Goal: Information Seeking & Learning: Learn about a topic

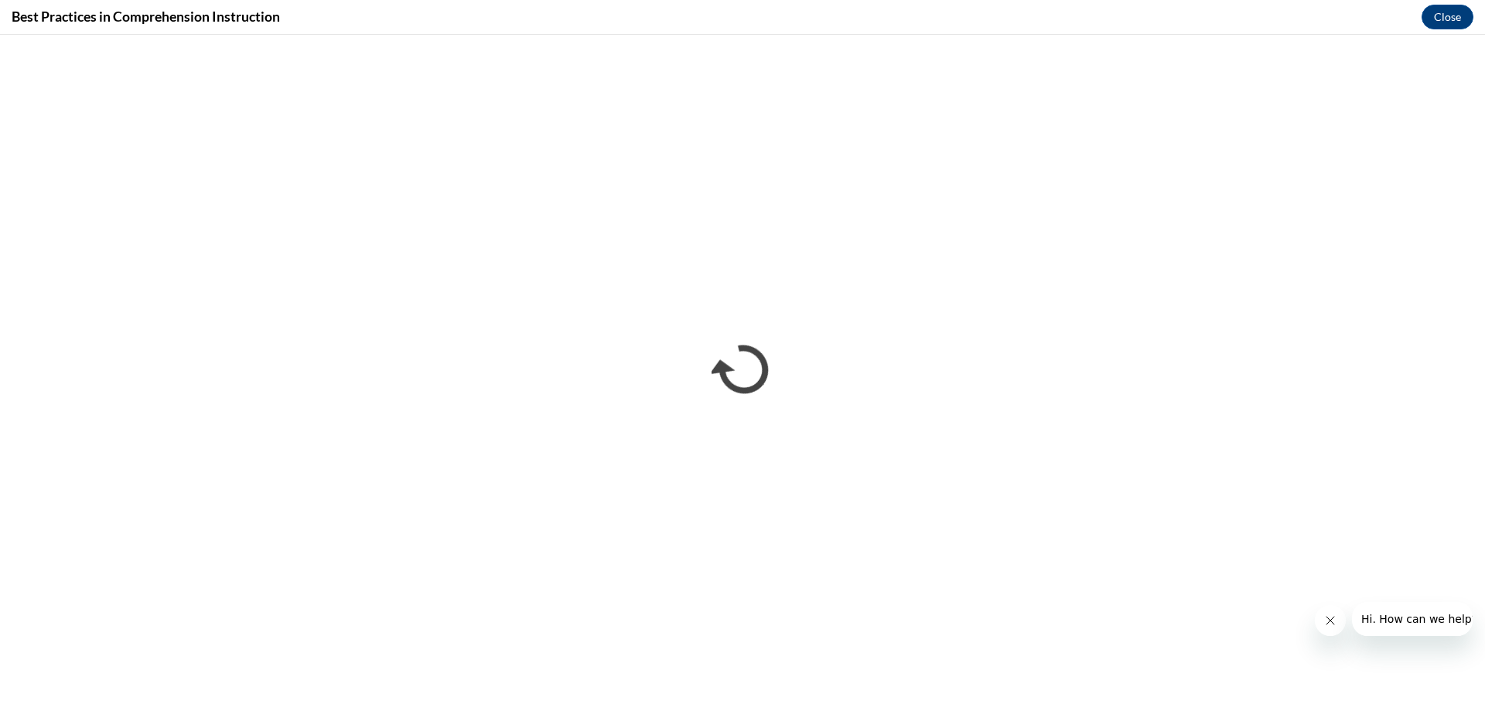
scroll to position [1160, 0]
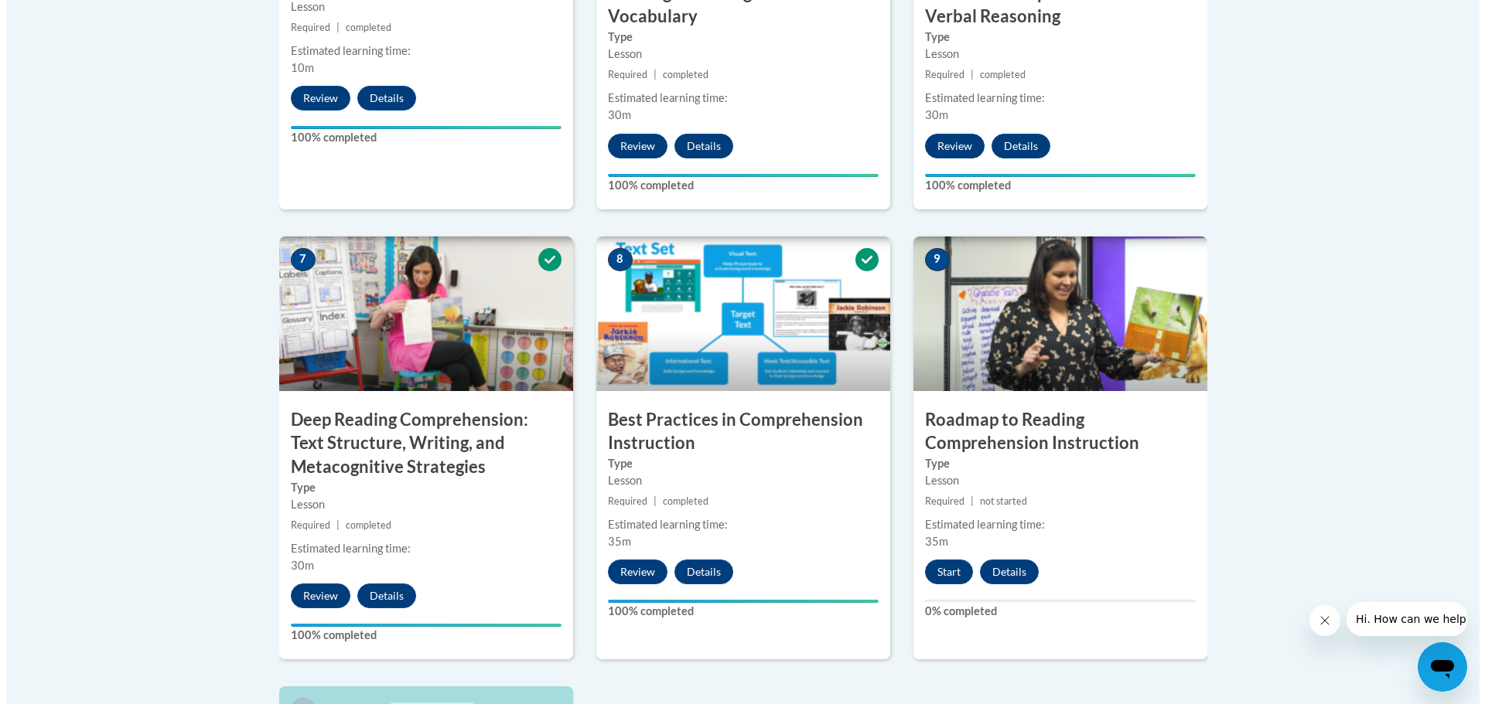
scroll to position [1237, 0]
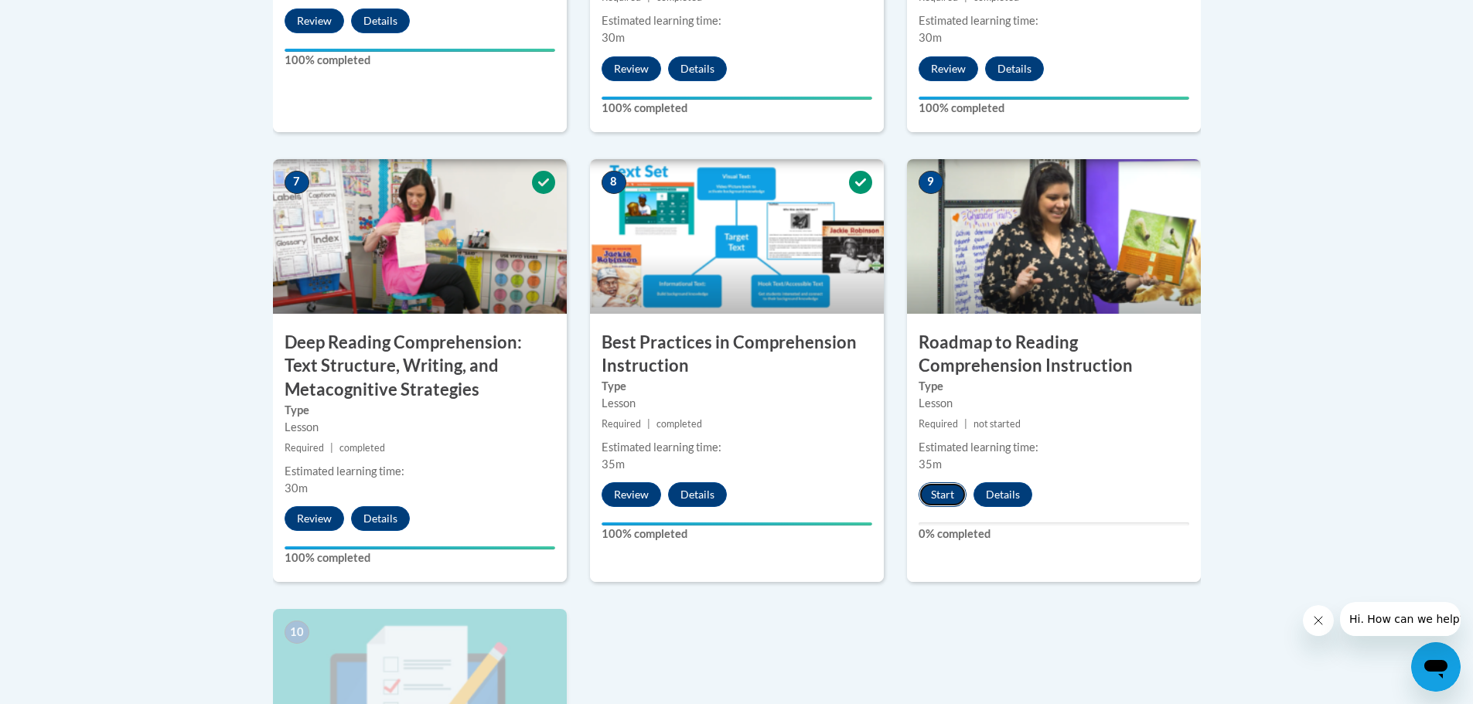
click at [937, 492] on button "Start" at bounding box center [943, 495] width 48 height 25
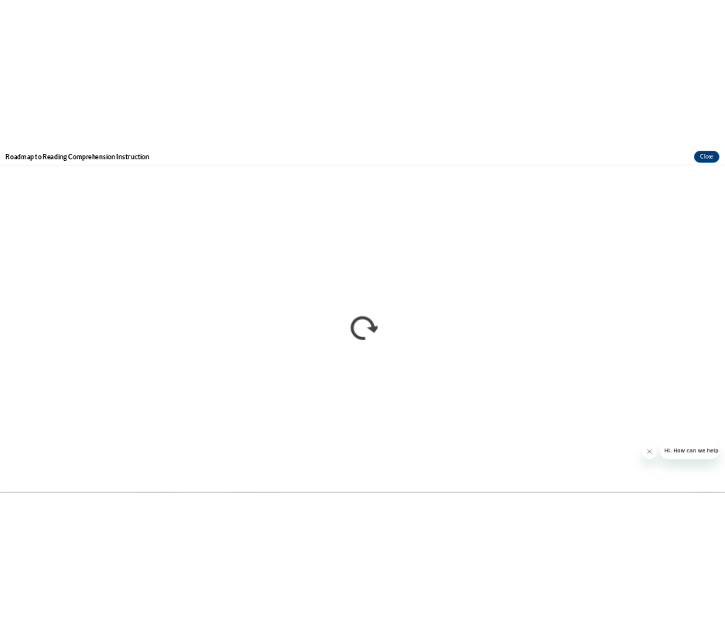
scroll to position [0, 0]
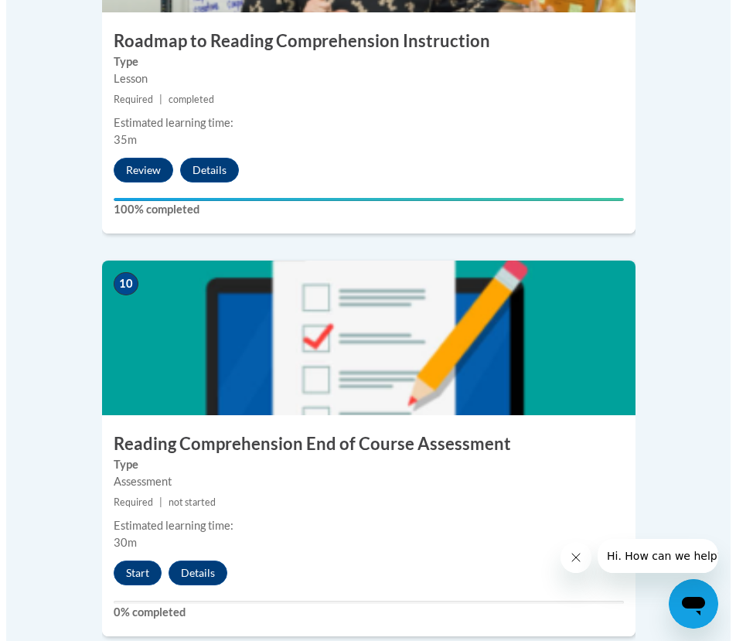
scroll to position [4098, 0]
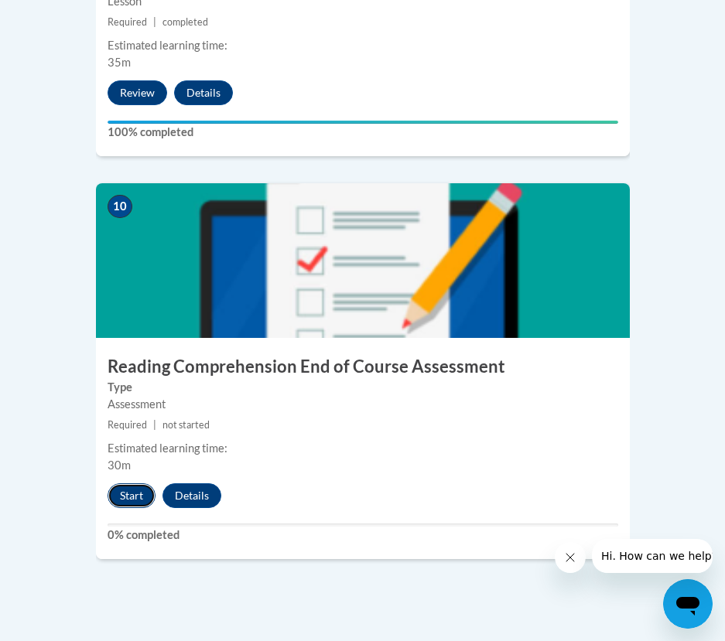
click at [129, 483] on button "Start" at bounding box center [131, 495] width 48 height 25
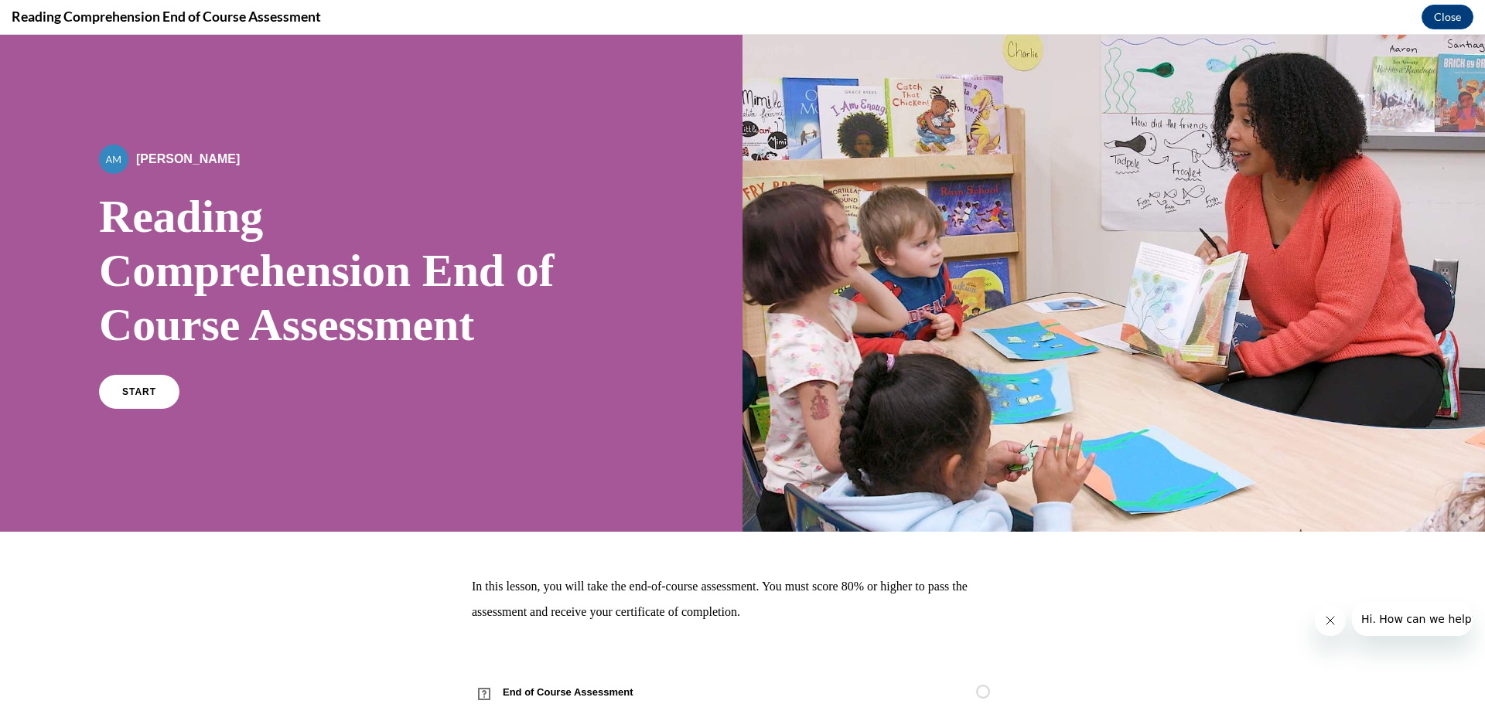
scroll to position [0, 0]
click at [138, 390] on span "START" at bounding box center [139, 393] width 36 height 12
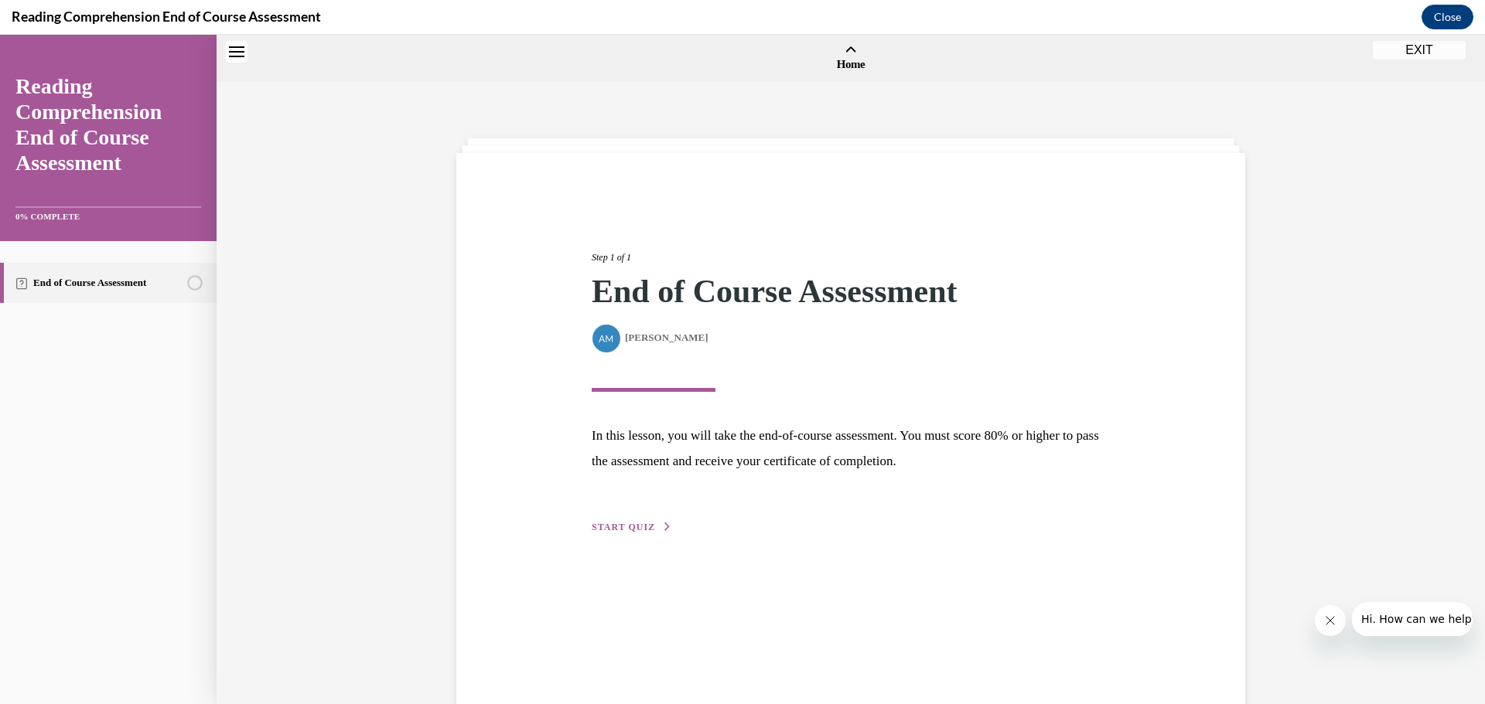
scroll to position [48, 0]
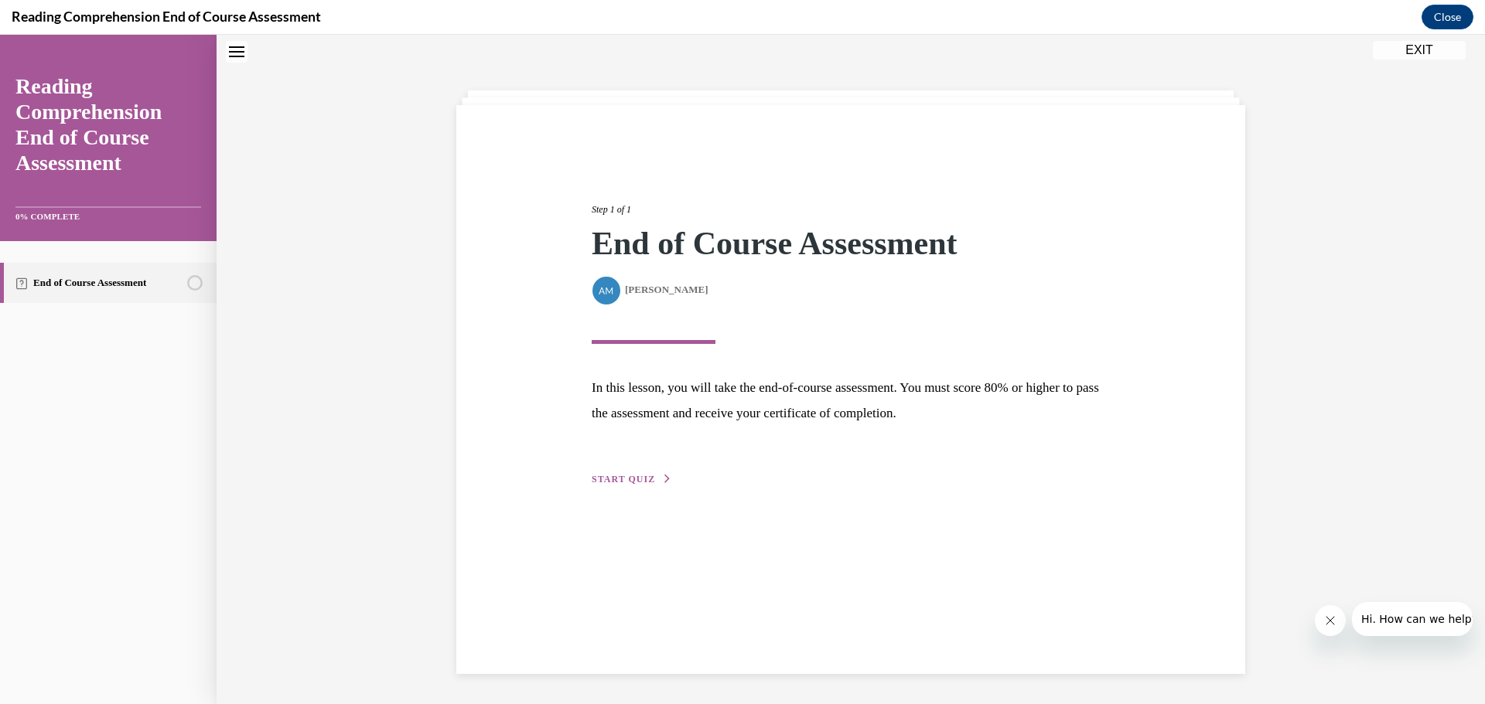
click at [654, 484] on button "START QUIZ" at bounding box center [632, 479] width 80 height 14
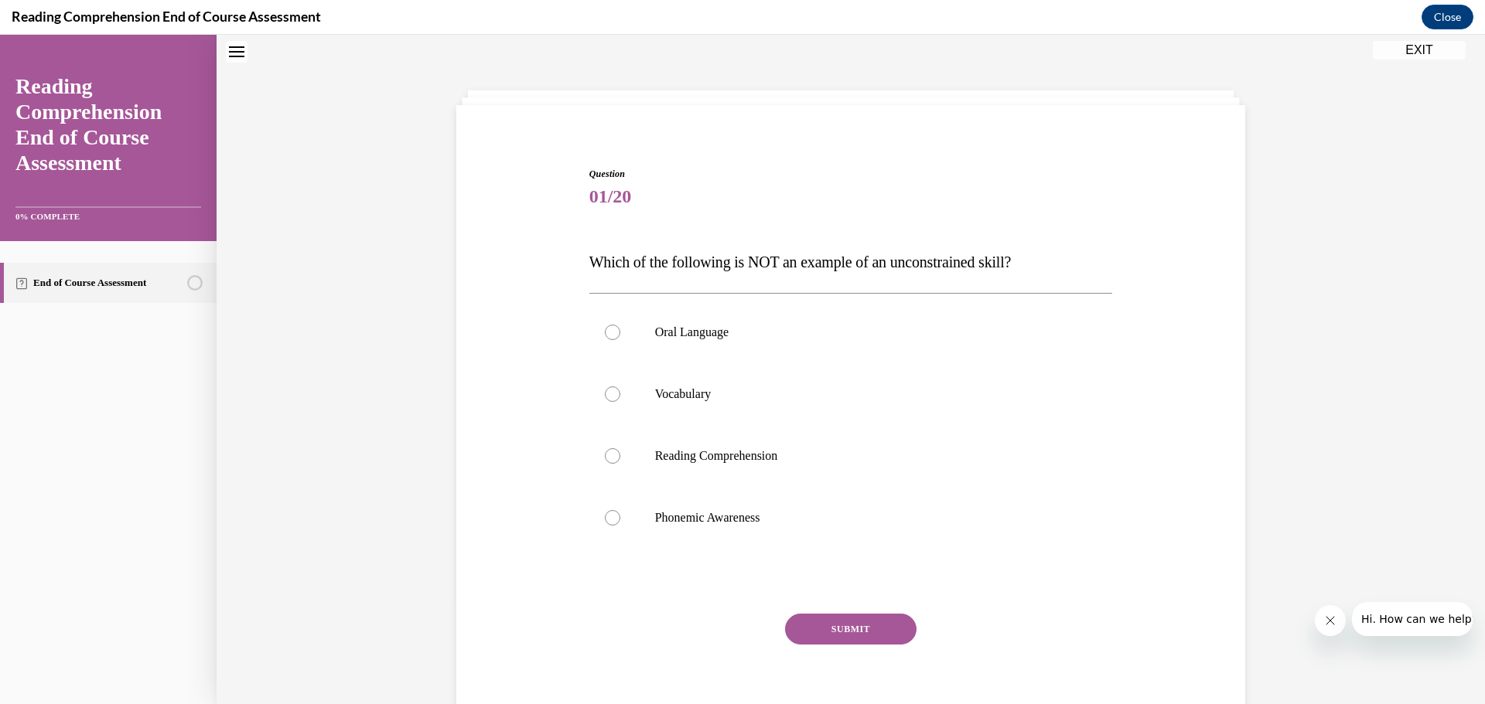
scroll to position [47, 0]
click at [724, 503] on label "Phonemic Awareness" at bounding box center [851, 519] width 524 height 62
click at [620, 511] on input "Phonemic Awareness" at bounding box center [612, 518] width 15 height 15
radio input "true"
click at [724, 637] on button "SUBMIT" at bounding box center [850, 630] width 131 height 31
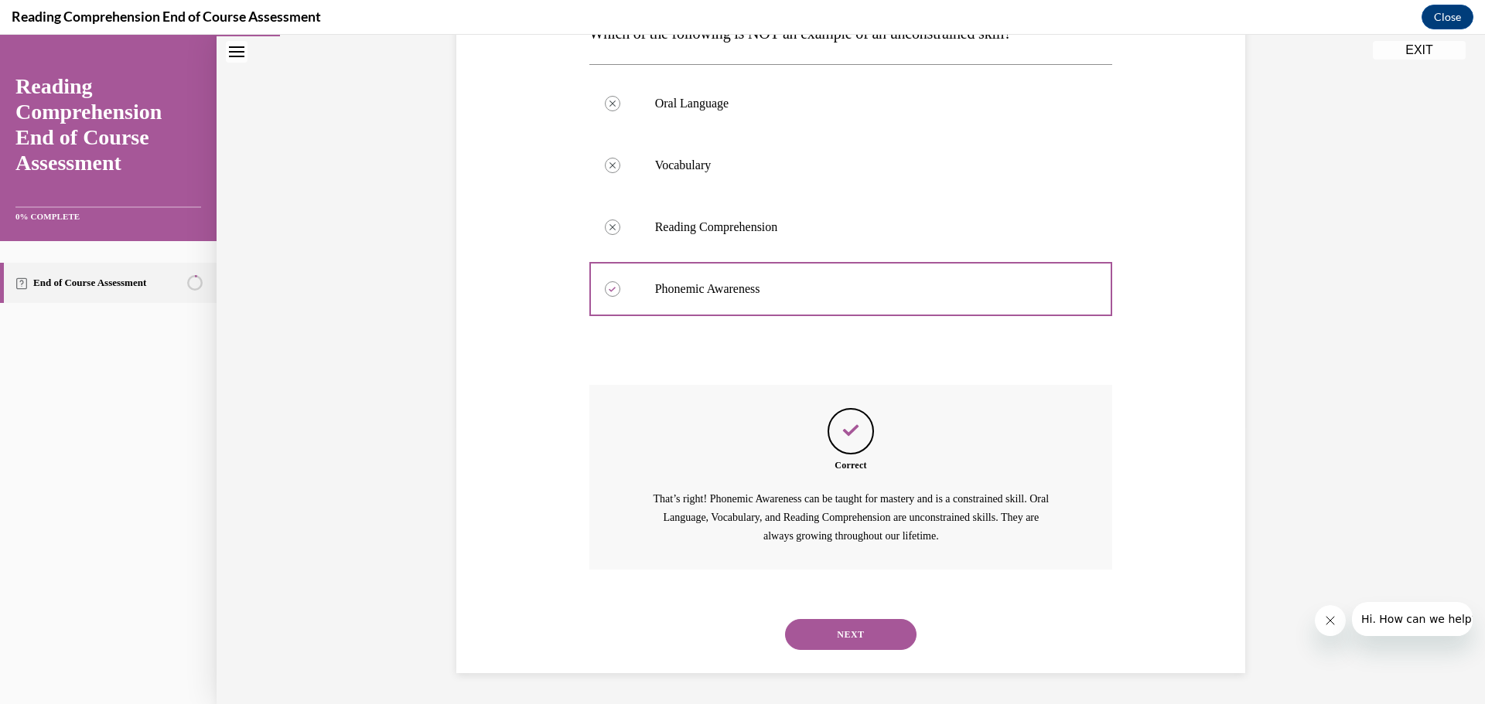
click at [724, 637] on button "NEXT" at bounding box center [850, 634] width 131 height 31
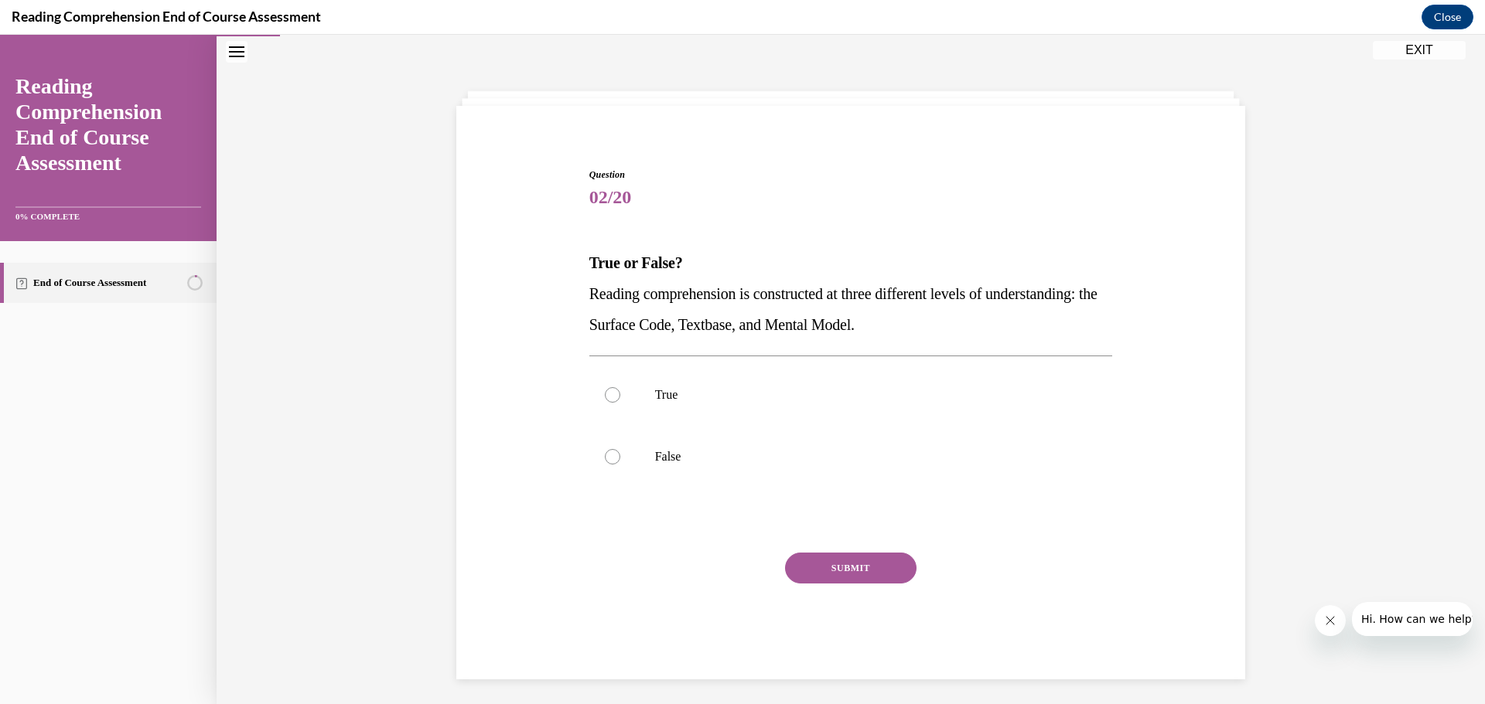
scroll to position [49, 0]
click at [623, 448] on label "False" at bounding box center [851, 456] width 524 height 62
click at [620, 448] on input "False" at bounding box center [612, 455] width 15 height 15
radio input "true"
click at [724, 574] on button "SUBMIT" at bounding box center [850, 566] width 131 height 31
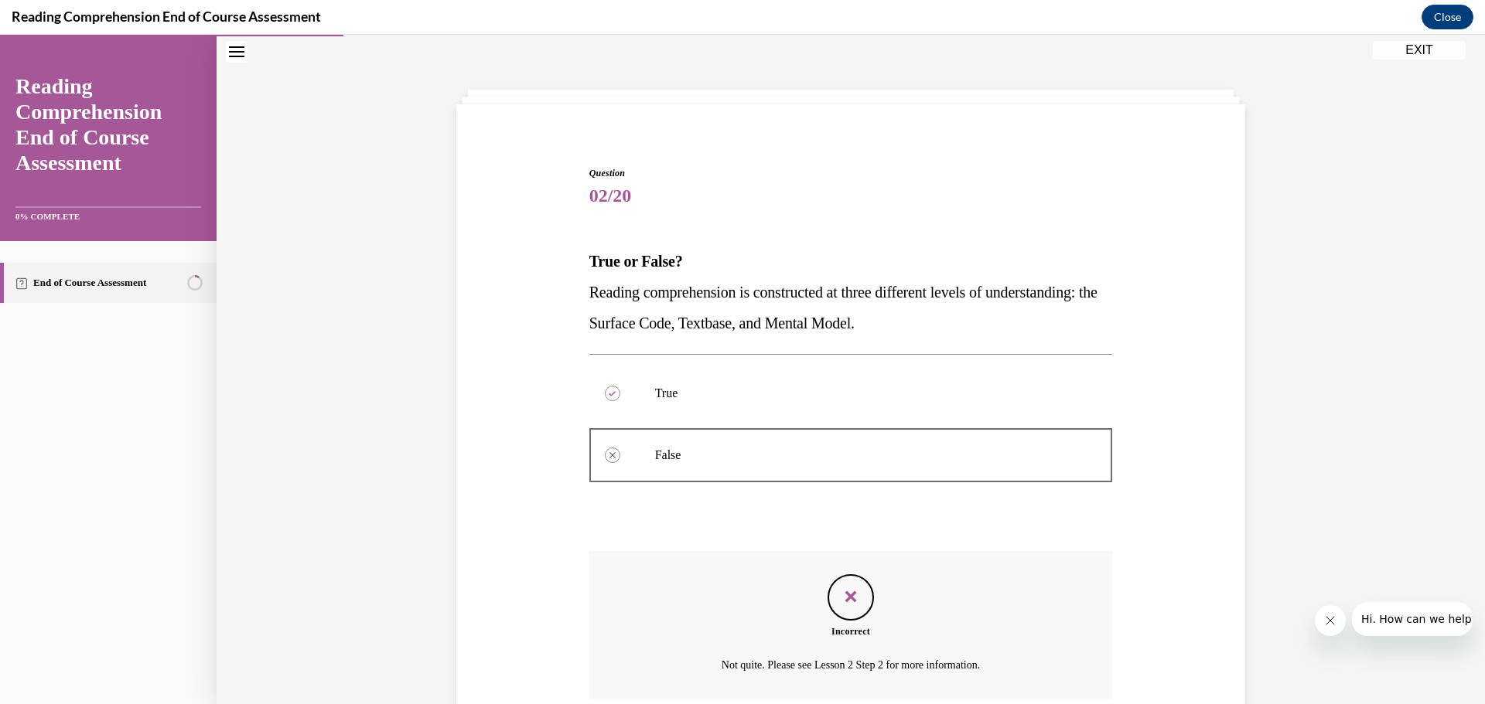
click at [724, 598] on icon "Feedback" at bounding box center [850, 596] width 23 height 23
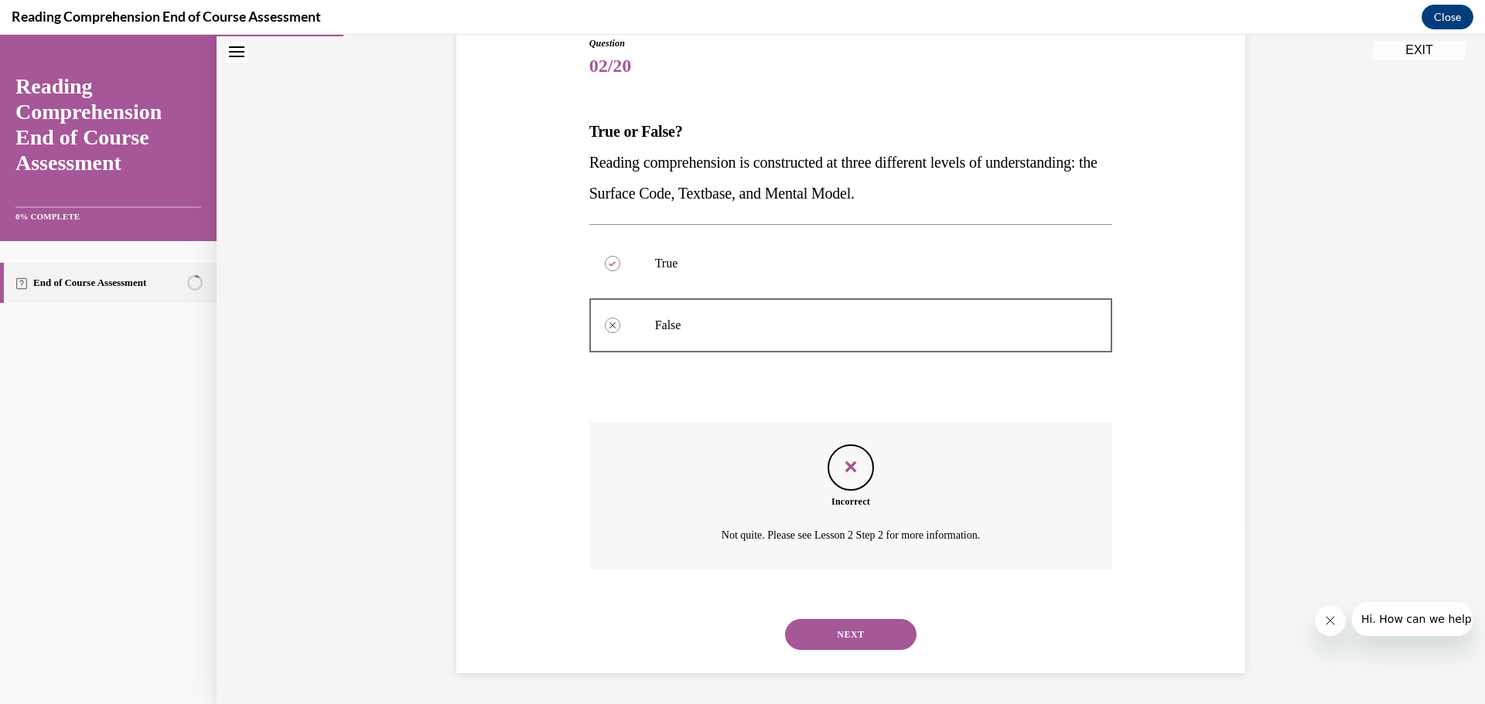
click at [724, 636] on button "NEXT" at bounding box center [850, 634] width 131 height 31
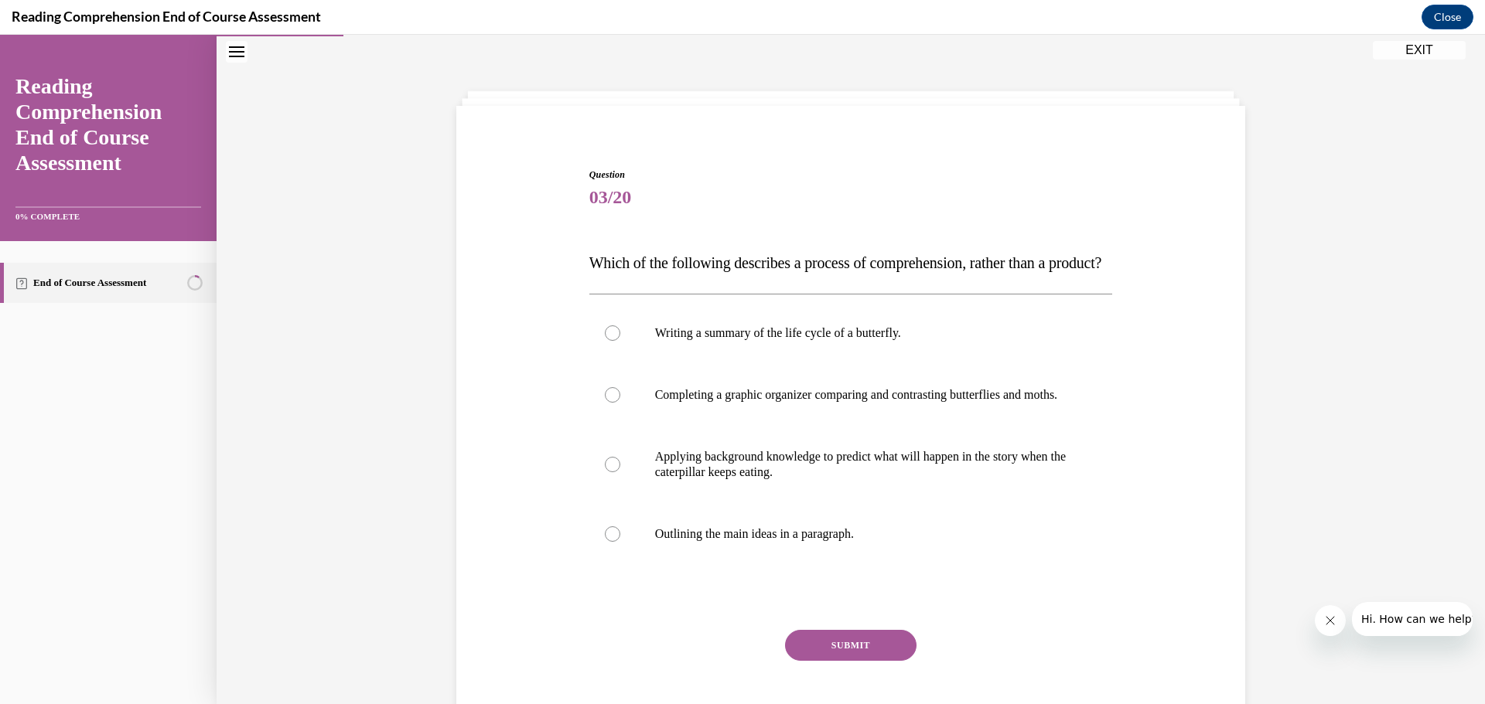
scroll to position [125, 0]
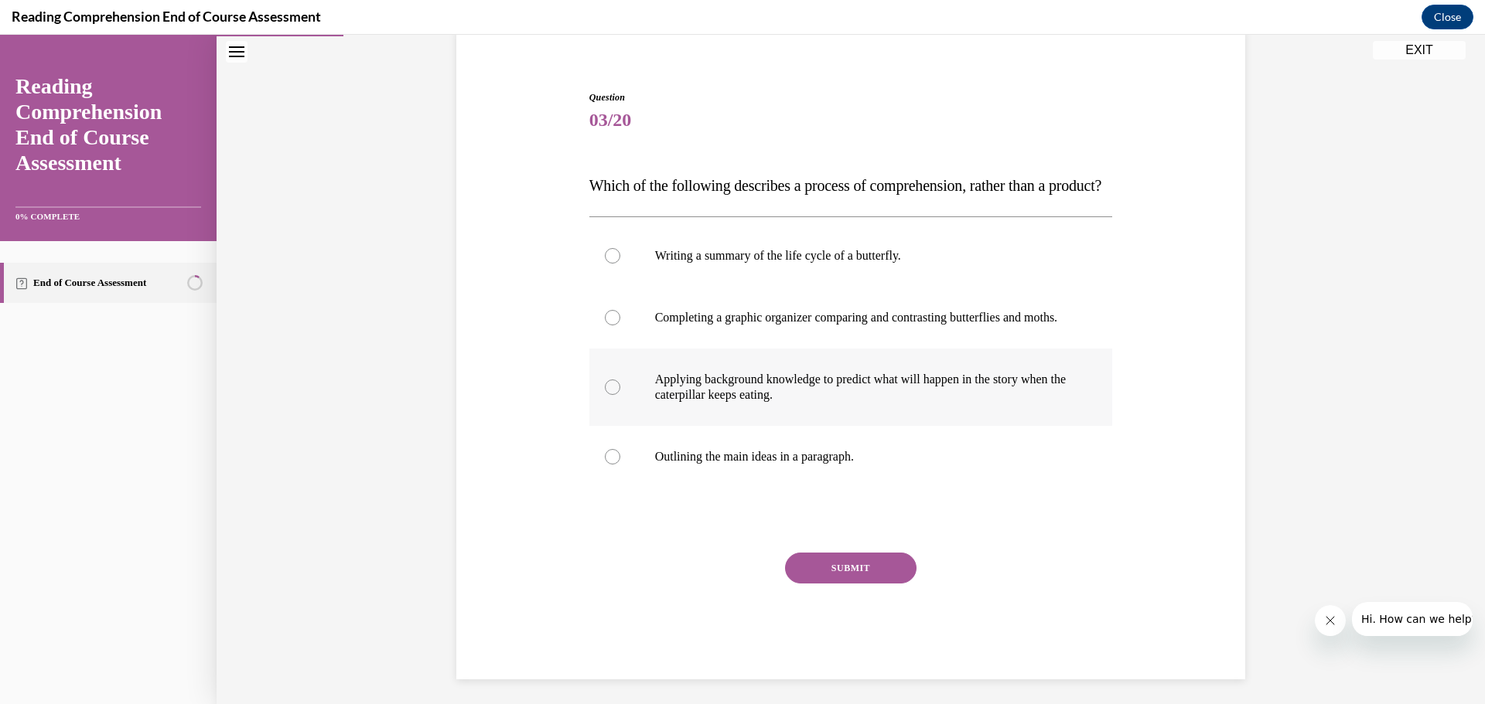
click at [605, 395] on div at bounding box center [612, 387] width 15 height 15
click at [605, 395] on input "Applying background knowledge to predict what will happen in the story when the…" at bounding box center [612, 387] width 15 height 15
radio input "true"
click at [724, 584] on button "SUBMIT" at bounding box center [850, 568] width 131 height 31
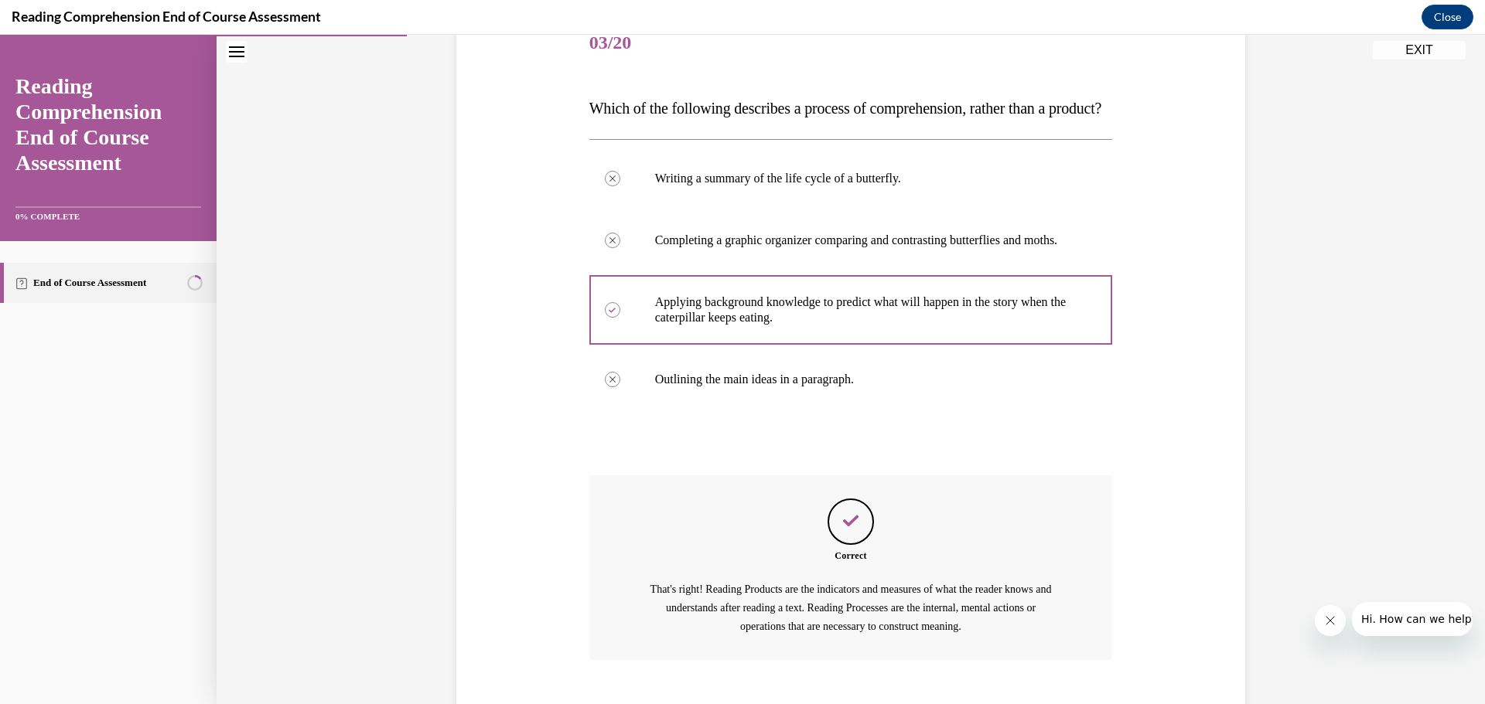
scroll to position [339, 0]
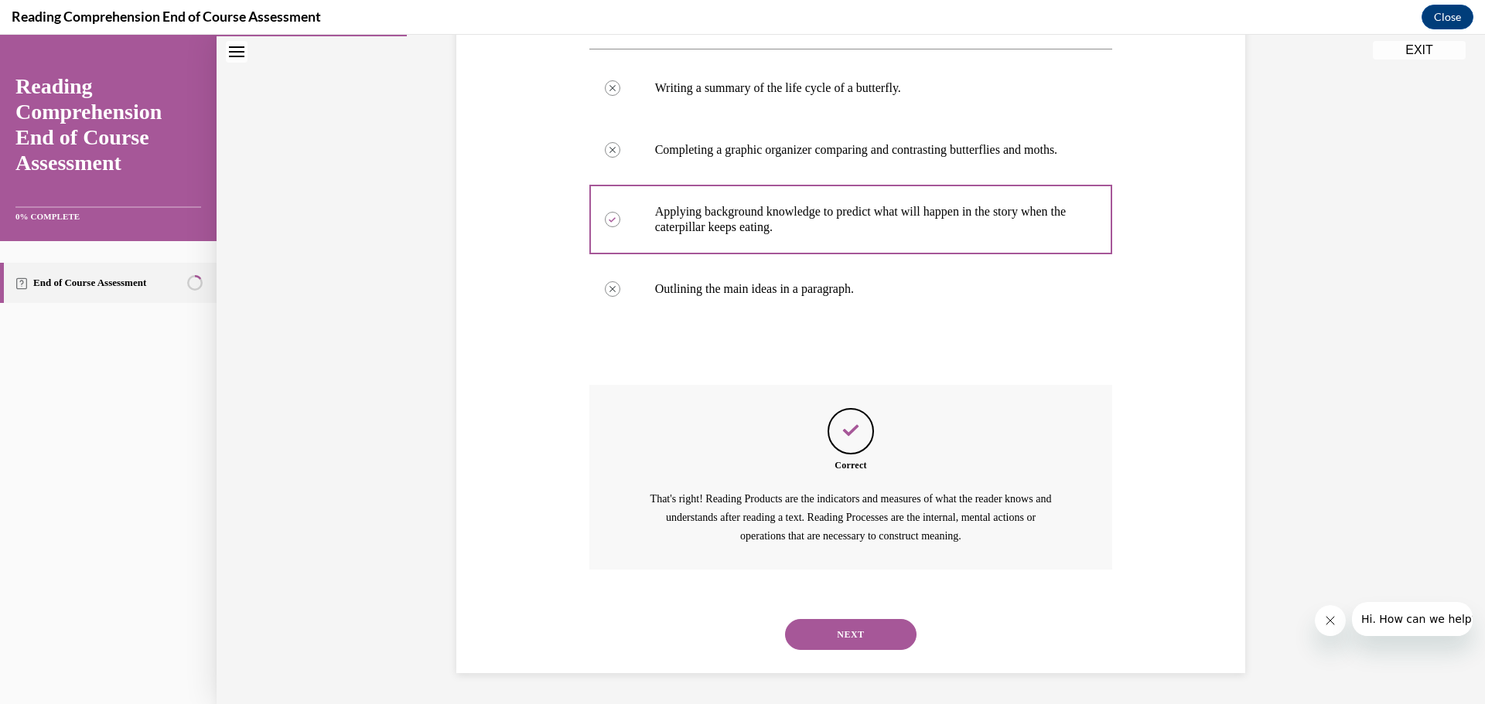
click at [724, 623] on button "NEXT" at bounding box center [850, 634] width 131 height 31
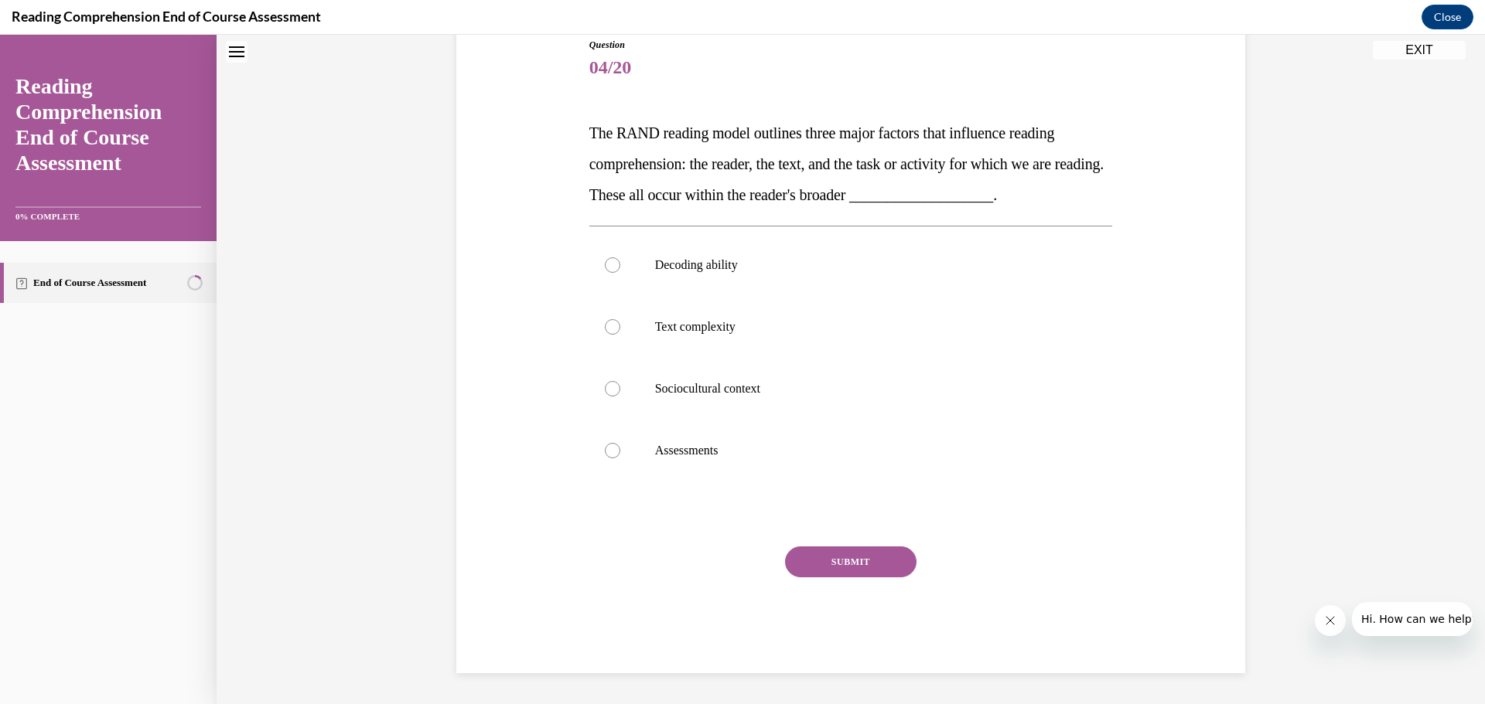
scroll to position [47, 0]
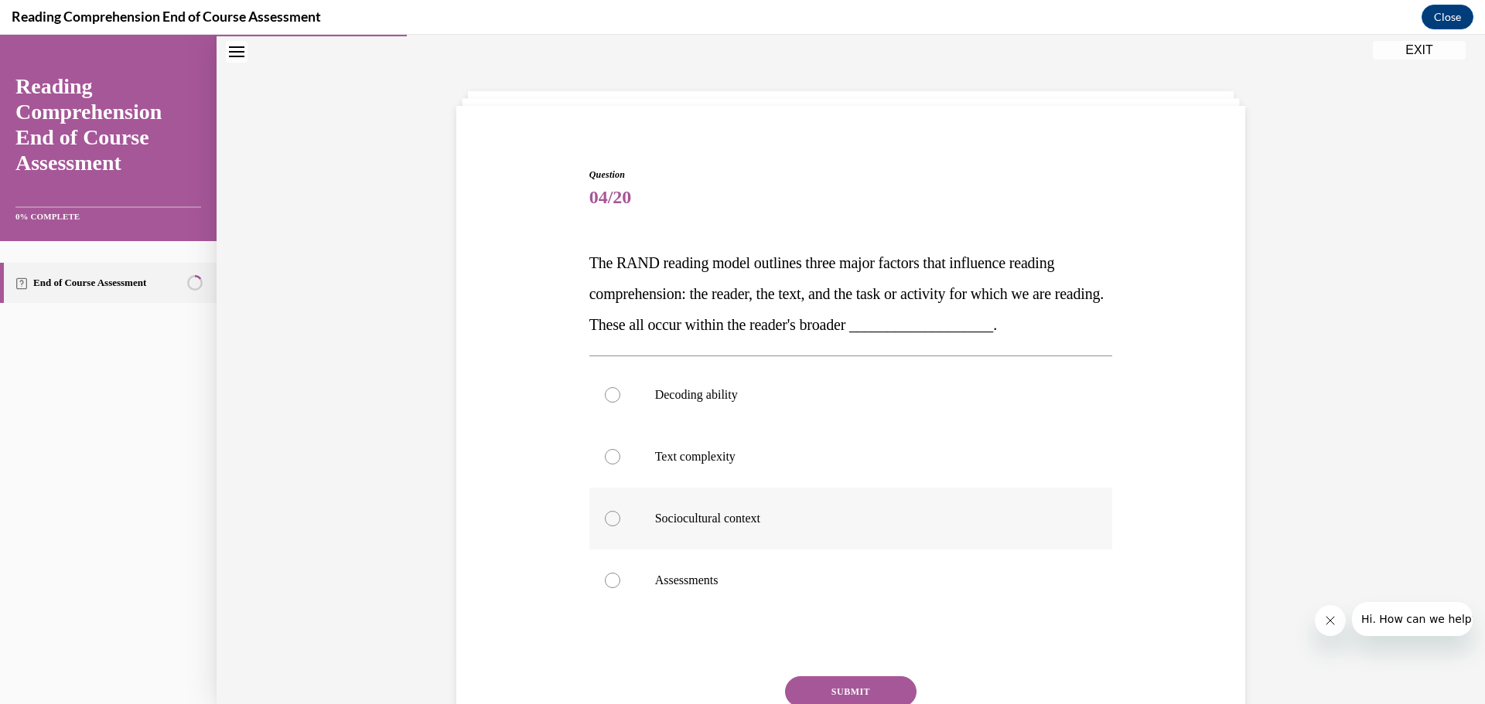
click at [629, 531] on label "Sociocultural context" at bounding box center [851, 519] width 524 height 62
click at [620, 527] on input "Sociocultural context" at bounding box center [612, 518] width 15 height 15
radio input "true"
click at [724, 640] on button "SUBMIT" at bounding box center [850, 692] width 131 height 31
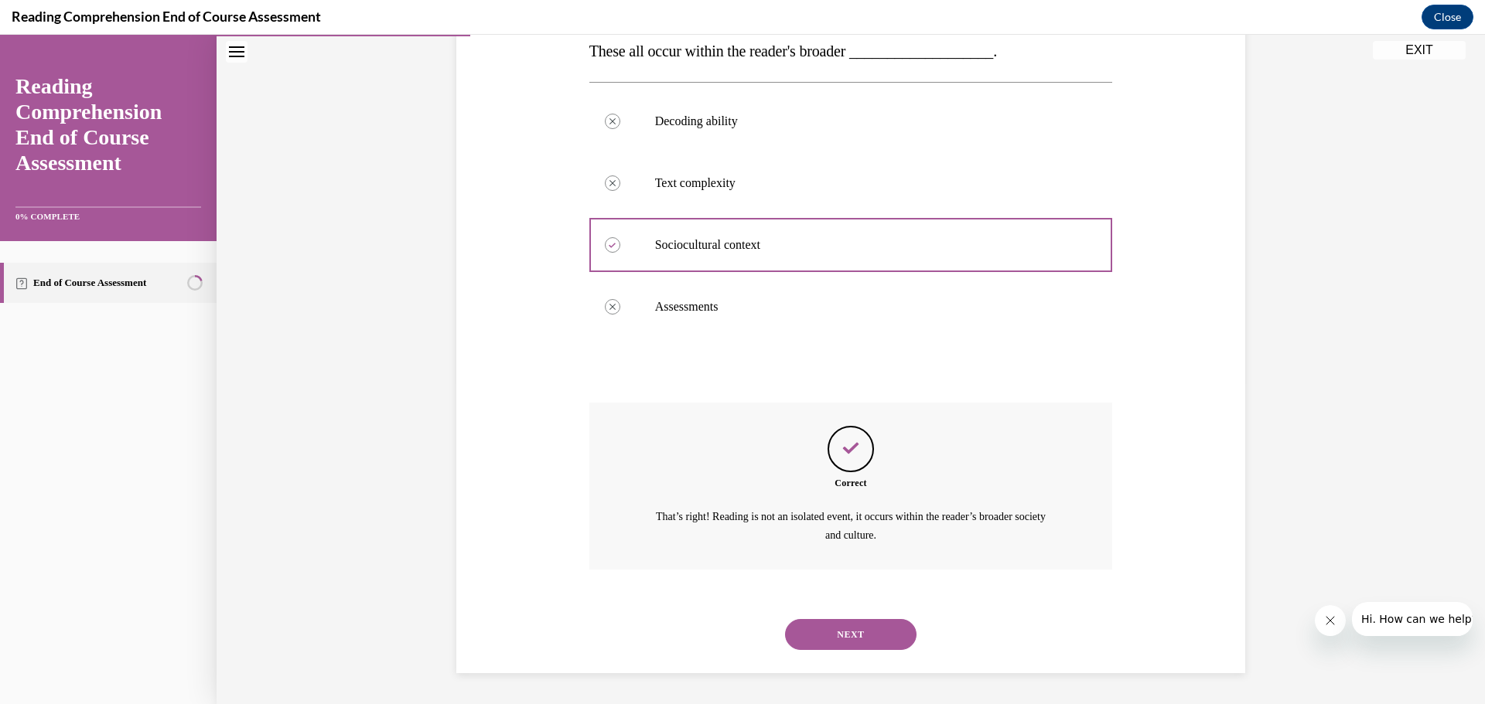
click at [724, 618] on div "NEXT" at bounding box center [851, 635] width 524 height 62
click at [724, 630] on button "NEXT" at bounding box center [850, 634] width 131 height 31
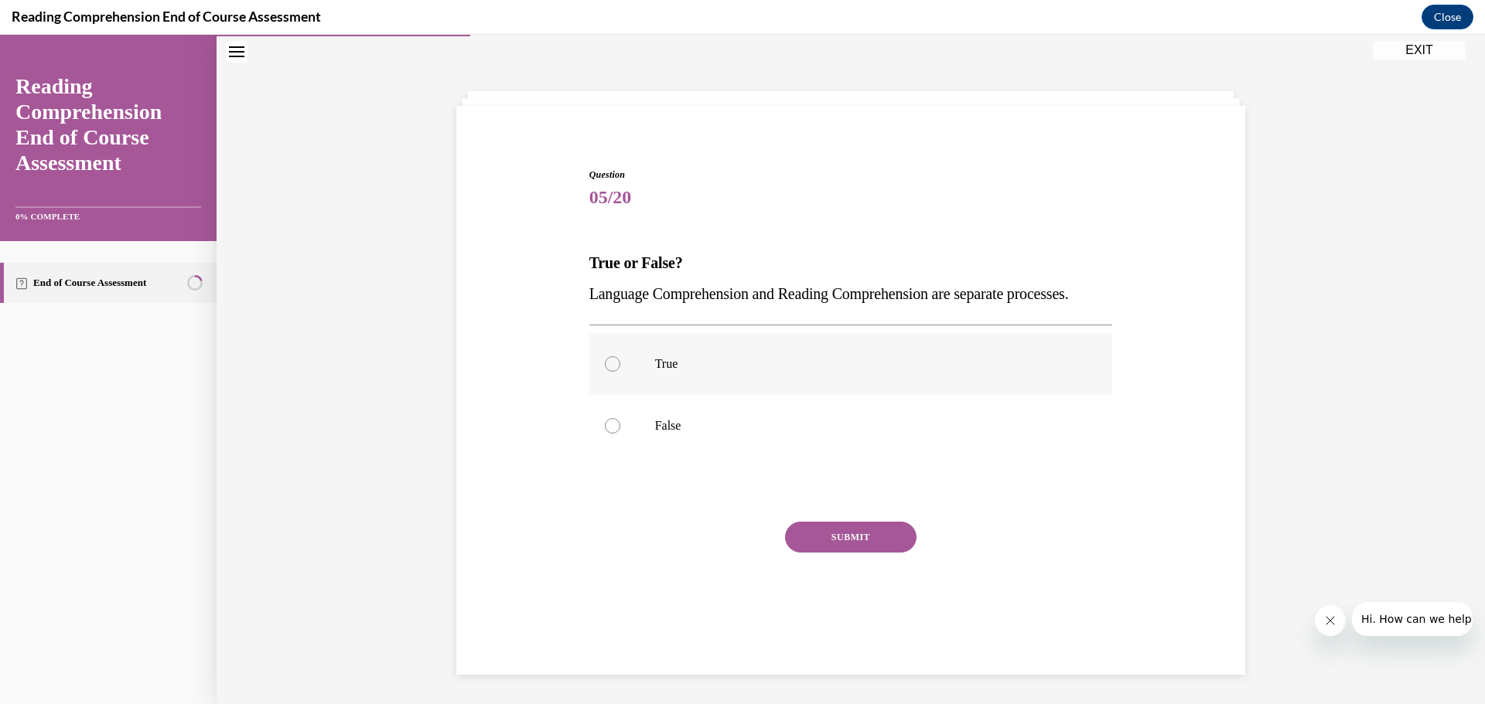
click at [626, 394] on label "True" at bounding box center [851, 364] width 524 height 62
click at [620, 372] on input "True" at bounding box center [612, 363] width 15 height 15
radio input "true"
click at [724, 553] on button "SUBMIT" at bounding box center [850, 537] width 131 height 31
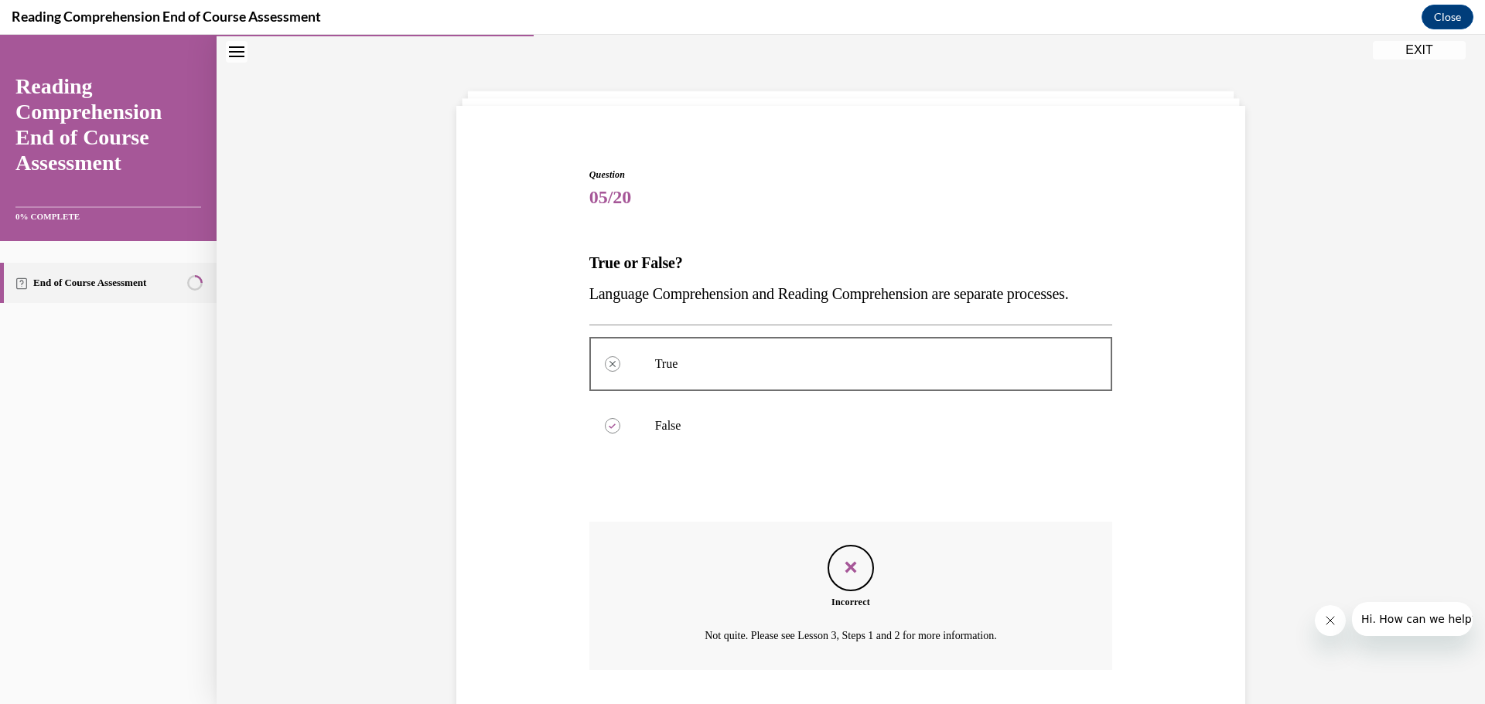
scroll to position [179, 0]
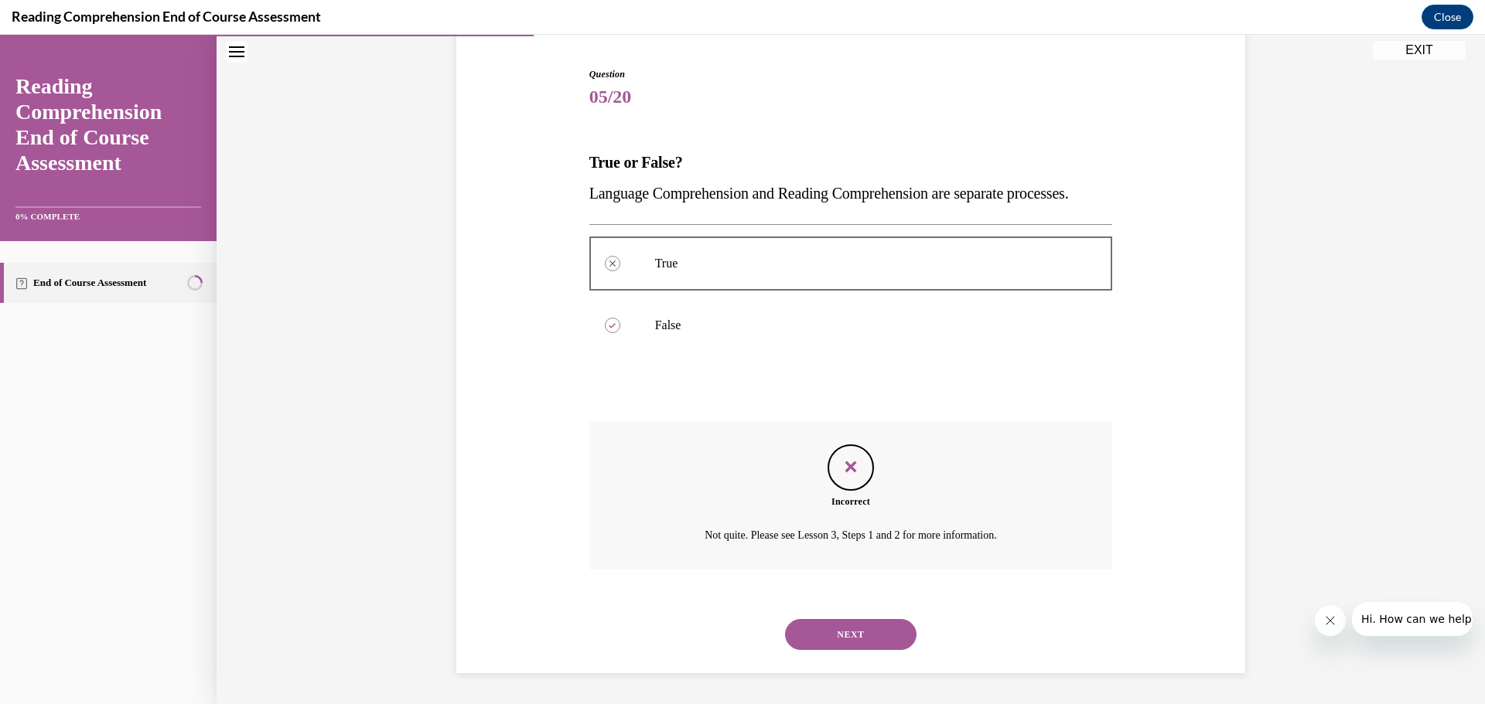
click at [724, 635] on button "NEXT" at bounding box center [850, 634] width 131 height 31
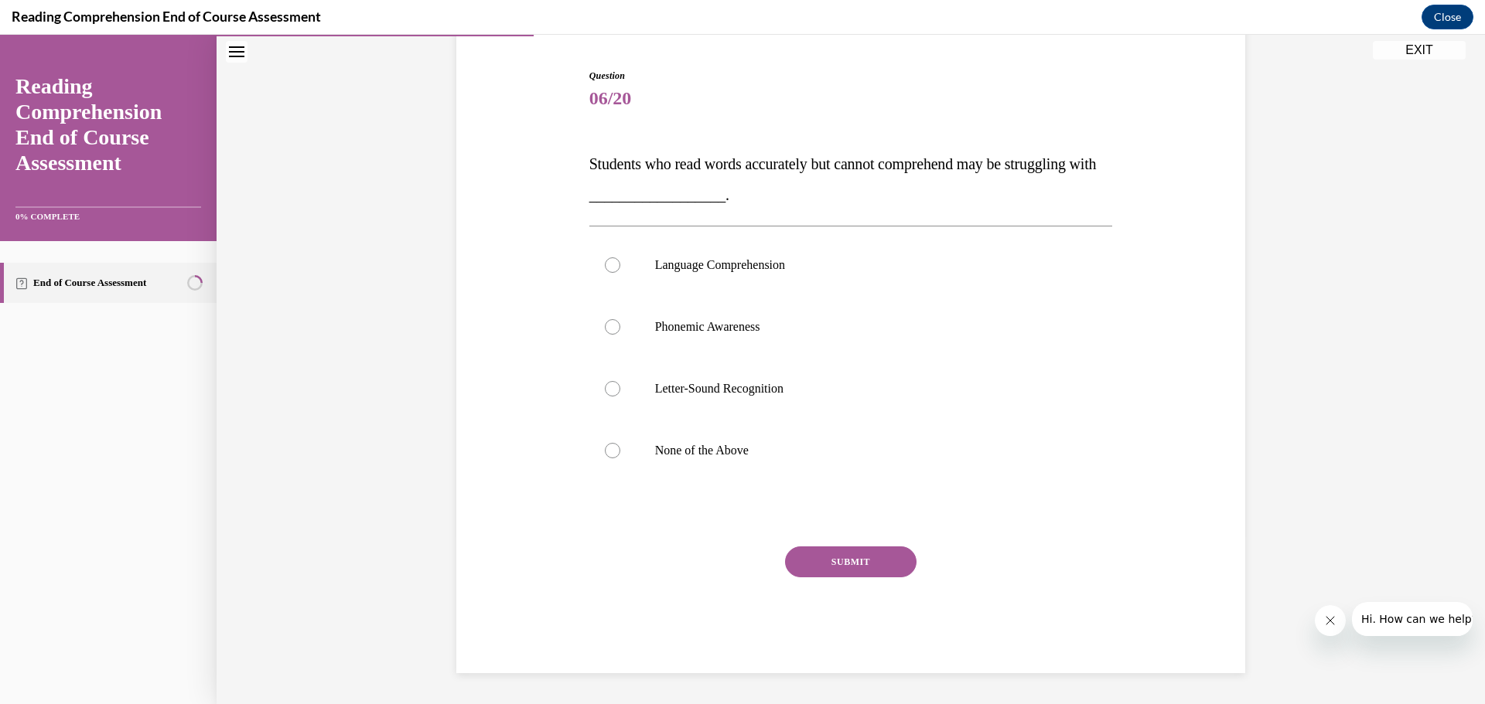
scroll to position [47, 0]
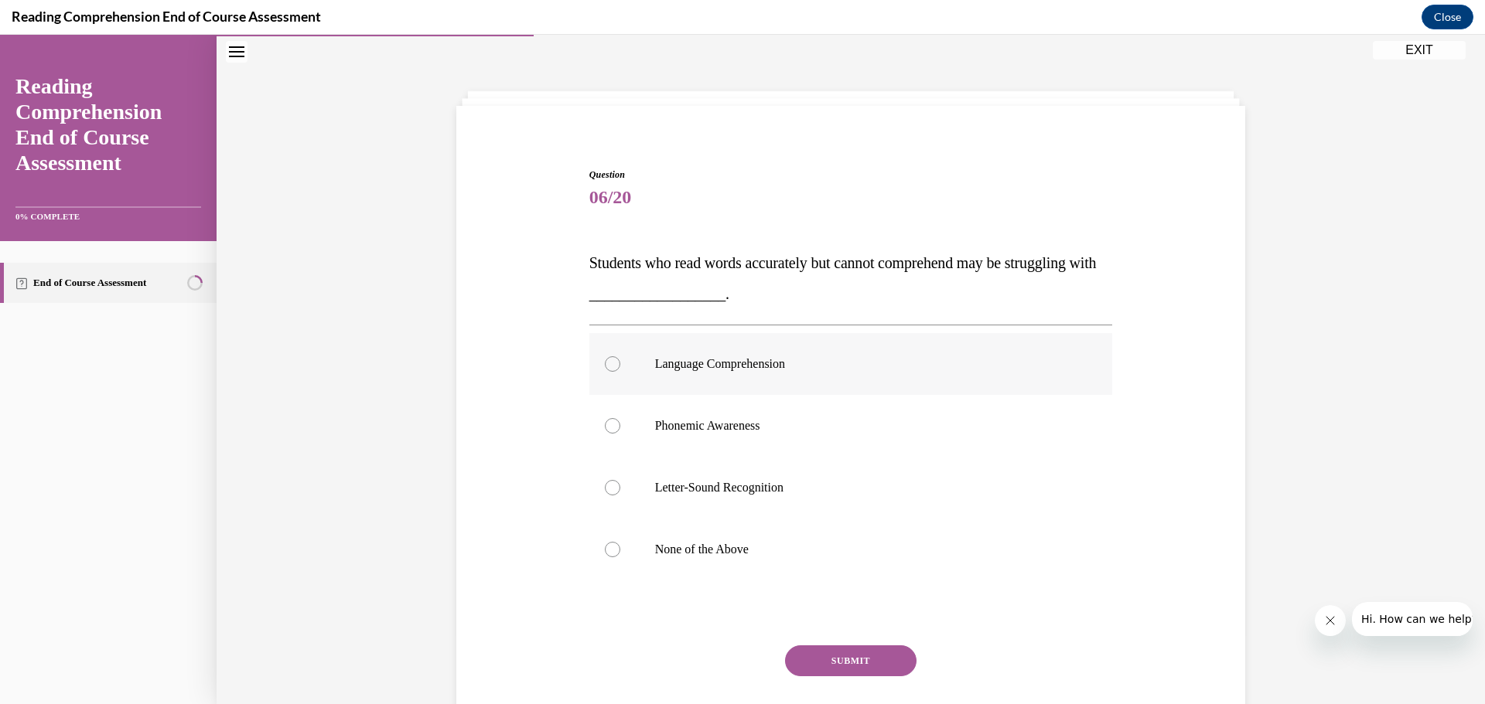
click at [724, 371] on p "Language Comprehension" at bounding box center [864, 363] width 419 height 15
click at [620, 371] on input "Language Comprehension" at bounding box center [612, 363] width 15 height 15
radio input "true"
click at [724, 640] on button "SUBMIT" at bounding box center [850, 661] width 131 height 31
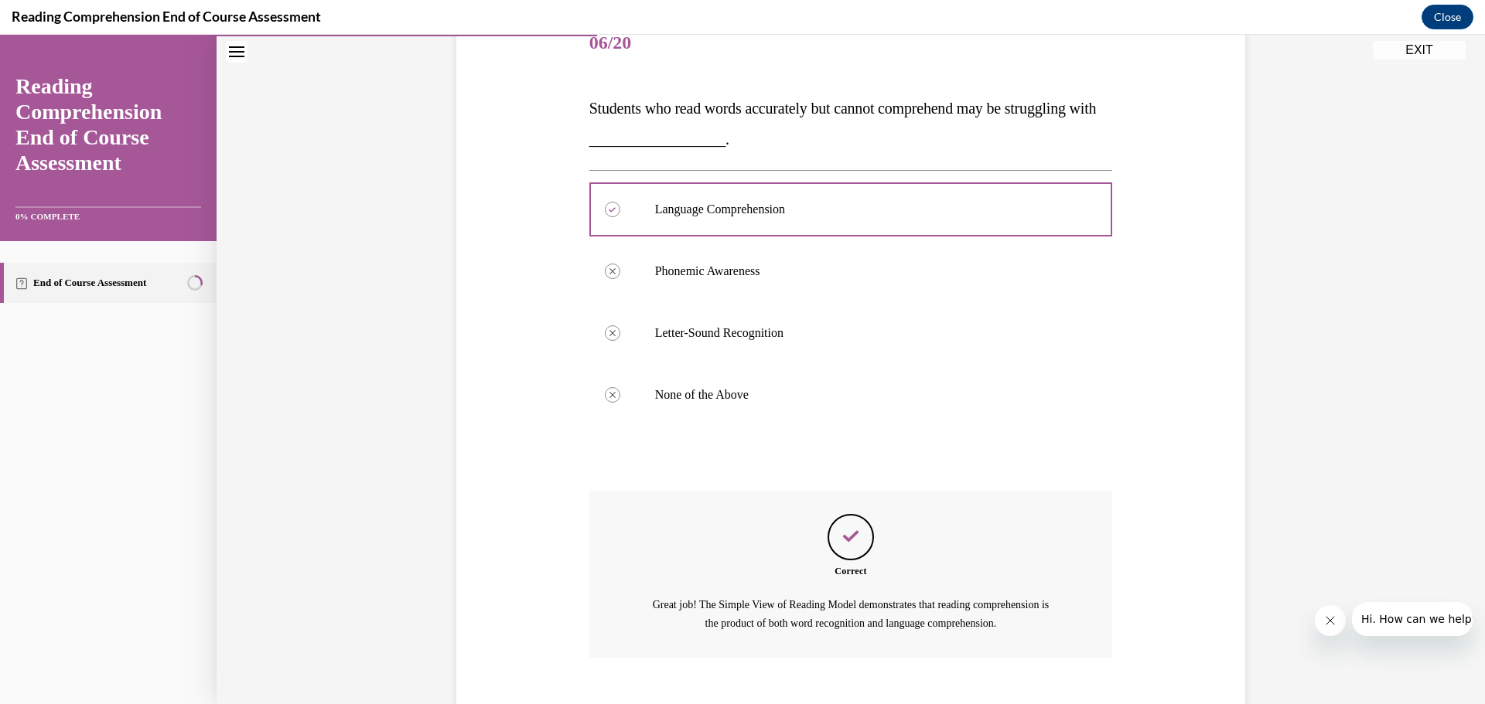
scroll to position [290, 0]
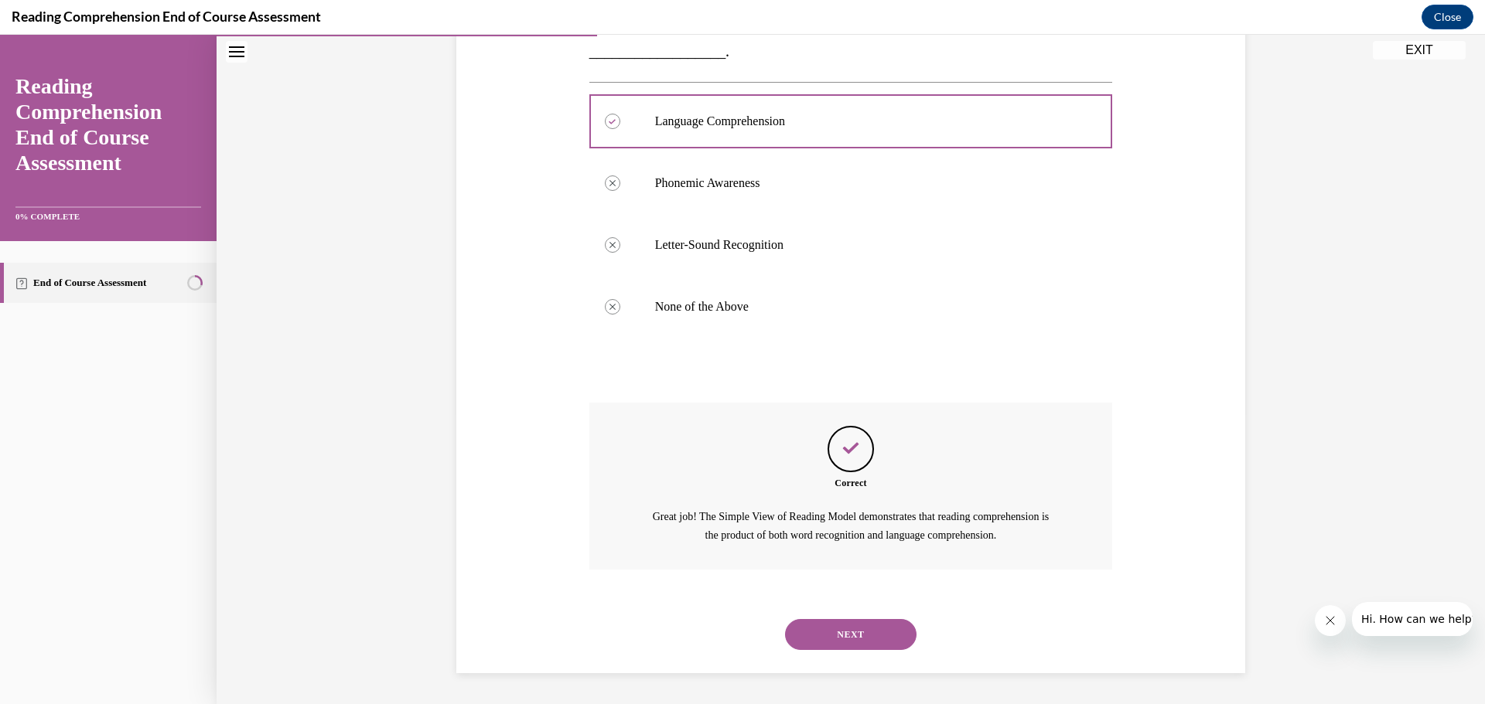
click at [724, 636] on button "NEXT" at bounding box center [850, 634] width 131 height 31
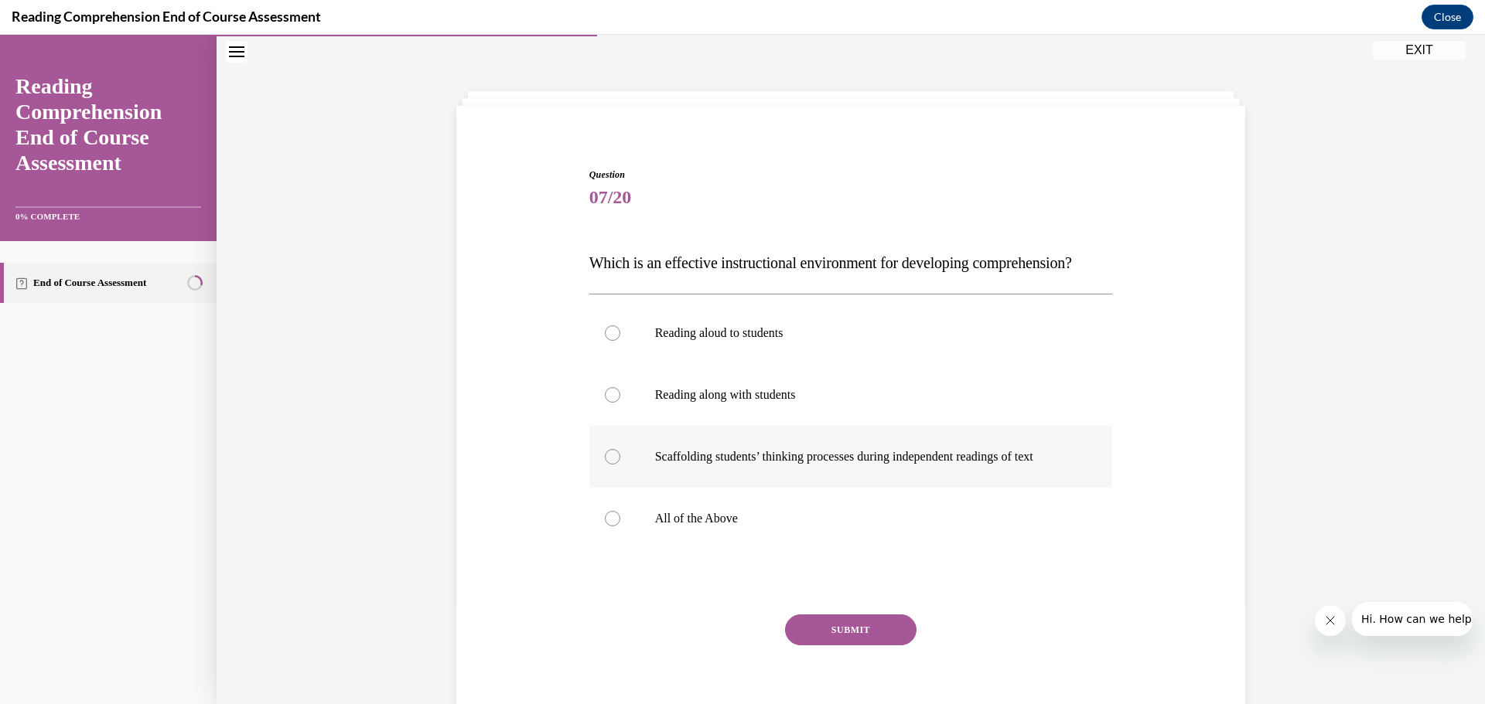
click at [721, 488] on label "Scaffolding students’ thinking processes during independent readings of text" at bounding box center [851, 457] width 524 height 62
click at [620, 465] on input "Scaffolding students’ thinking processes during independent readings of text" at bounding box center [612, 456] width 15 height 15
radio input "true"
click at [721, 488] on label "Scaffolding students’ thinking processes during independent readings of text" at bounding box center [851, 457] width 524 height 62
click at [620, 465] on input "Scaffolding students’ thinking processes during independent readings of text" at bounding box center [612, 456] width 15 height 15
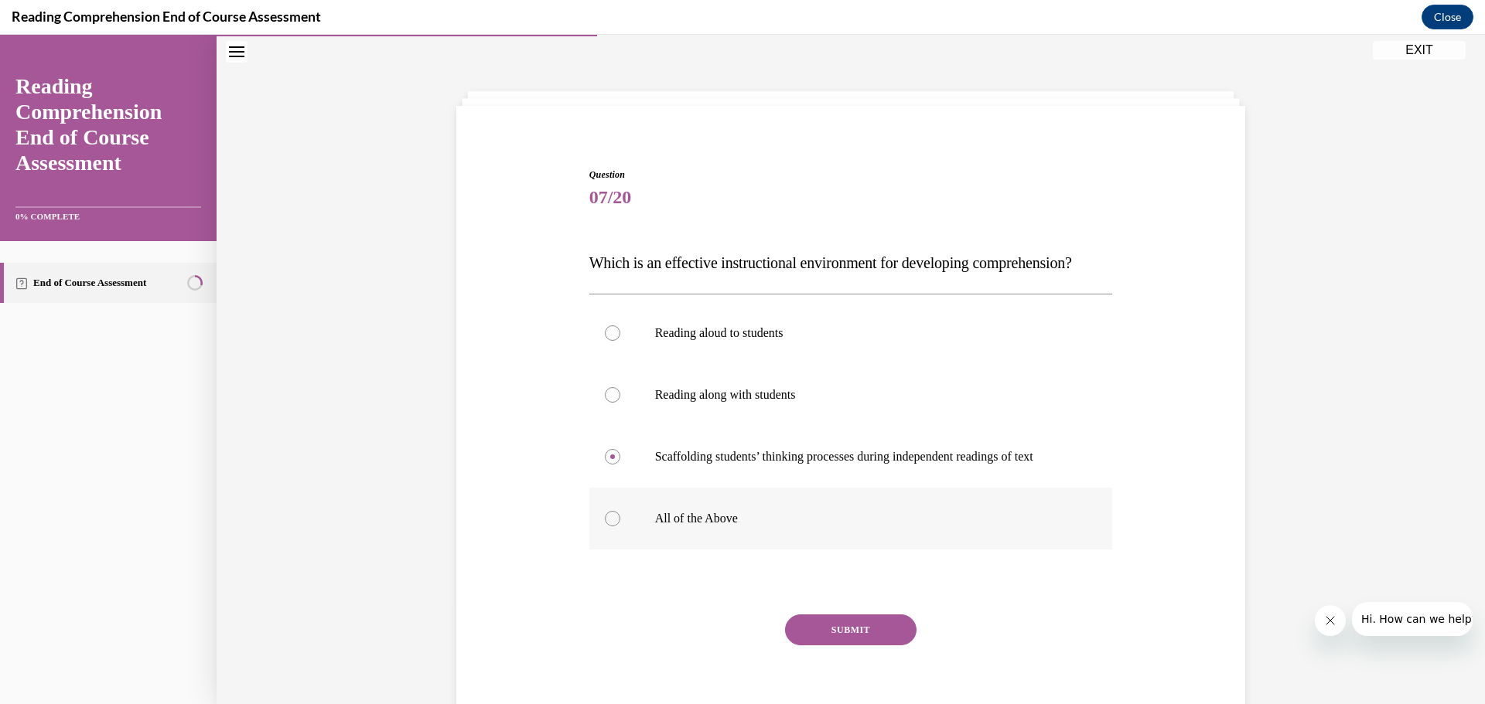
click at [716, 527] on p "All of the Above" at bounding box center [864, 518] width 419 height 15
click at [620, 527] on input "All of the Above" at bounding box center [612, 518] width 15 height 15
radio input "true"
click at [724, 640] on button "SUBMIT" at bounding box center [850, 630] width 131 height 31
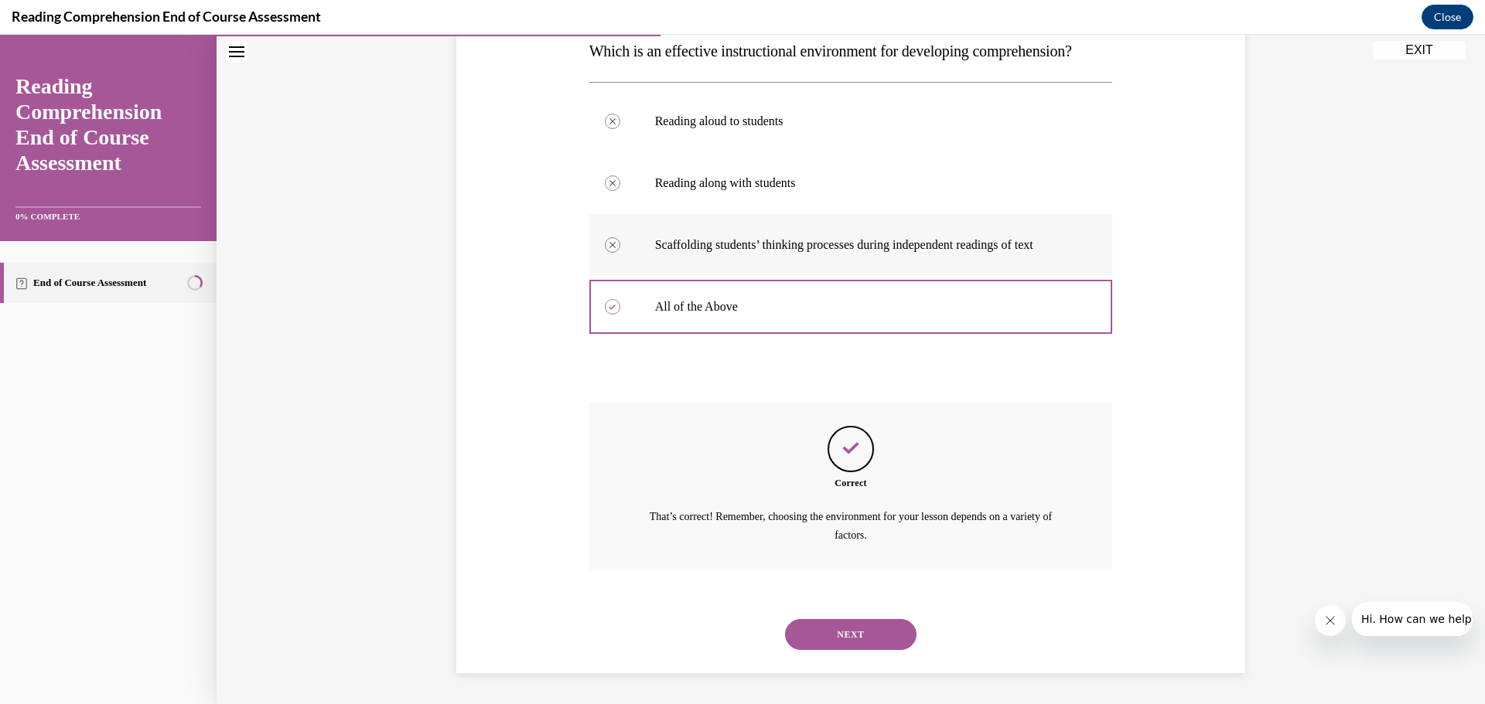
scroll to position [290, 0]
click at [724, 637] on button "NEXT" at bounding box center [850, 634] width 131 height 31
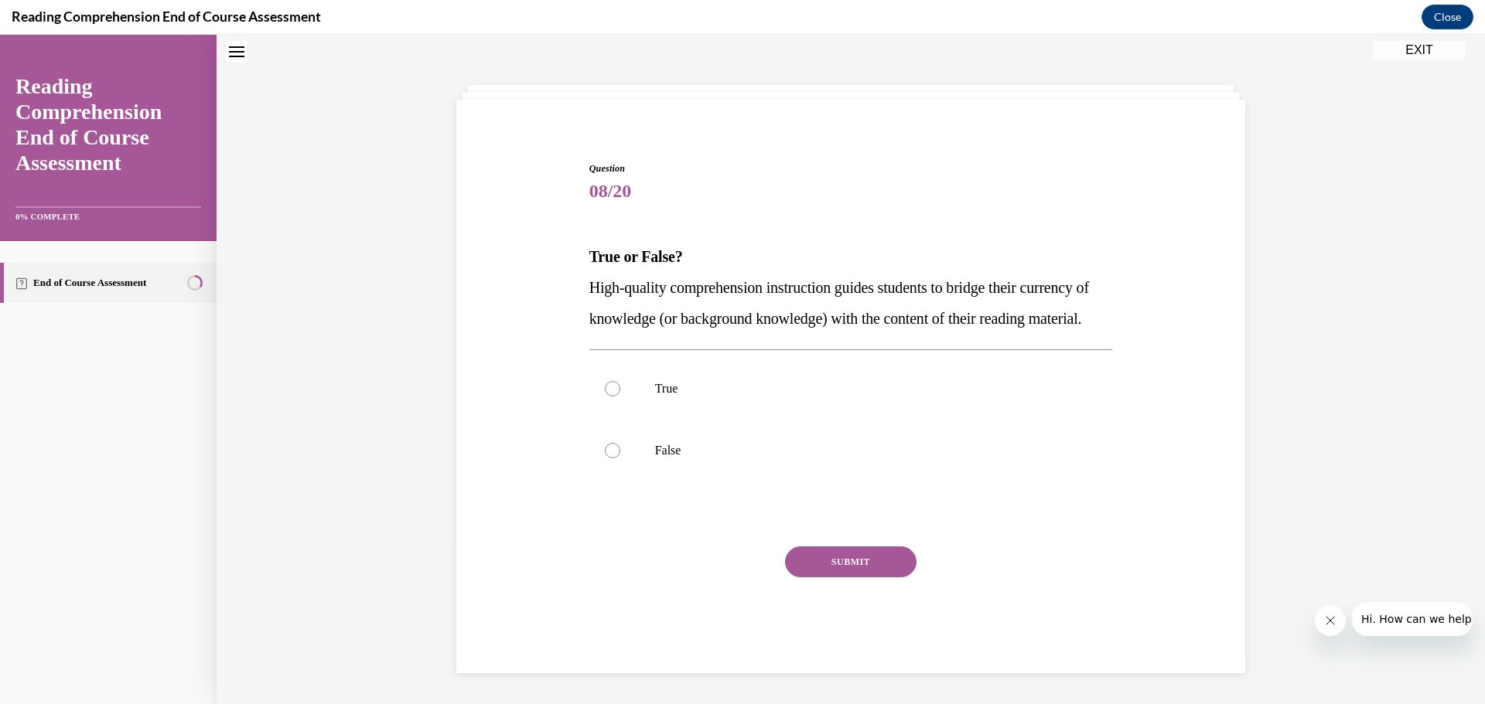
scroll to position [47, 0]
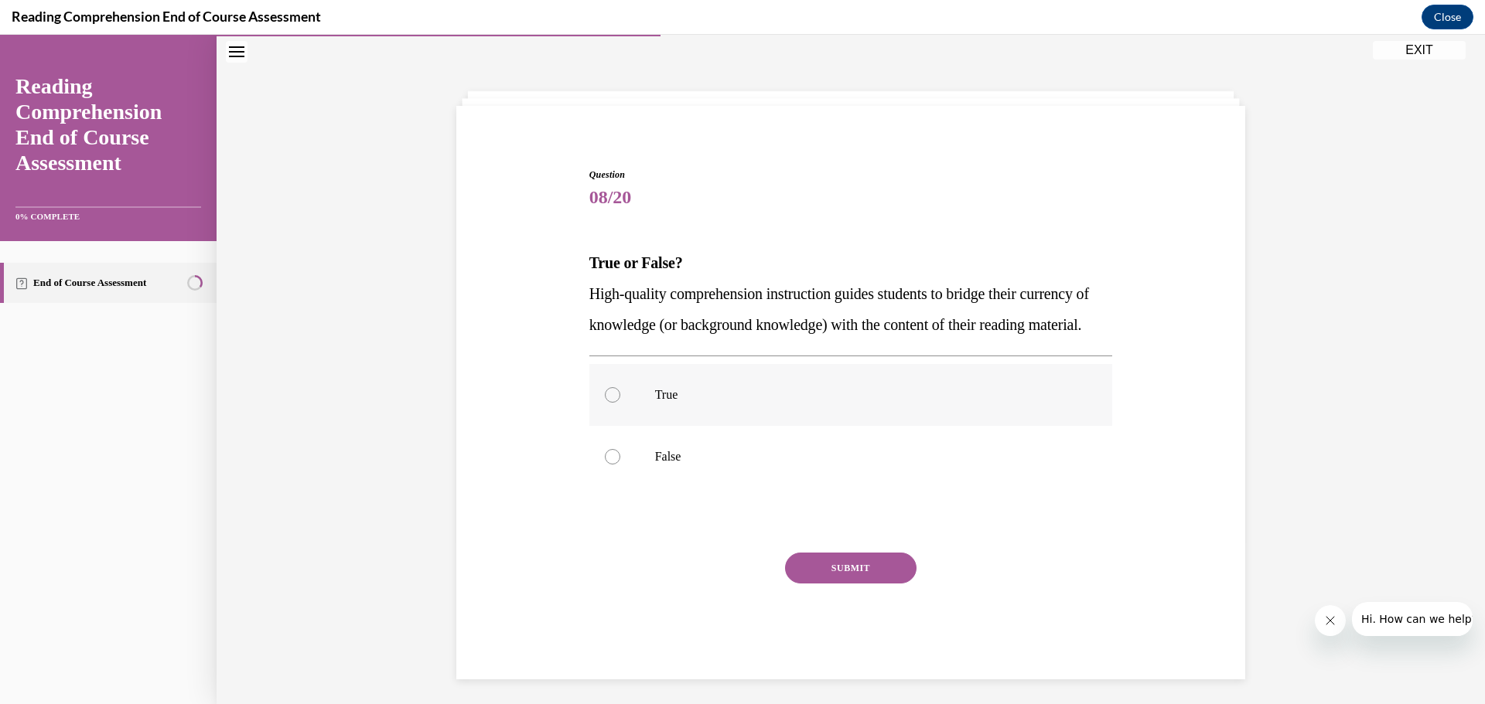
click at [724, 414] on label "True" at bounding box center [851, 395] width 524 height 62
click at [620, 403] on input "True" at bounding box center [612, 394] width 15 height 15
radio input "true"
click at [724, 584] on button "SUBMIT" at bounding box center [850, 568] width 131 height 31
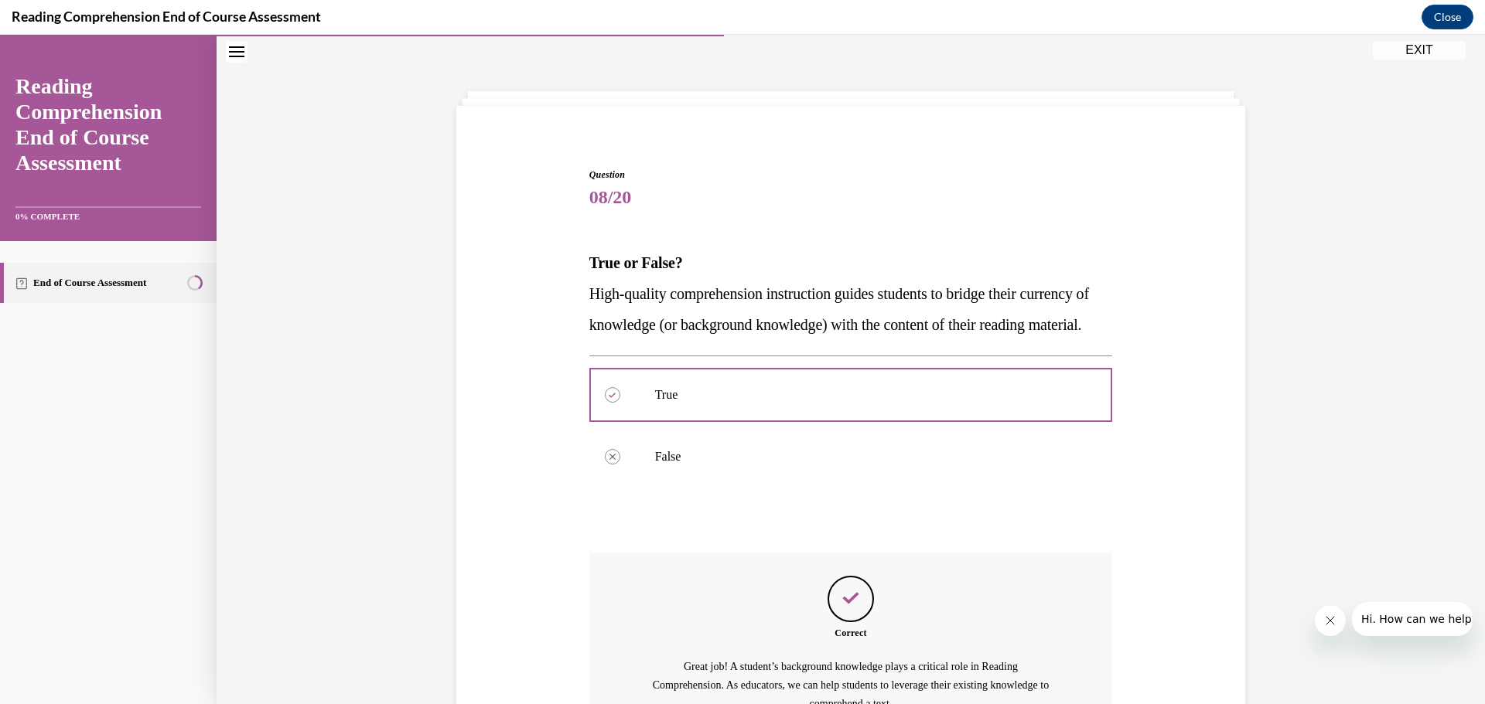
scroll to position [246, 0]
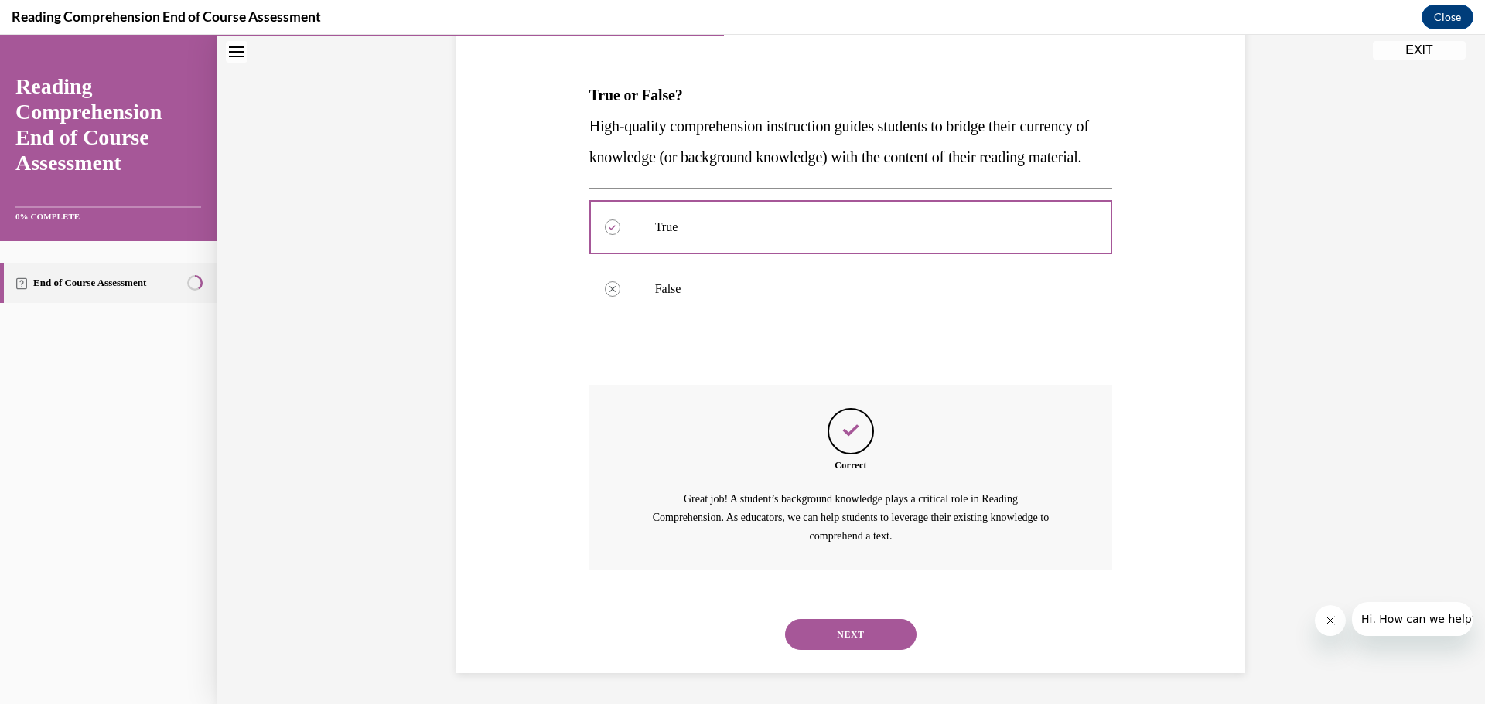
click at [724, 634] on button "NEXT" at bounding box center [850, 634] width 131 height 31
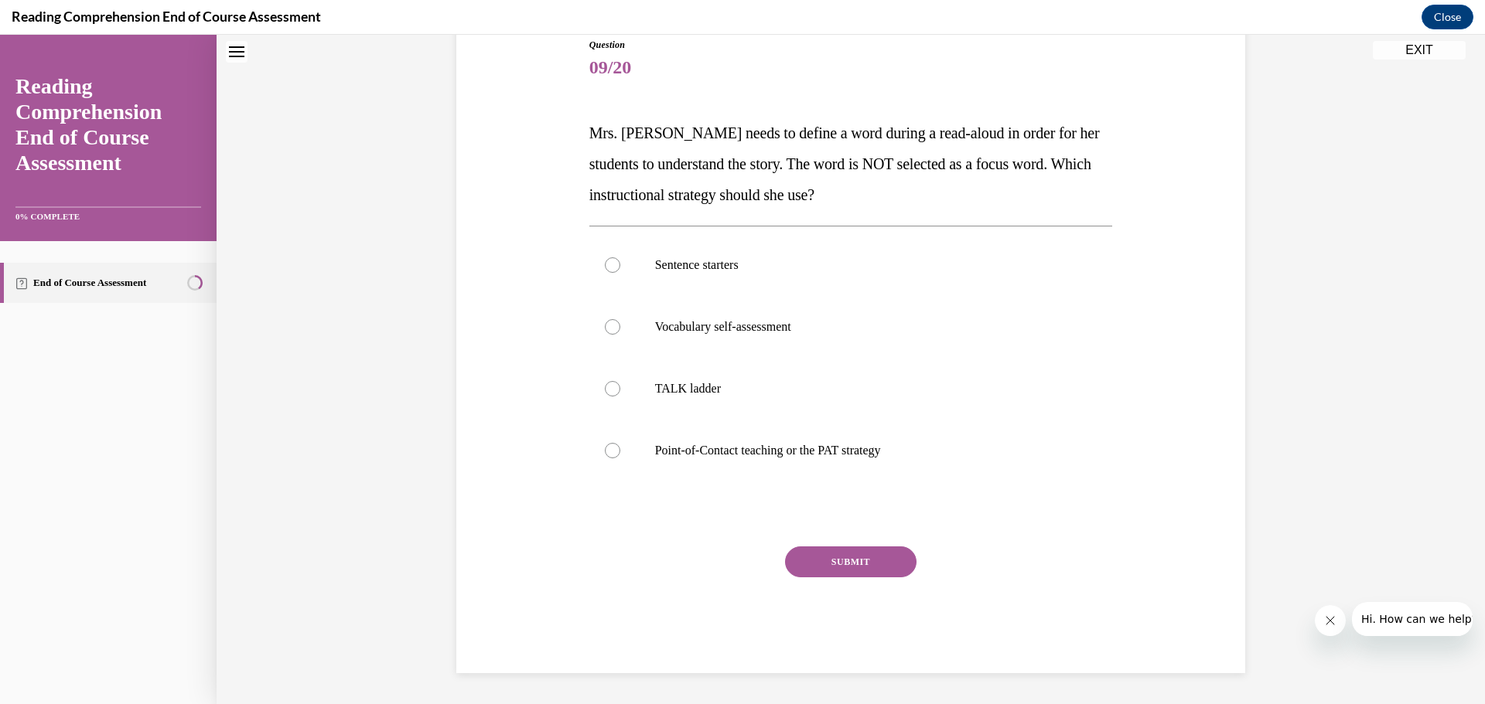
scroll to position [47, 0]
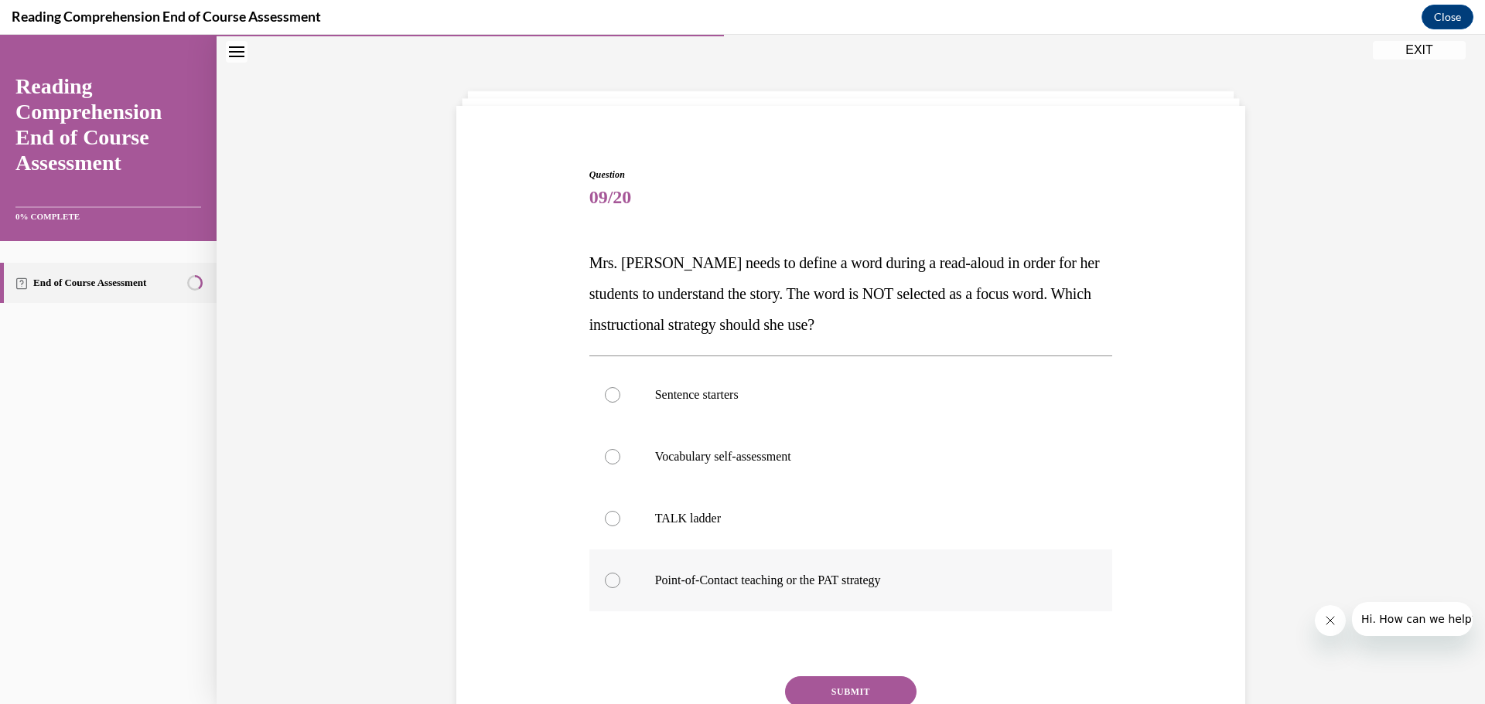
click at [682, 581] on p "Point-of-Contact teaching or the PAT strategy" at bounding box center [864, 580] width 419 height 15
click at [620, 581] on input "Point-of-Contact teaching or the PAT strategy" at bounding box center [612, 580] width 15 height 15
radio input "true"
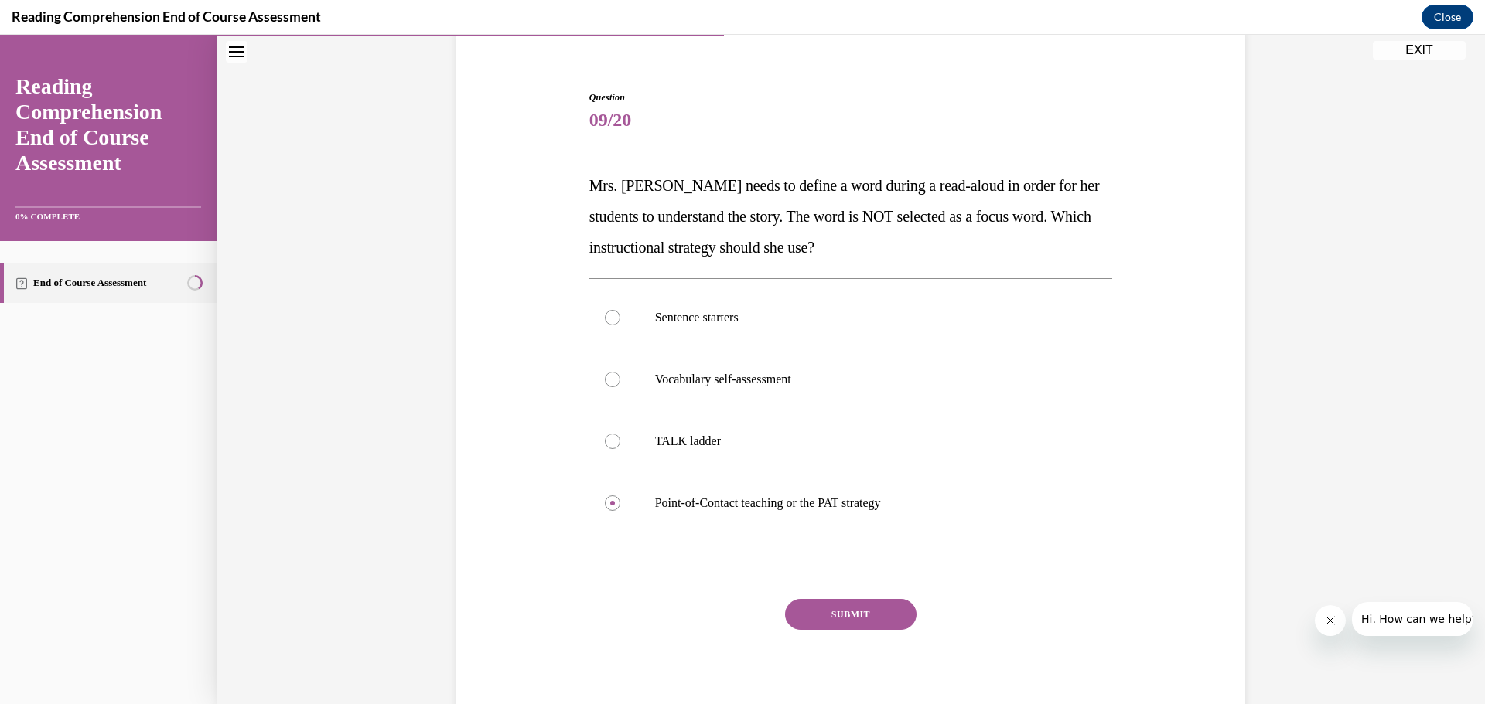
click at [724, 624] on button "SUBMIT" at bounding box center [850, 614] width 131 height 31
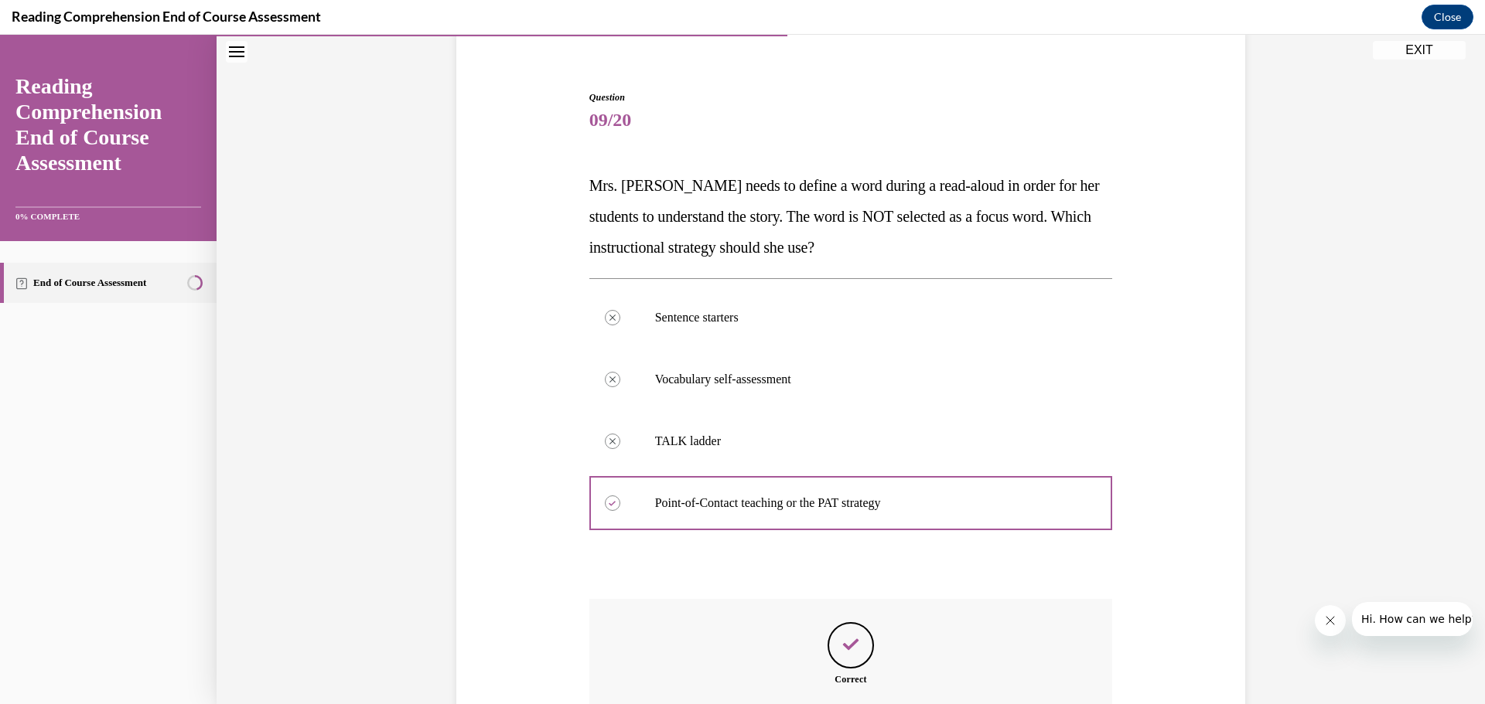
scroll to position [302, 0]
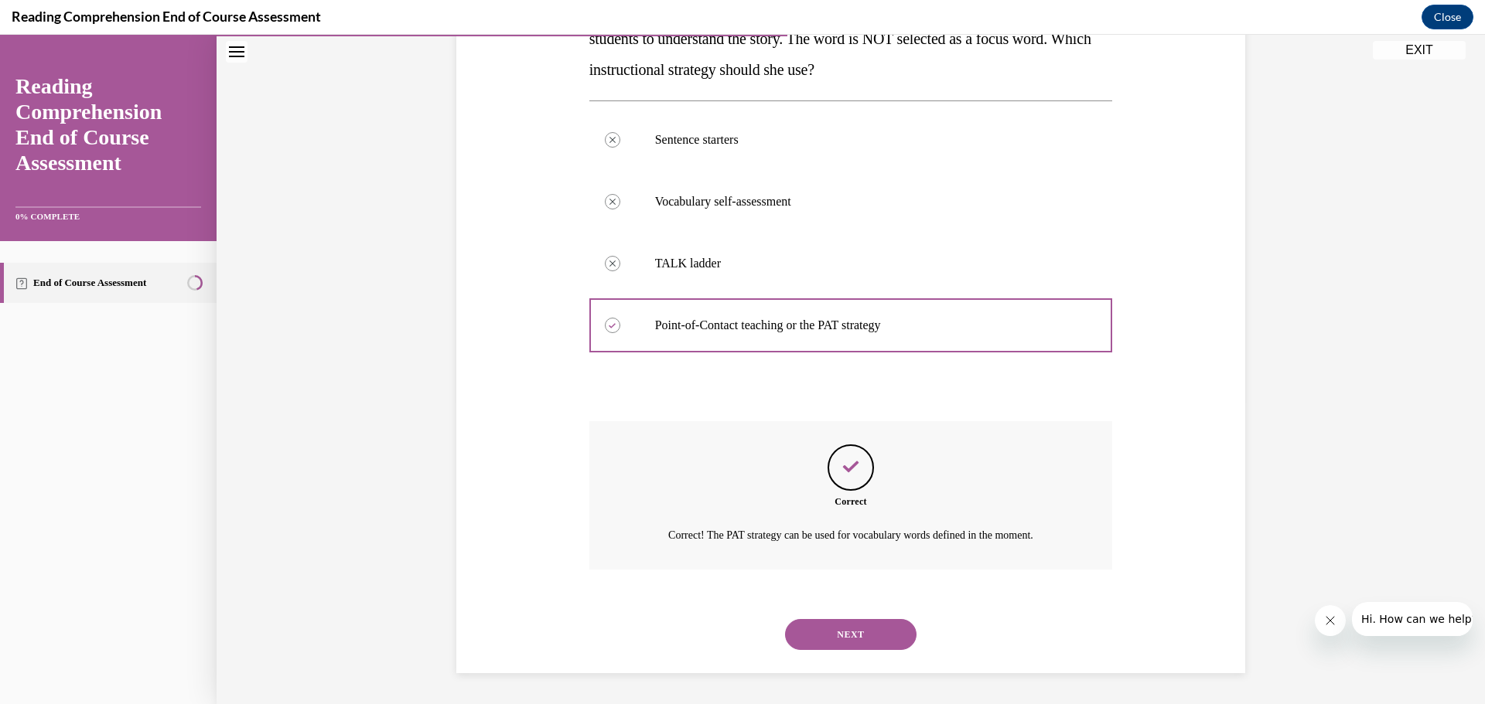
click at [724, 639] on button "NEXT" at bounding box center [850, 634] width 131 height 31
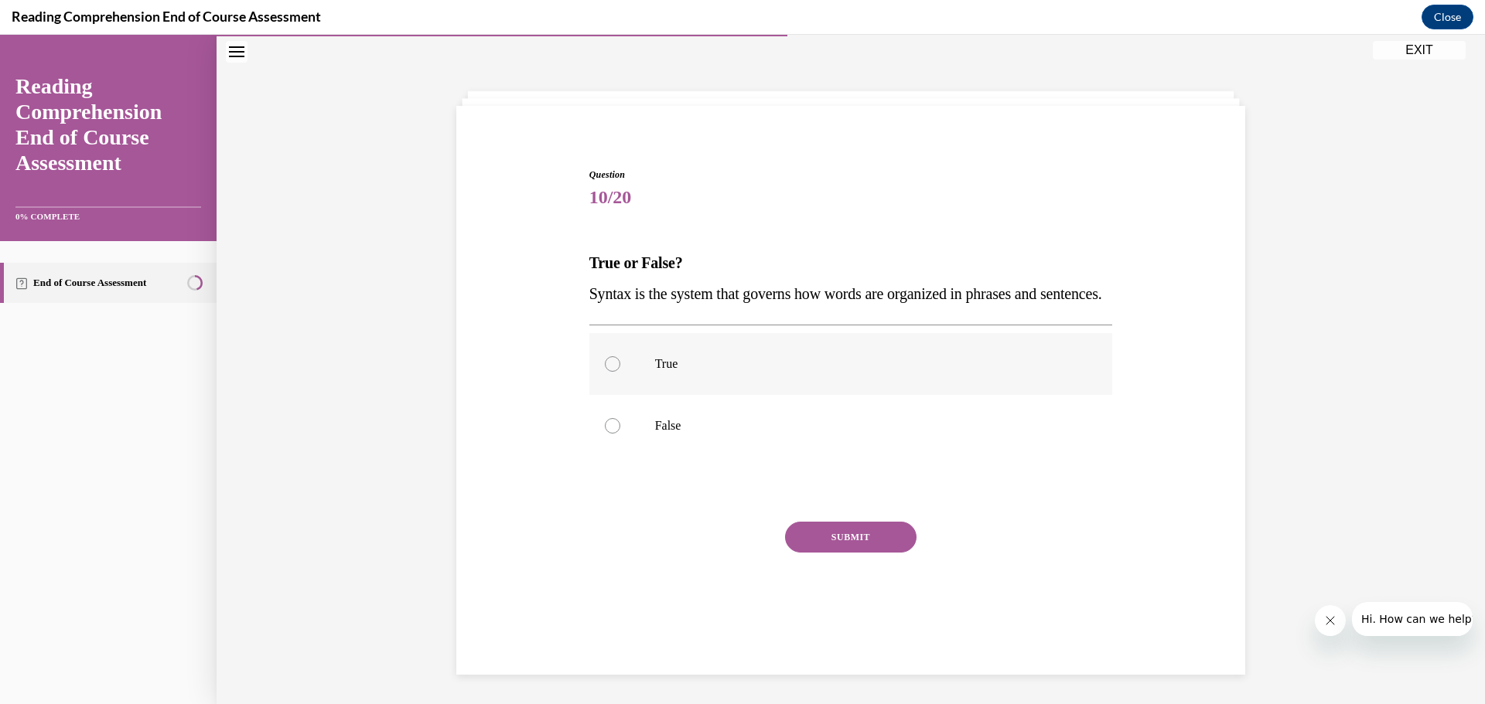
click at [656, 372] on p "True" at bounding box center [864, 363] width 419 height 15
click at [620, 372] on input "True" at bounding box center [612, 363] width 15 height 15
radio input "true"
click at [724, 553] on button "SUBMIT" at bounding box center [850, 537] width 131 height 31
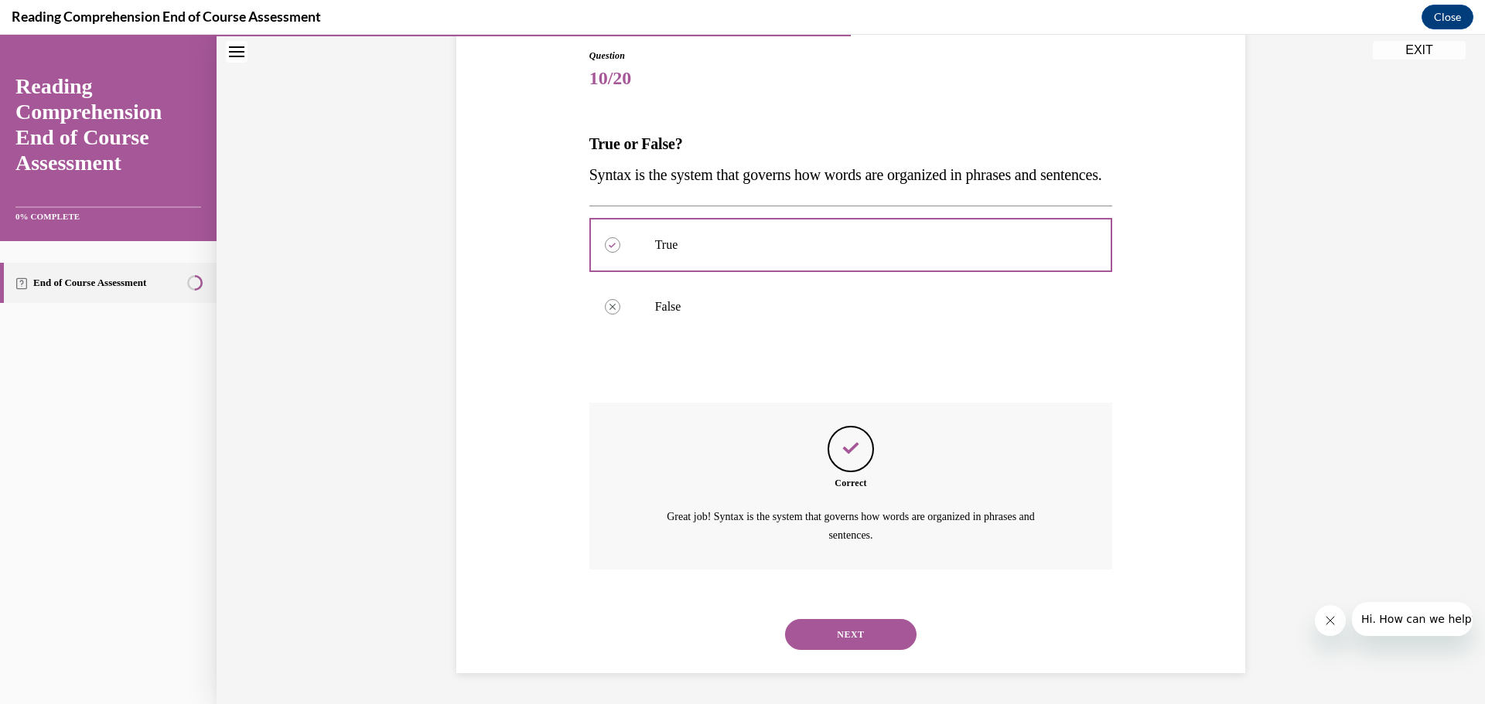
click at [724, 626] on button "NEXT" at bounding box center [850, 634] width 131 height 31
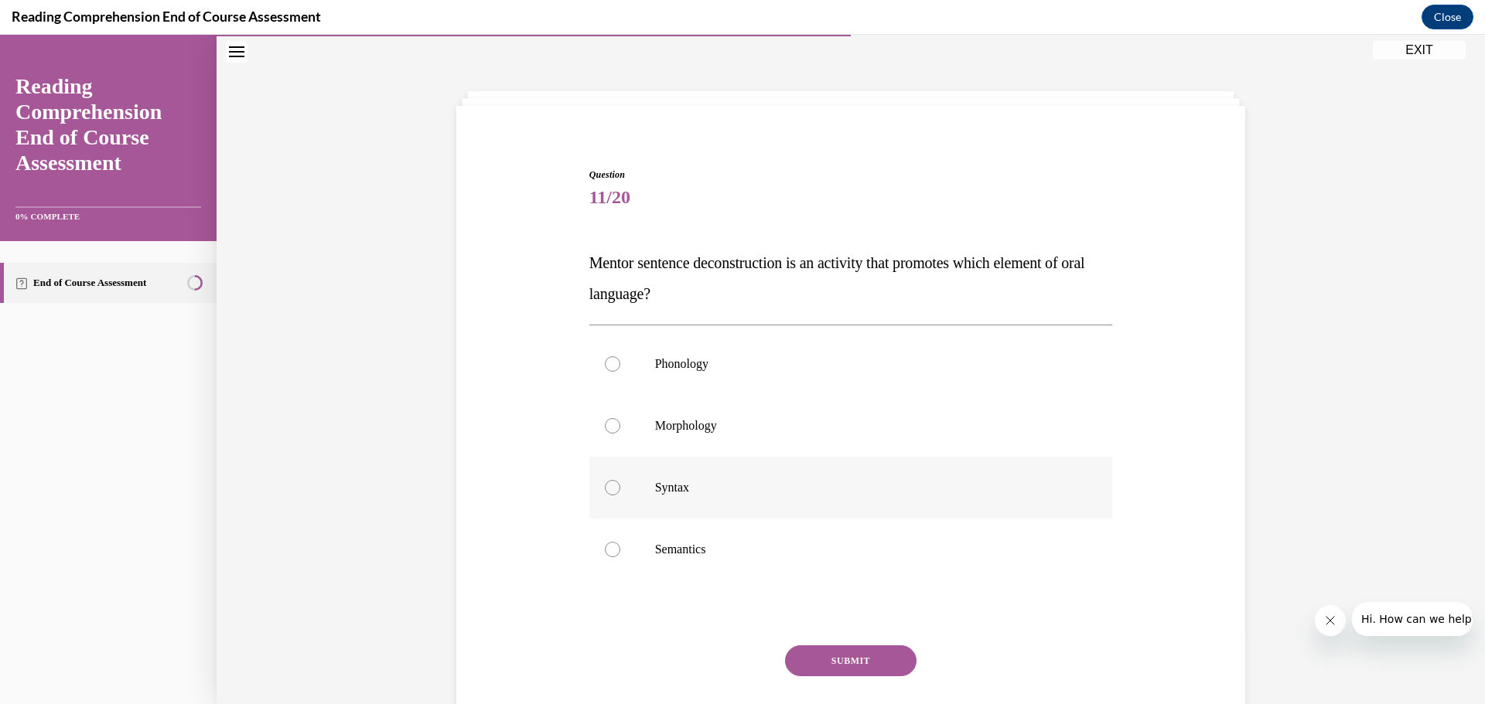
click at [724, 496] on label "Syntax" at bounding box center [851, 488] width 524 height 62
click at [620, 496] on input "Syntax" at bounding box center [612, 487] width 15 height 15
radio input "true"
click at [724, 640] on button "SUBMIT" at bounding box center [850, 661] width 131 height 31
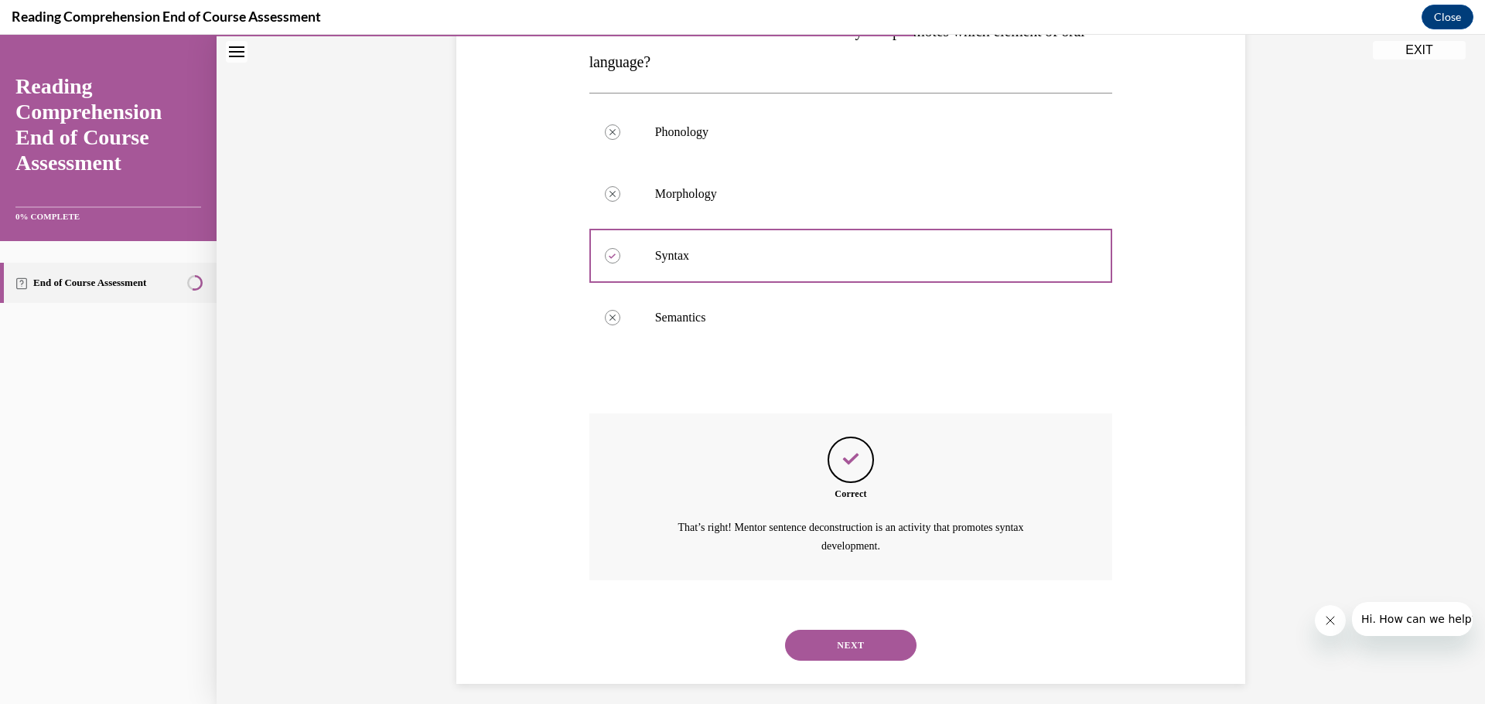
click at [724, 640] on button "NEXT" at bounding box center [850, 645] width 131 height 31
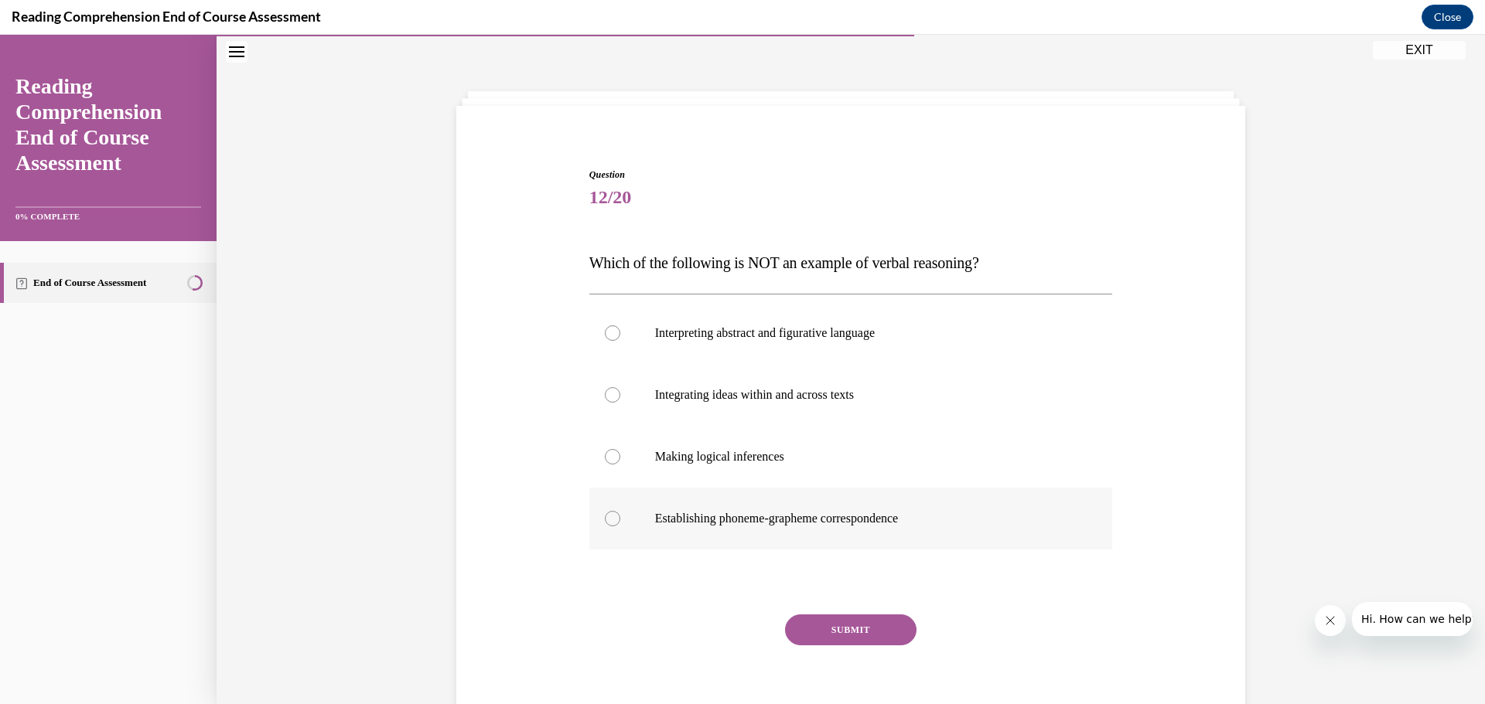
click at [724, 533] on label "Establishing phoneme-grapheme correspondence" at bounding box center [851, 519] width 524 height 62
click at [620, 527] on input "Establishing phoneme-grapheme correspondence" at bounding box center [612, 518] width 15 height 15
radio input "true"
click at [724, 631] on button "SUBMIT" at bounding box center [850, 630] width 131 height 31
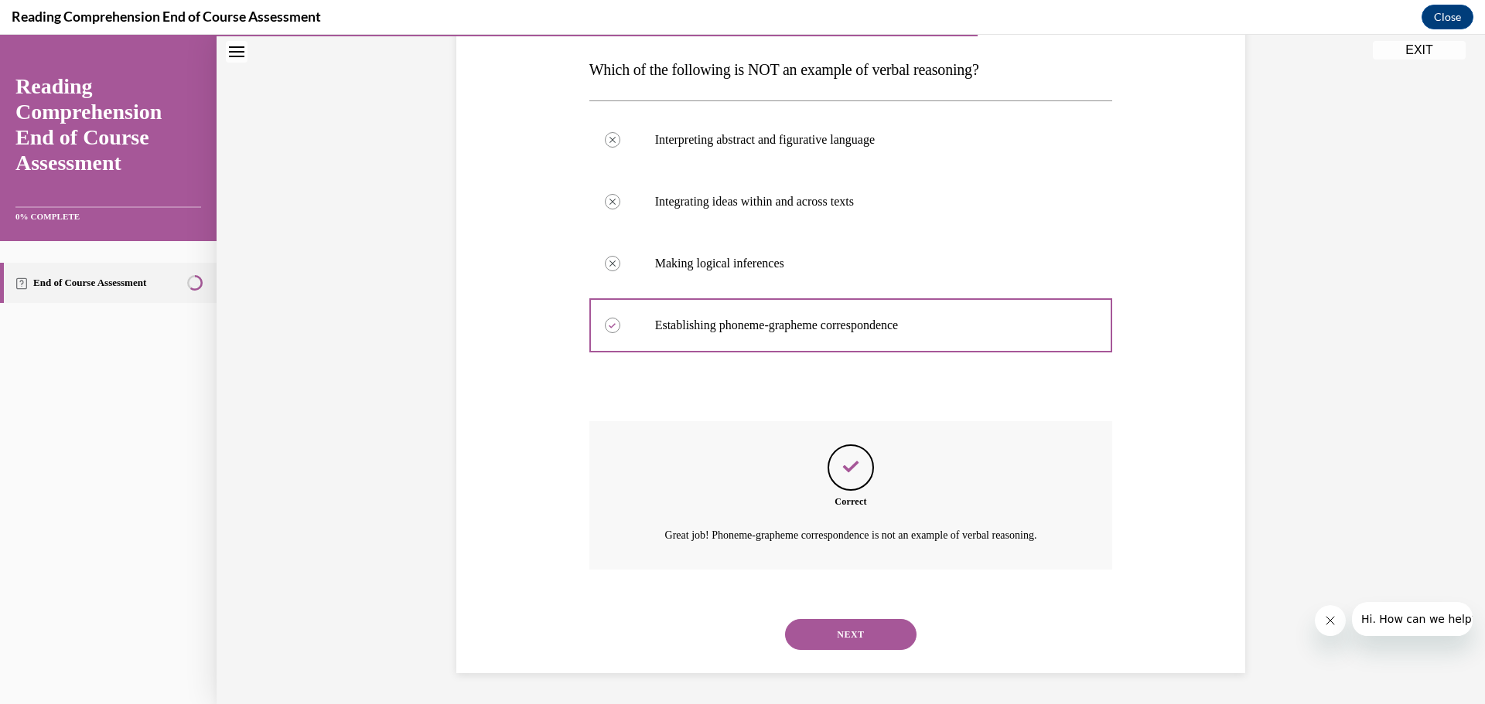
click at [724, 637] on button "NEXT" at bounding box center [850, 634] width 131 height 31
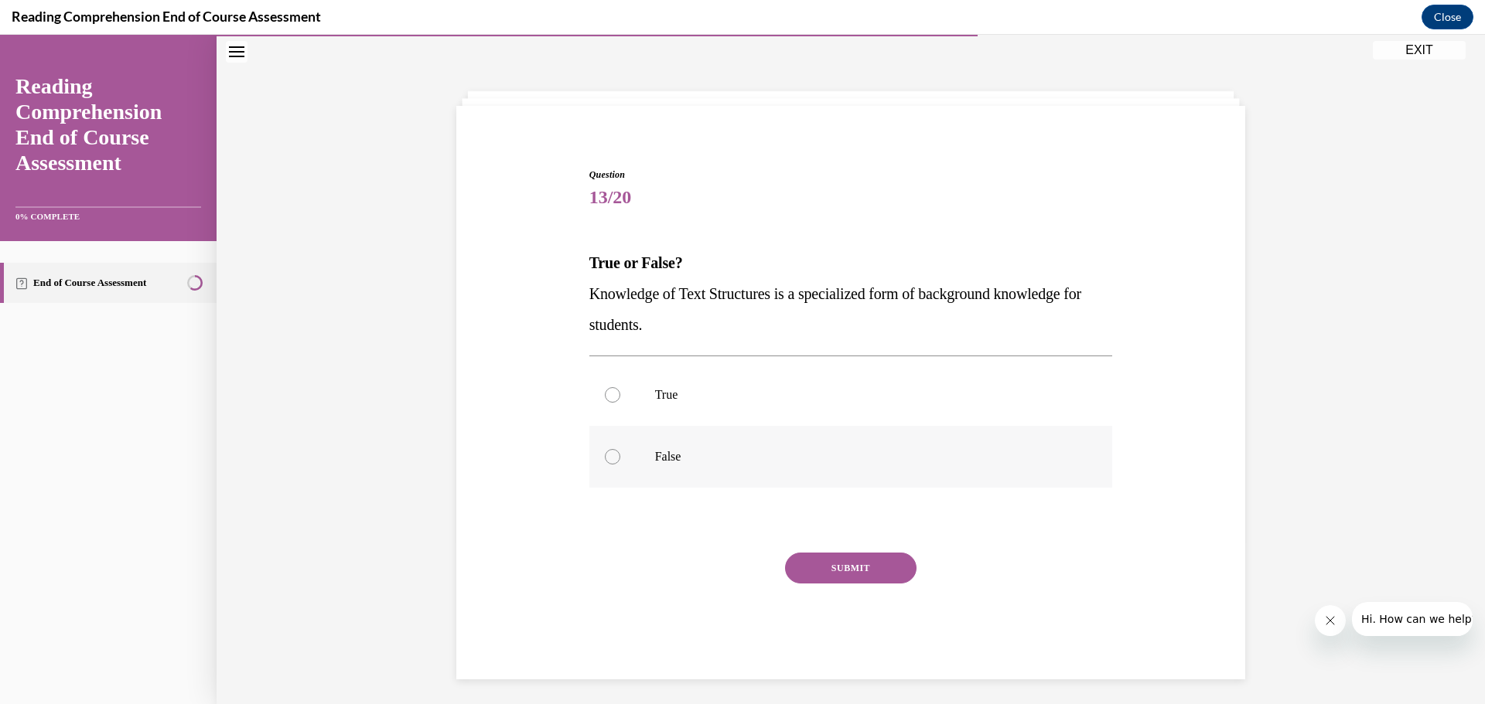
click at [721, 452] on p "False" at bounding box center [864, 456] width 419 height 15
click at [620, 452] on input "False" at bounding box center [612, 456] width 15 height 15
radio input "true"
click at [724, 564] on button "SUBMIT" at bounding box center [850, 568] width 131 height 31
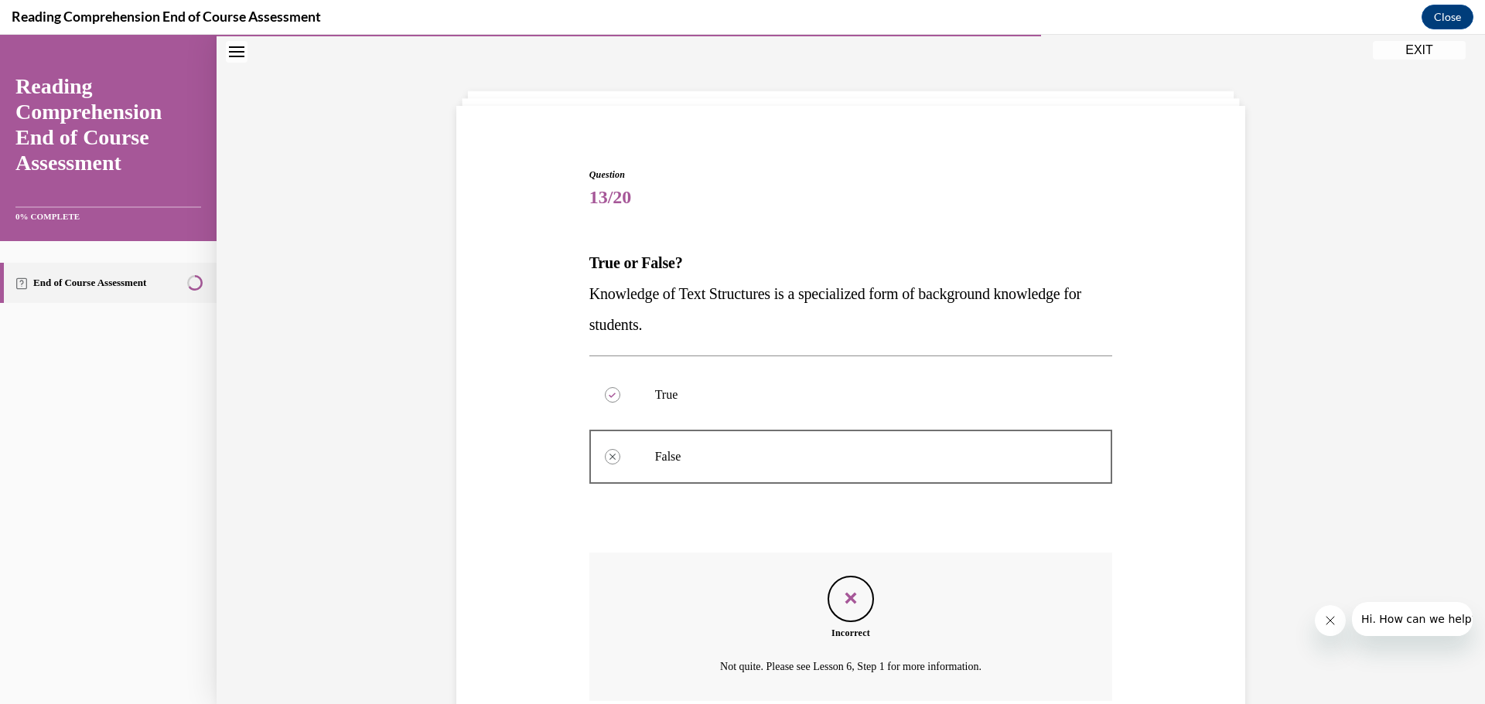
scroll to position [179, 0]
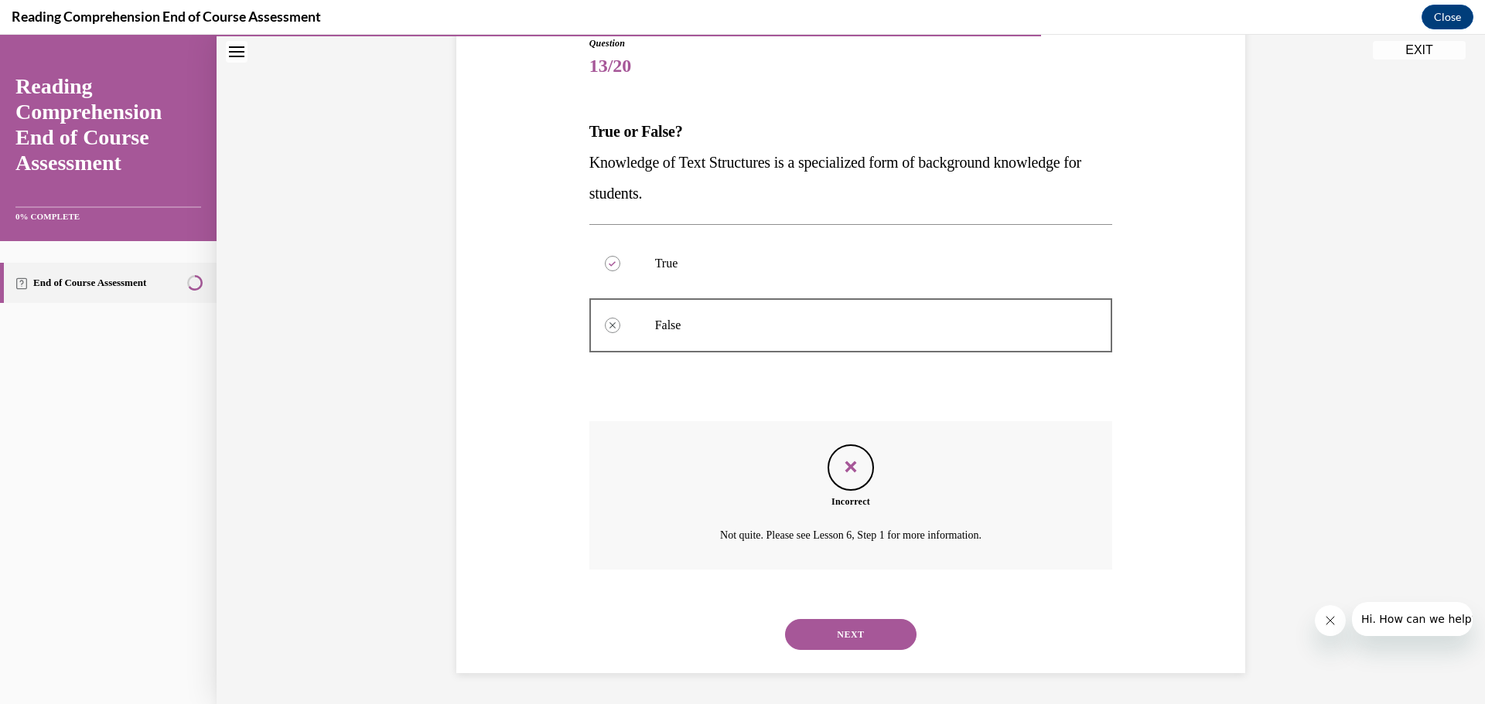
click at [724, 630] on button "NEXT" at bounding box center [850, 634] width 131 height 31
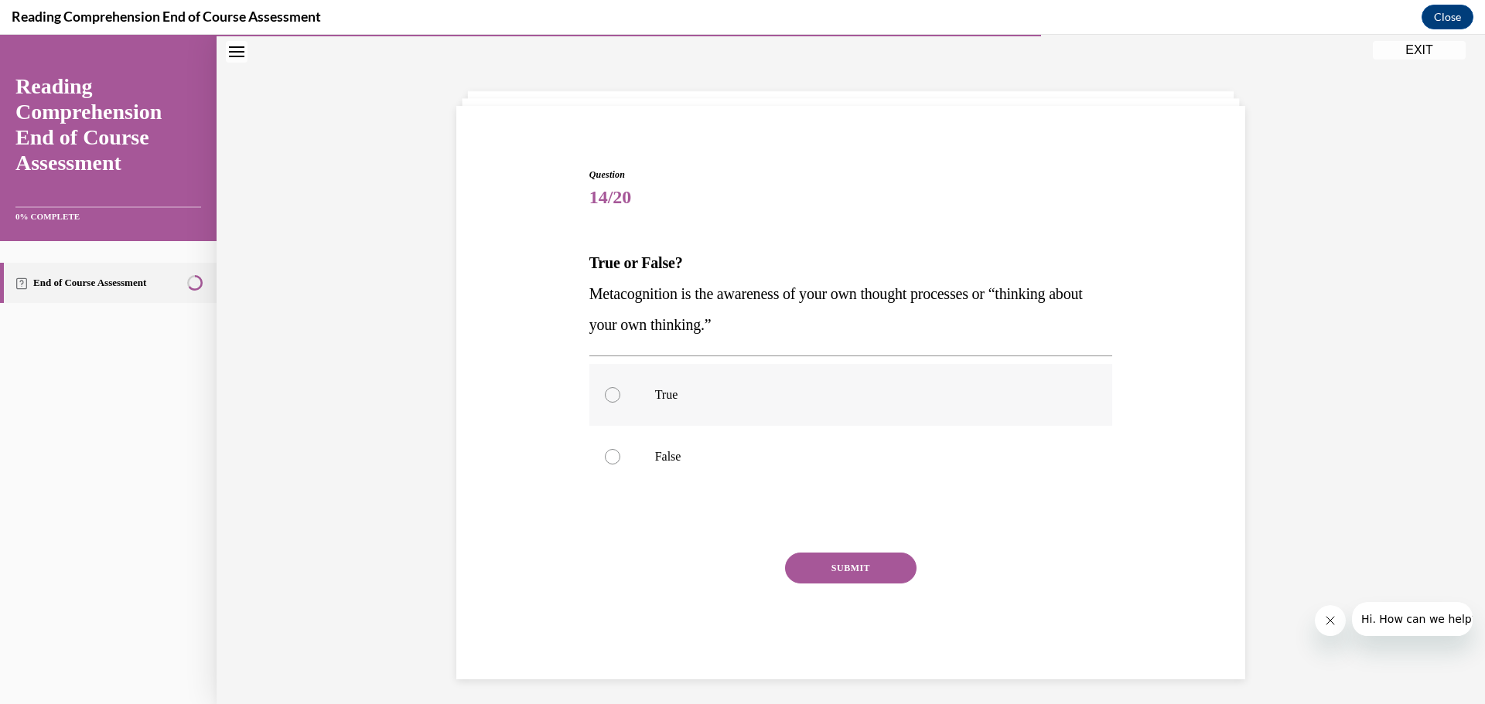
click at [724, 389] on p "True" at bounding box center [864, 394] width 419 height 15
click at [620, 389] on input "True" at bounding box center [612, 394] width 15 height 15
radio input "true"
click at [724, 568] on button "SUBMIT" at bounding box center [850, 568] width 131 height 31
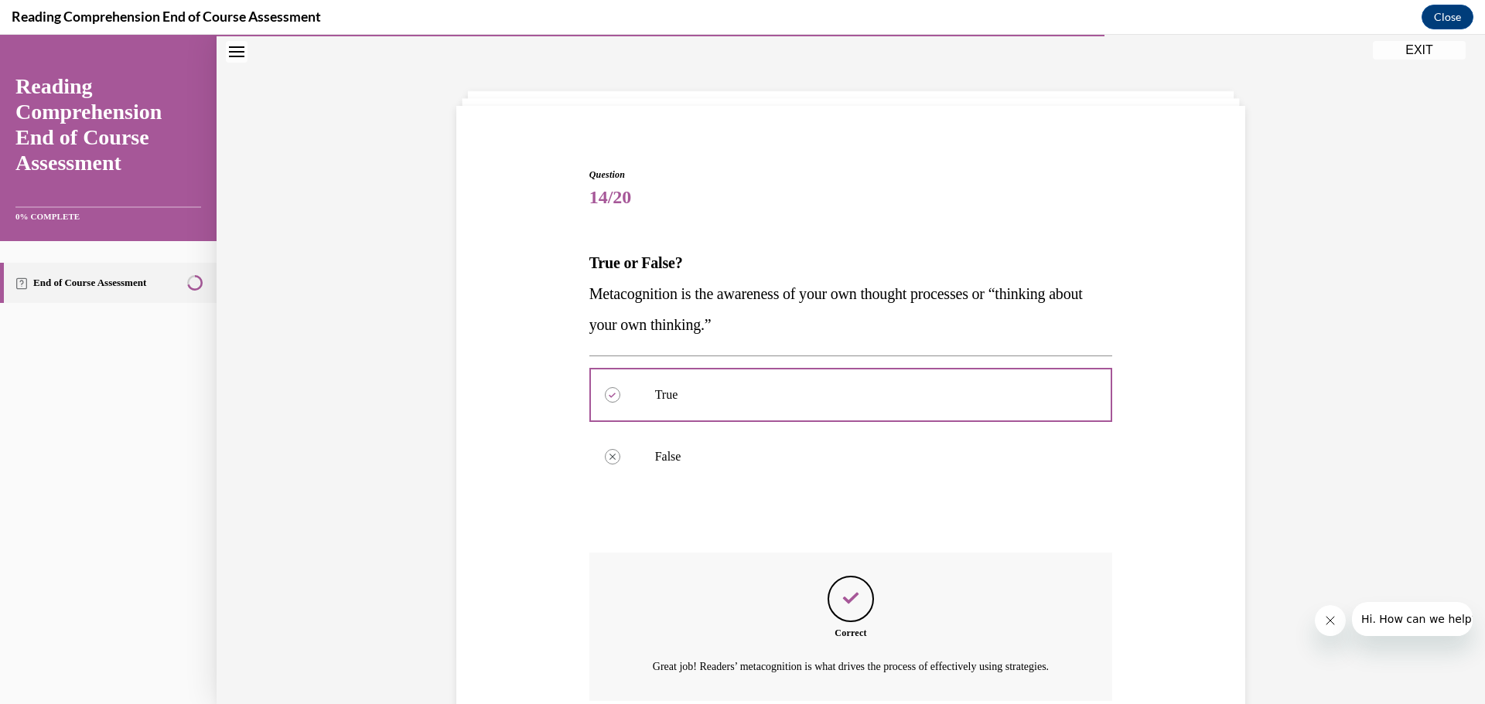
scroll to position [197, 0]
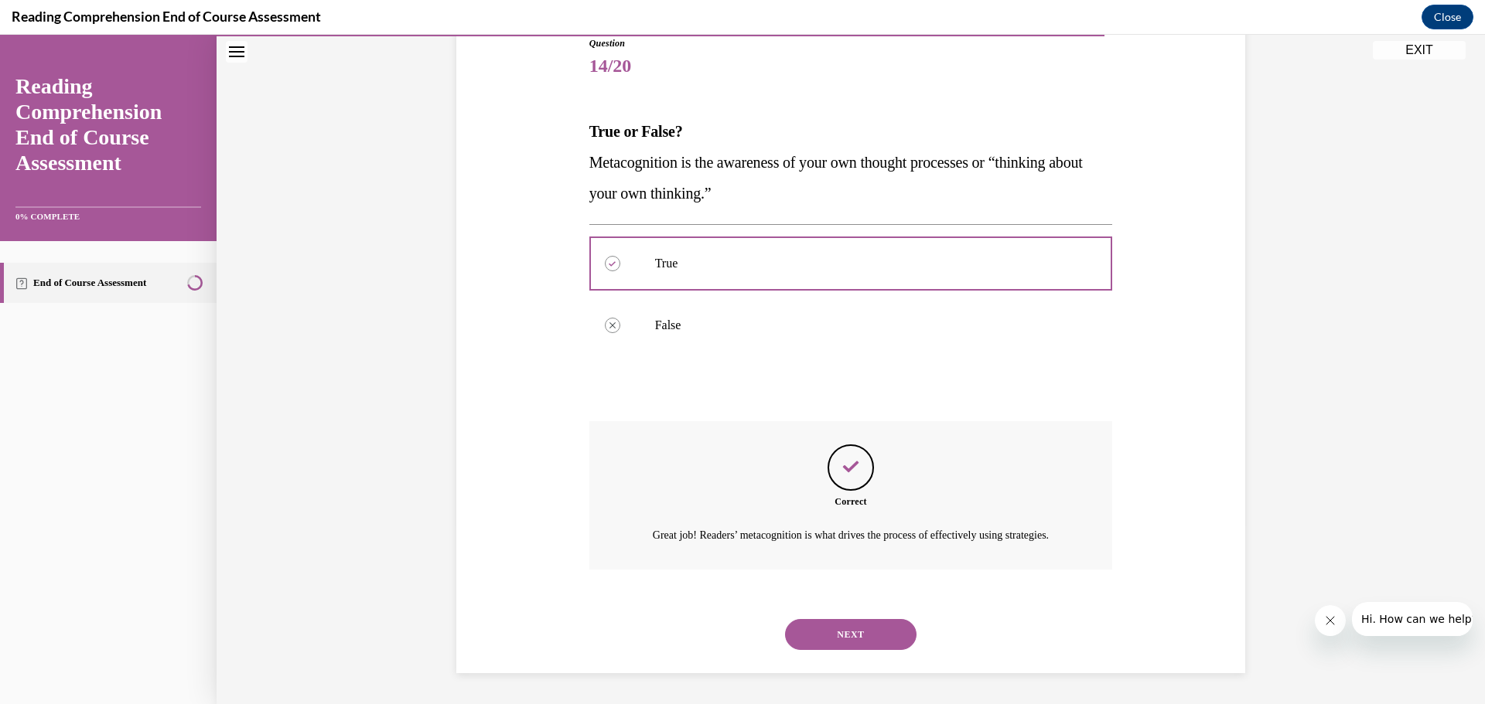
click at [724, 633] on button "NEXT" at bounding box center [850, 634] width 131 height 31
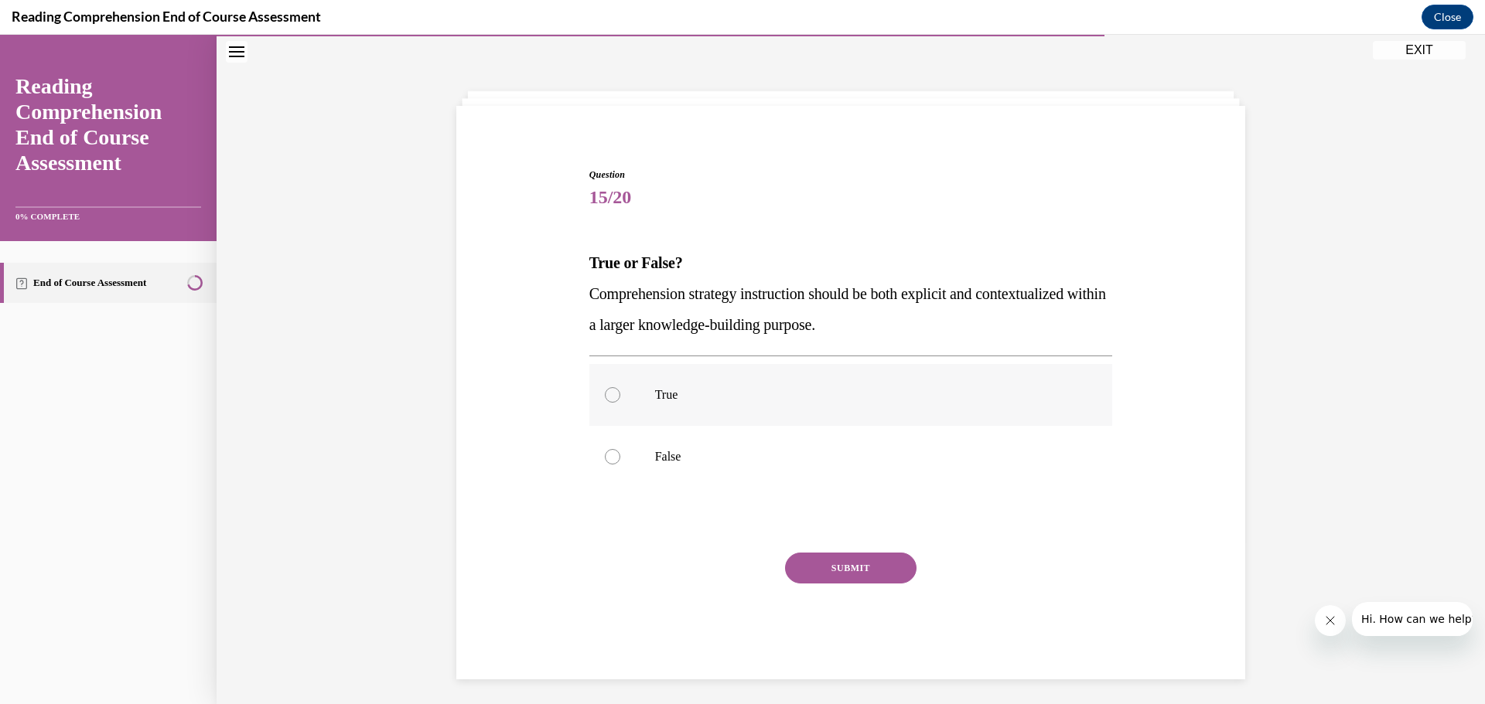
click at [685, 392] on p "True" at bounding box center [864, 394] width 419 height 15
click at [620, 392] on input "True" at bounding box center [612, 394] width 15 height 15
radio input "true"
click at [724, 567] on button "SUBMIT" at bounding box center [850, 568] width 131 height 31
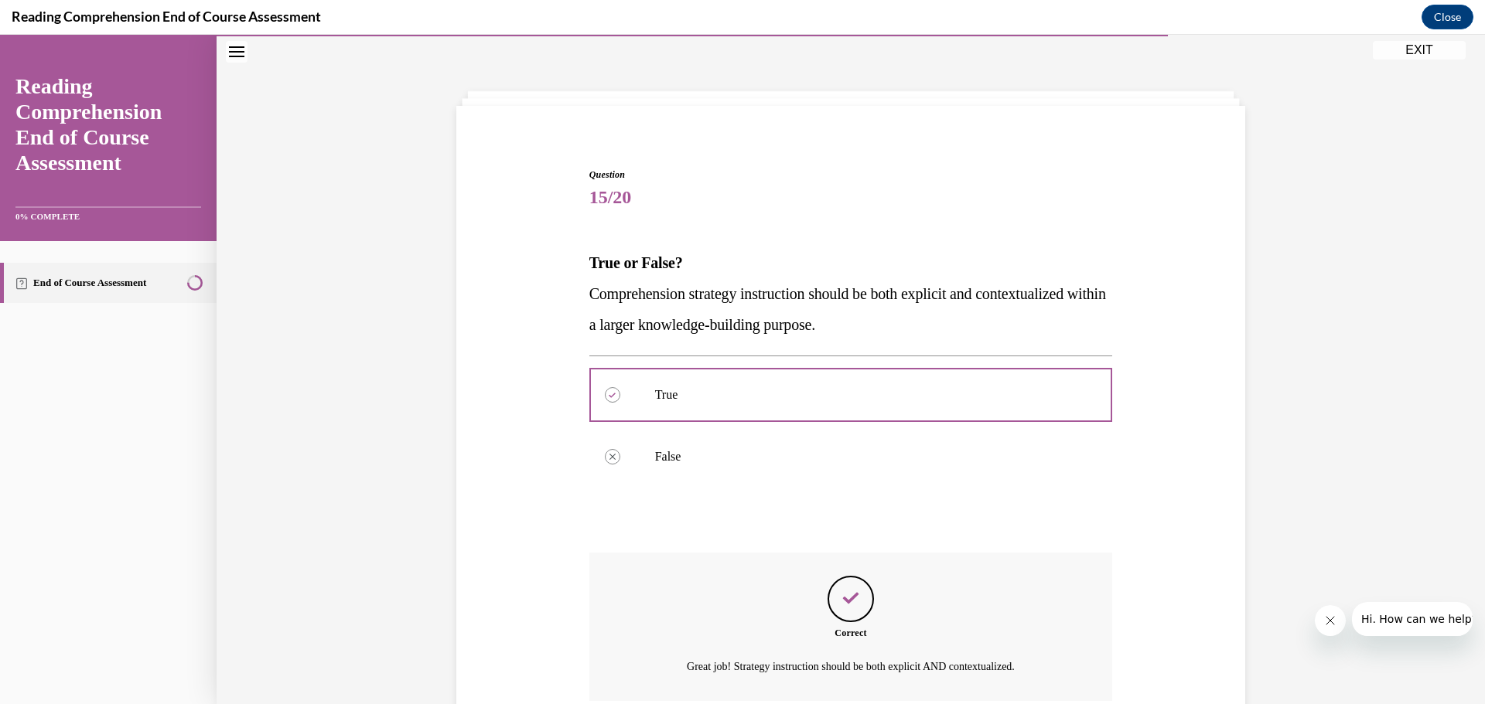
scroll to position [179, 0]
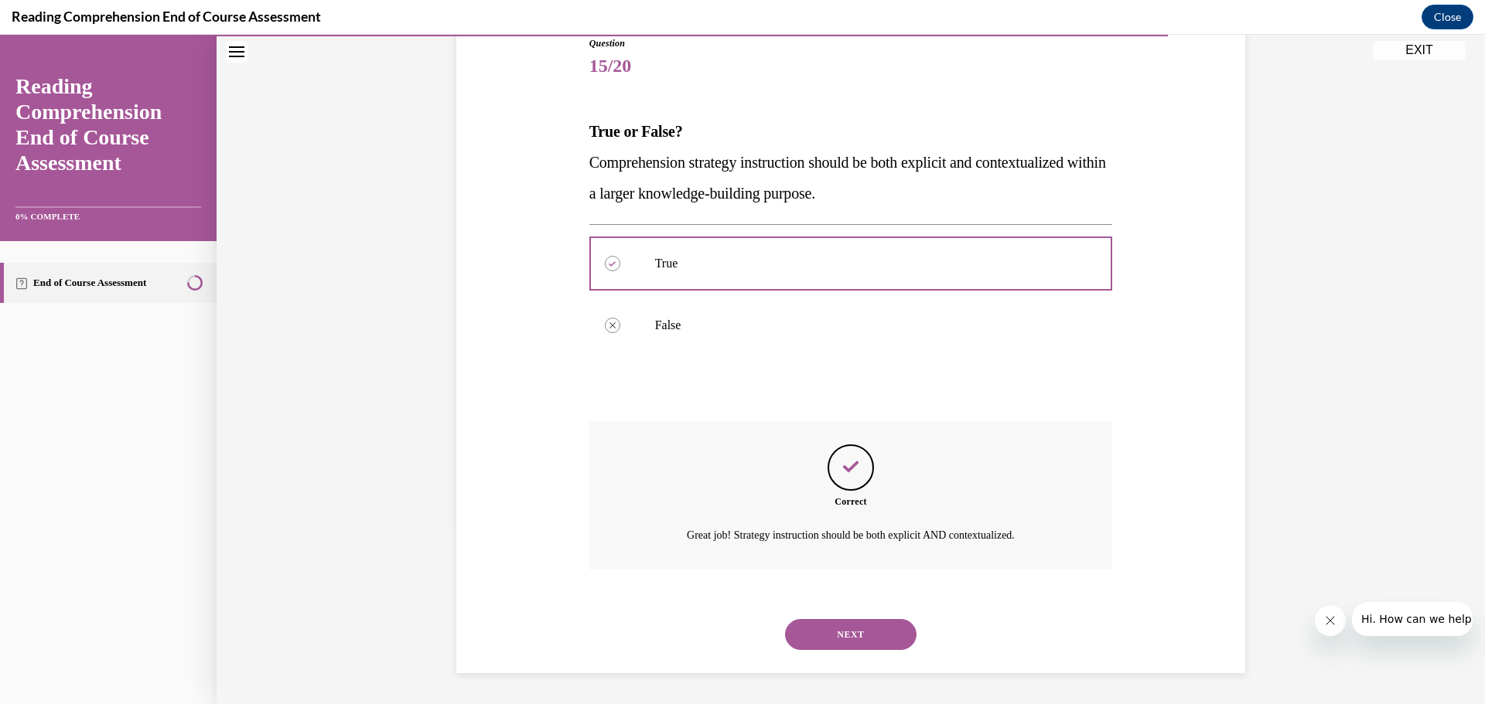
click at [724, 630] on button "NEXT" at bounding box center [850, 634] width 131 height 31
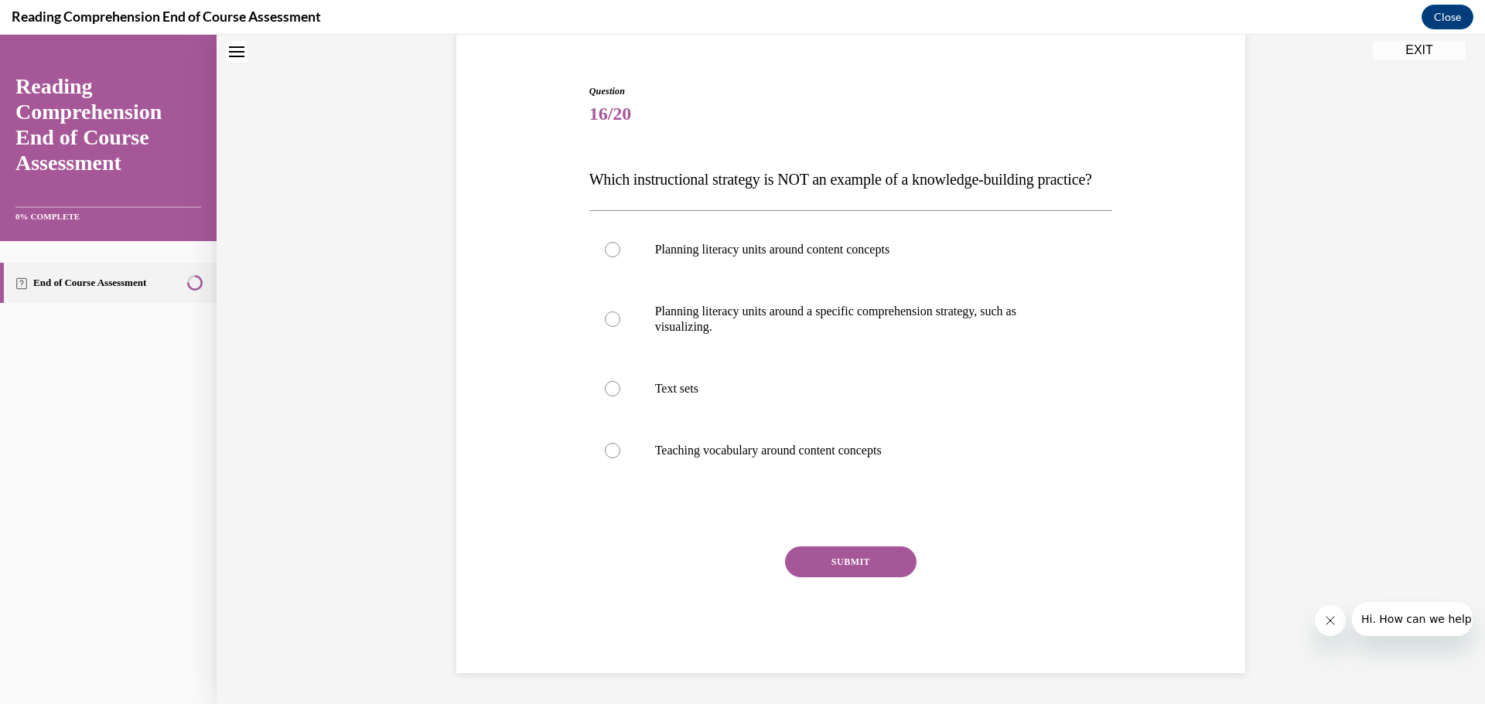
scroll to position [47, 0]
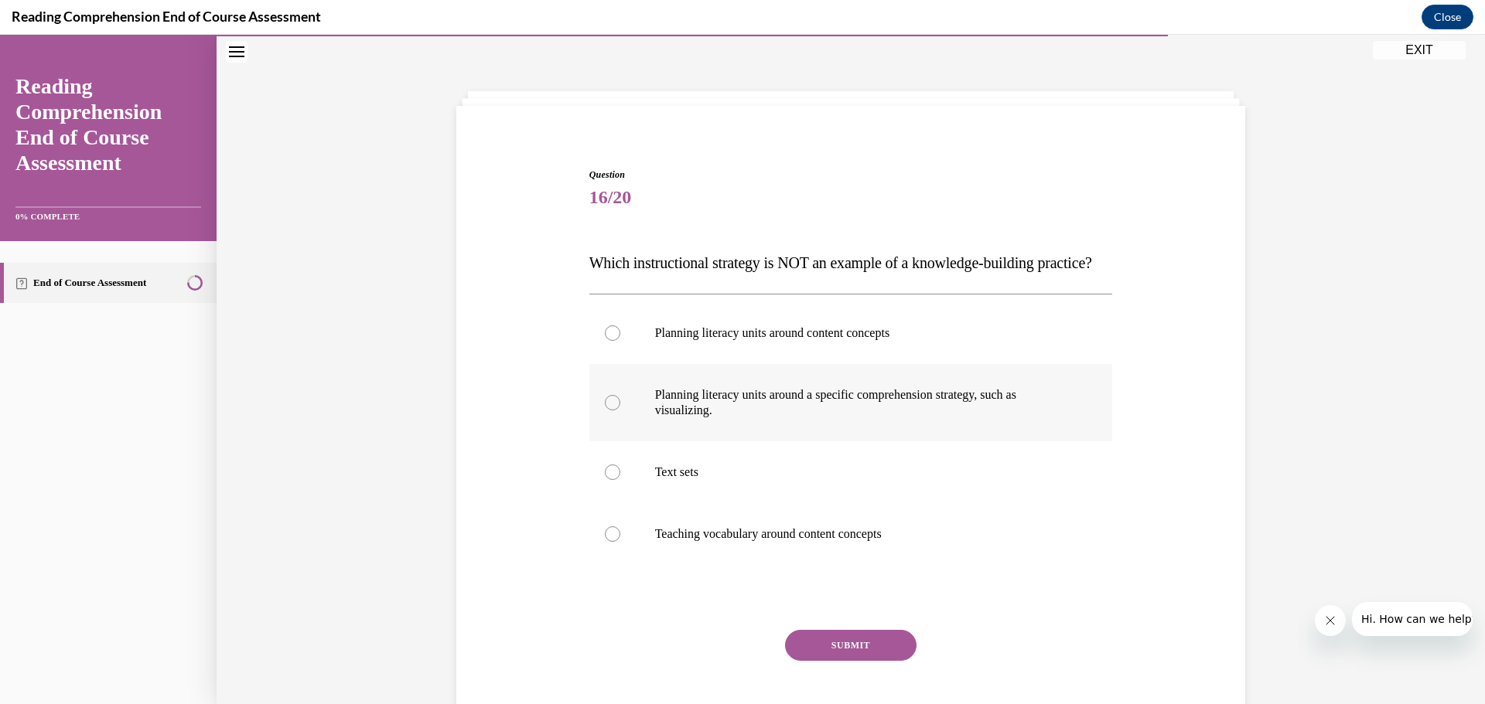
click at [724, 418] on p "Planning literacy units around a specific comprehension strategy, such as visua…" at bounding box center [864, 402] width 419 height 31
click at [620, 411] on input "Planning literacy units around a specific comprehension strategy, such as visua…" at bounding box center [612, 402] width 15 height 15
radio input "true"
click at [724, 640] on button "SUBMIT" at bounding box center [850, 645] width 131 height 31
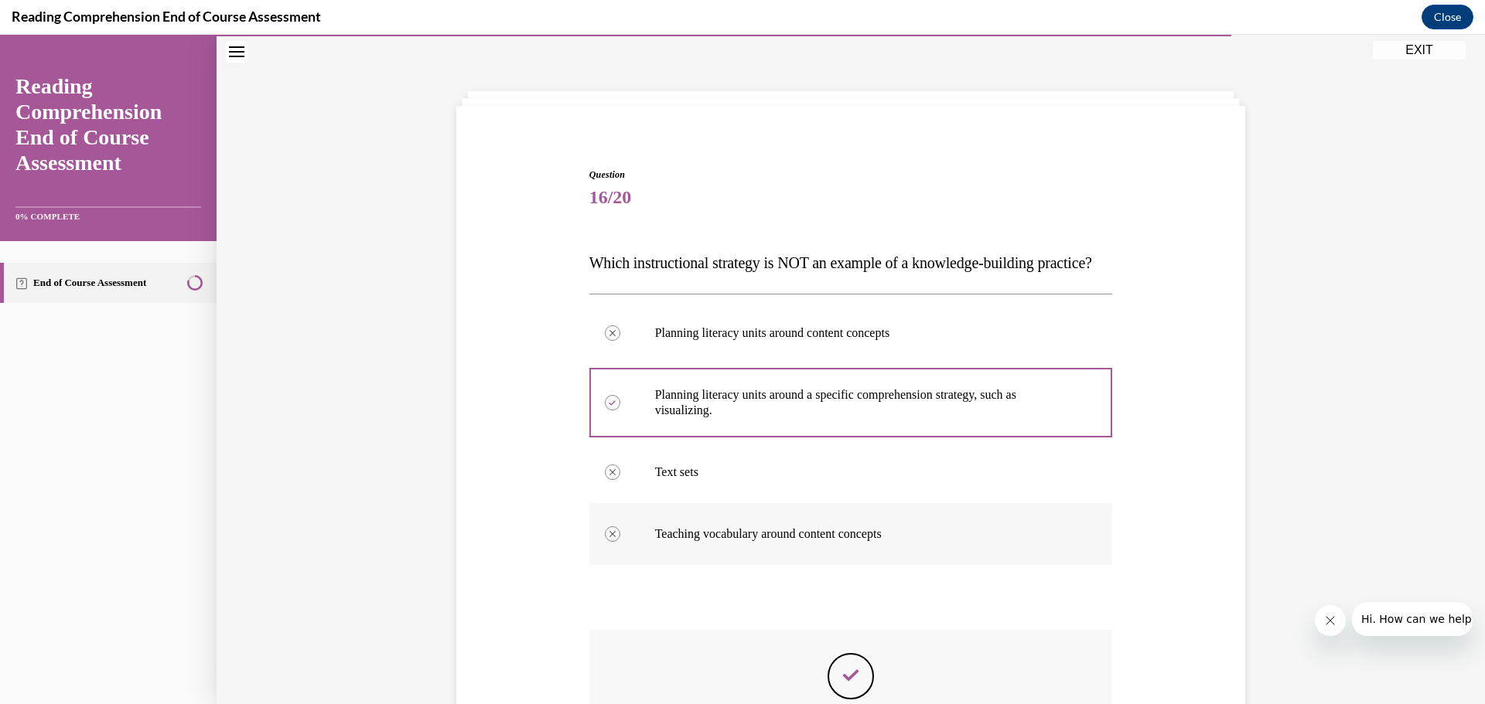
scroll to position [305, 0]
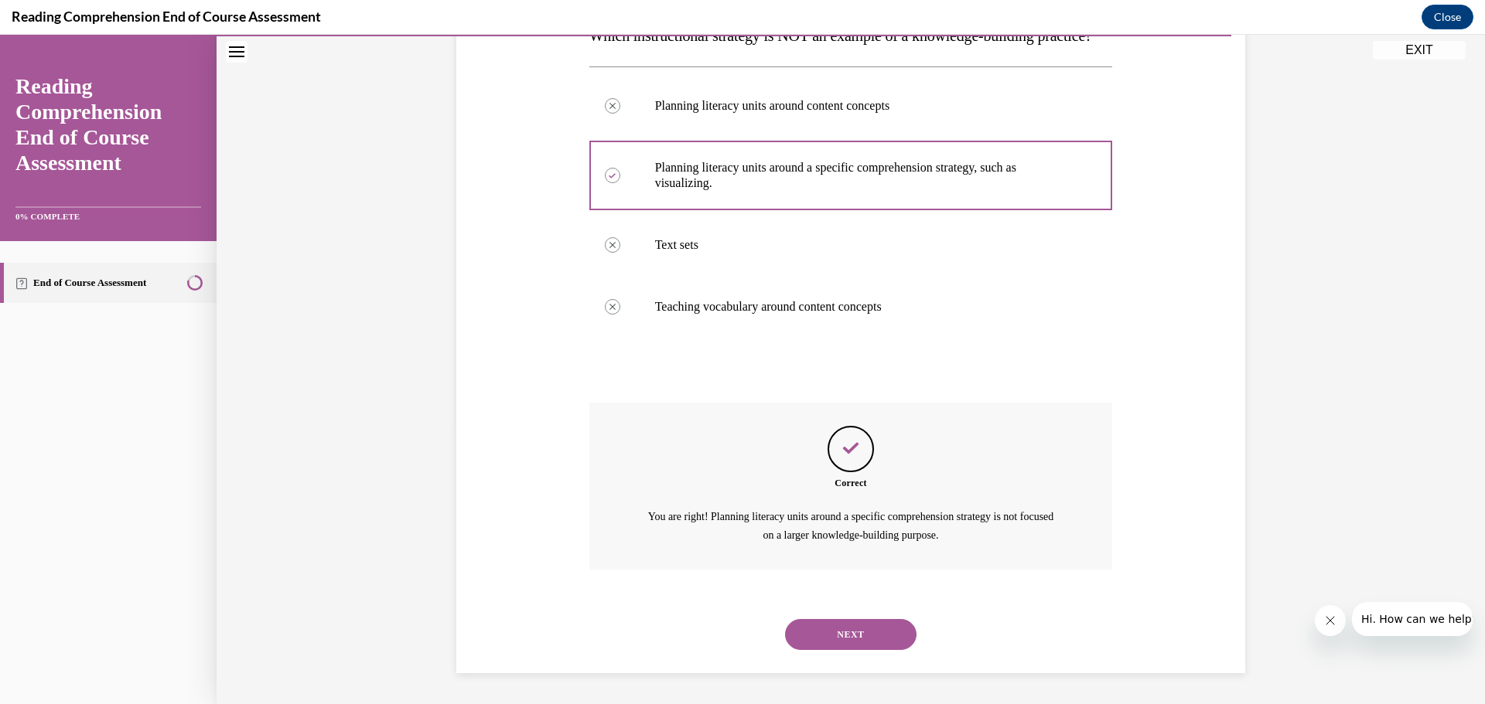
drag, startPoint x: 896, startPoint y: 640, endPoint x: 902, endPoint y: 633, distance: 8.8
click at [724, 639] on button "NEXT" at bounding box center [850, 634] width 131 height 31
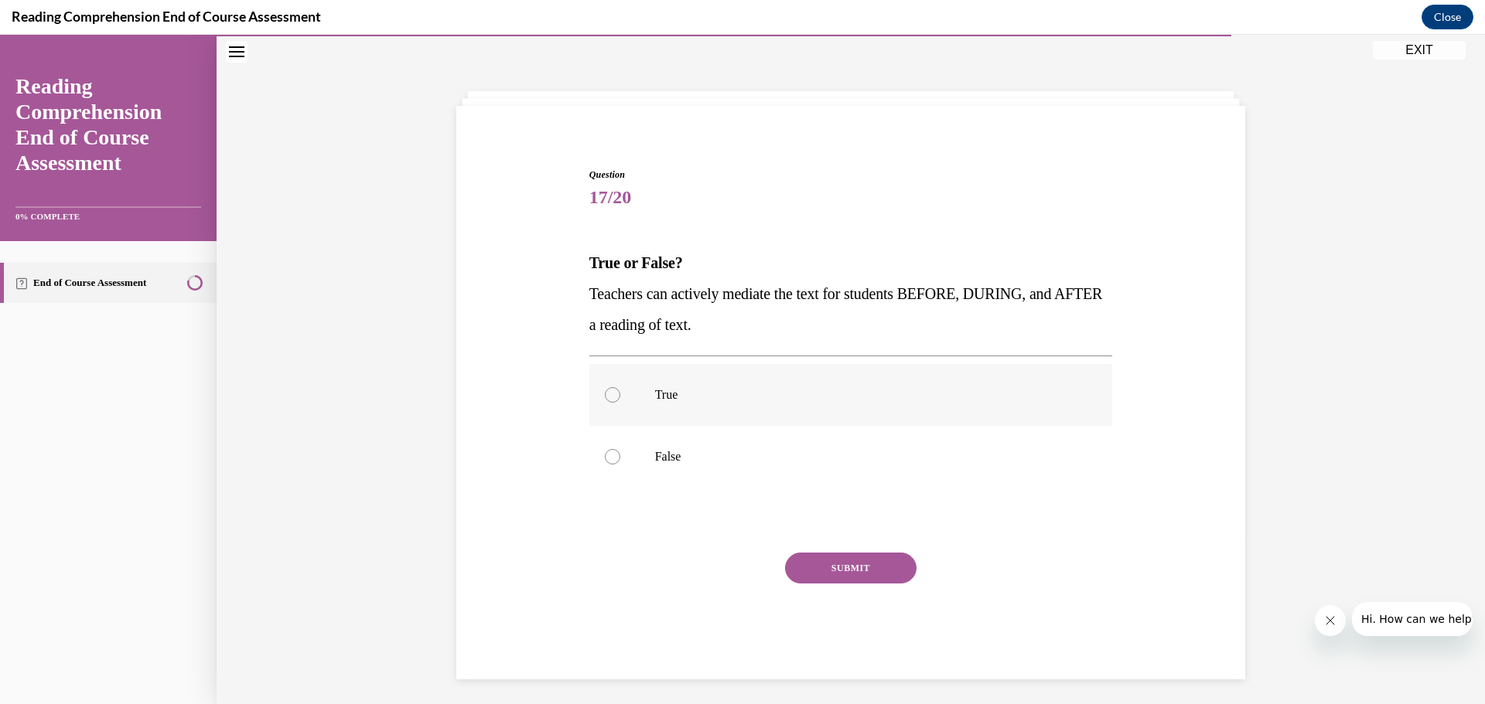
click at [724, 415] on label "True" at bounding box center [851, 395] width 524 height 62
click at [620, 403] on input "True" at bounding box center [612, 394] width 15 height 15
radio input "true"
click at [724, 570] on button "SUBMIT" at bounding box center [850, 568] width 131 height 31
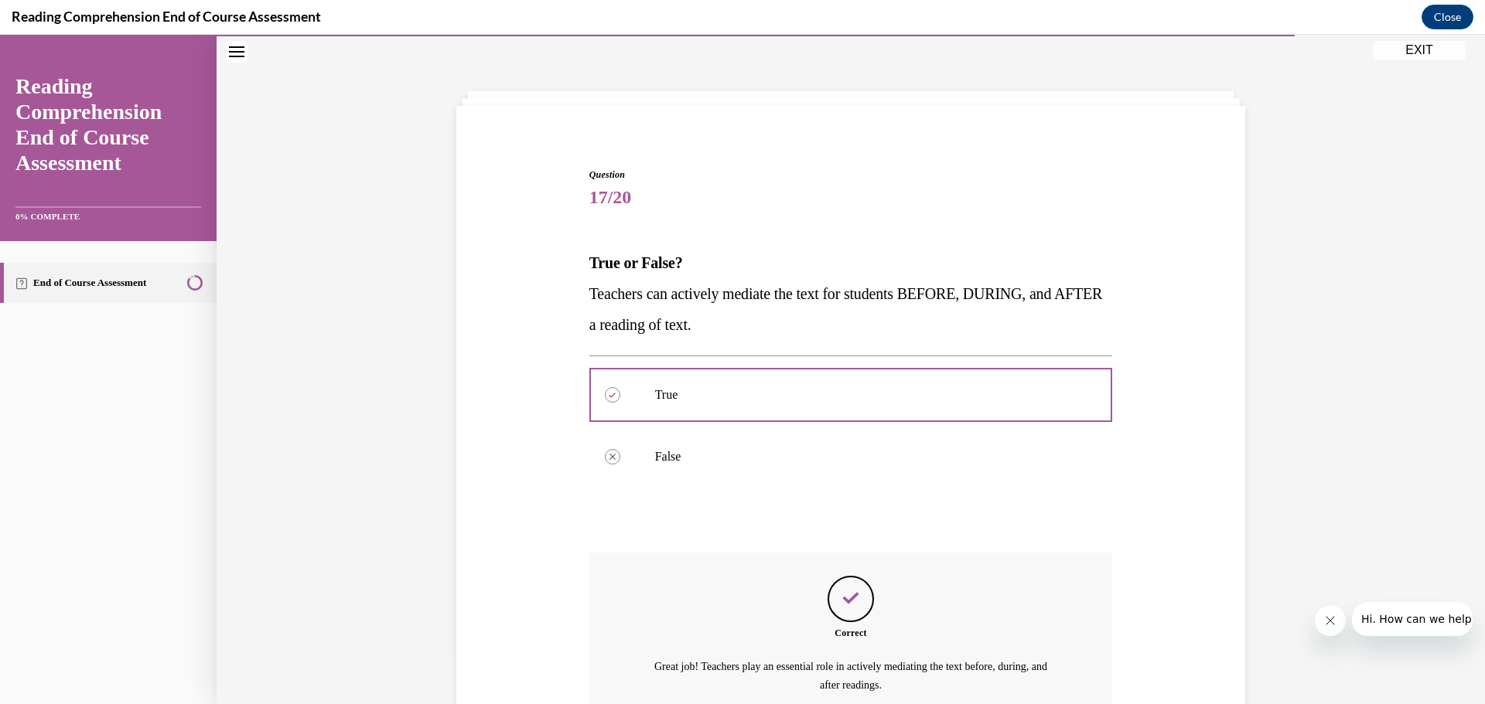
scroll to position [197, 0]
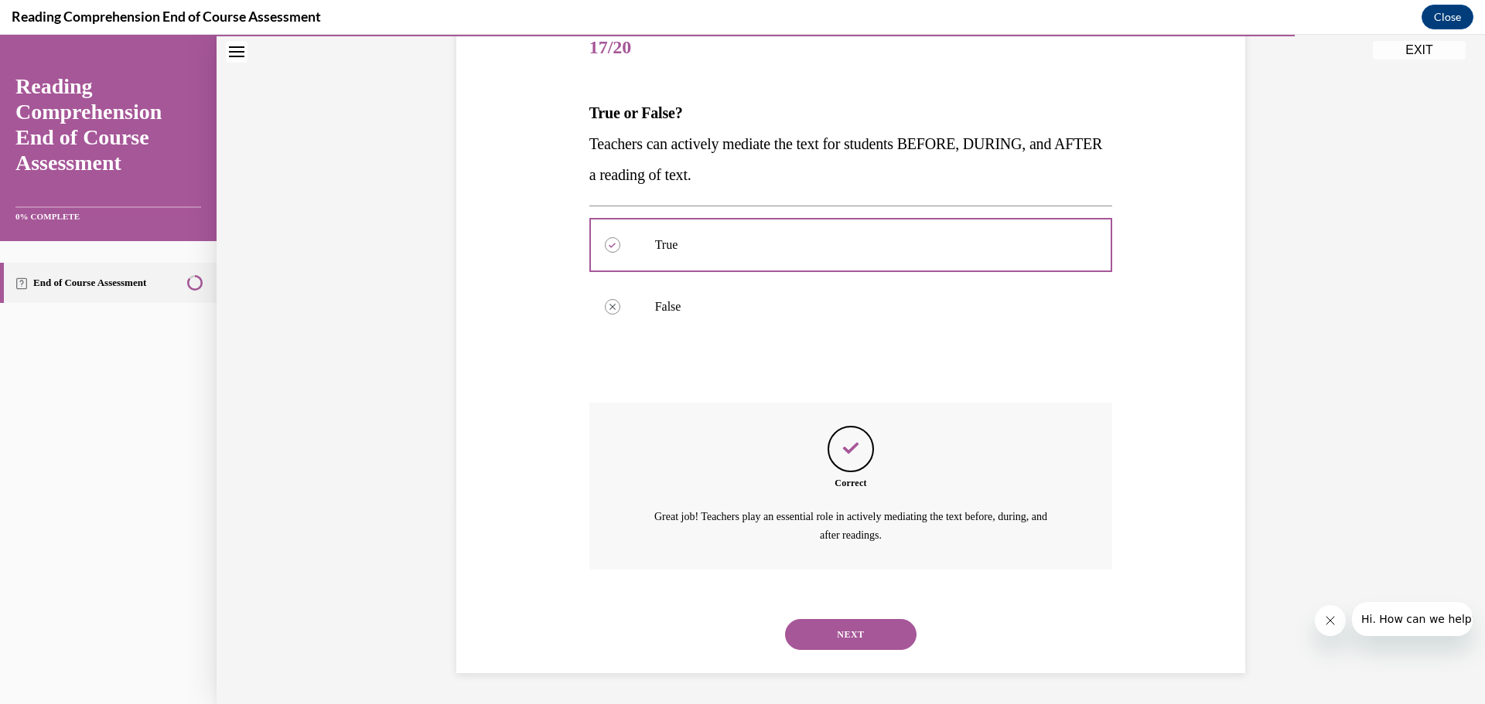
click at [724, 640] on button "NEXT" at bounding box center [850, 634] width 131 height 31
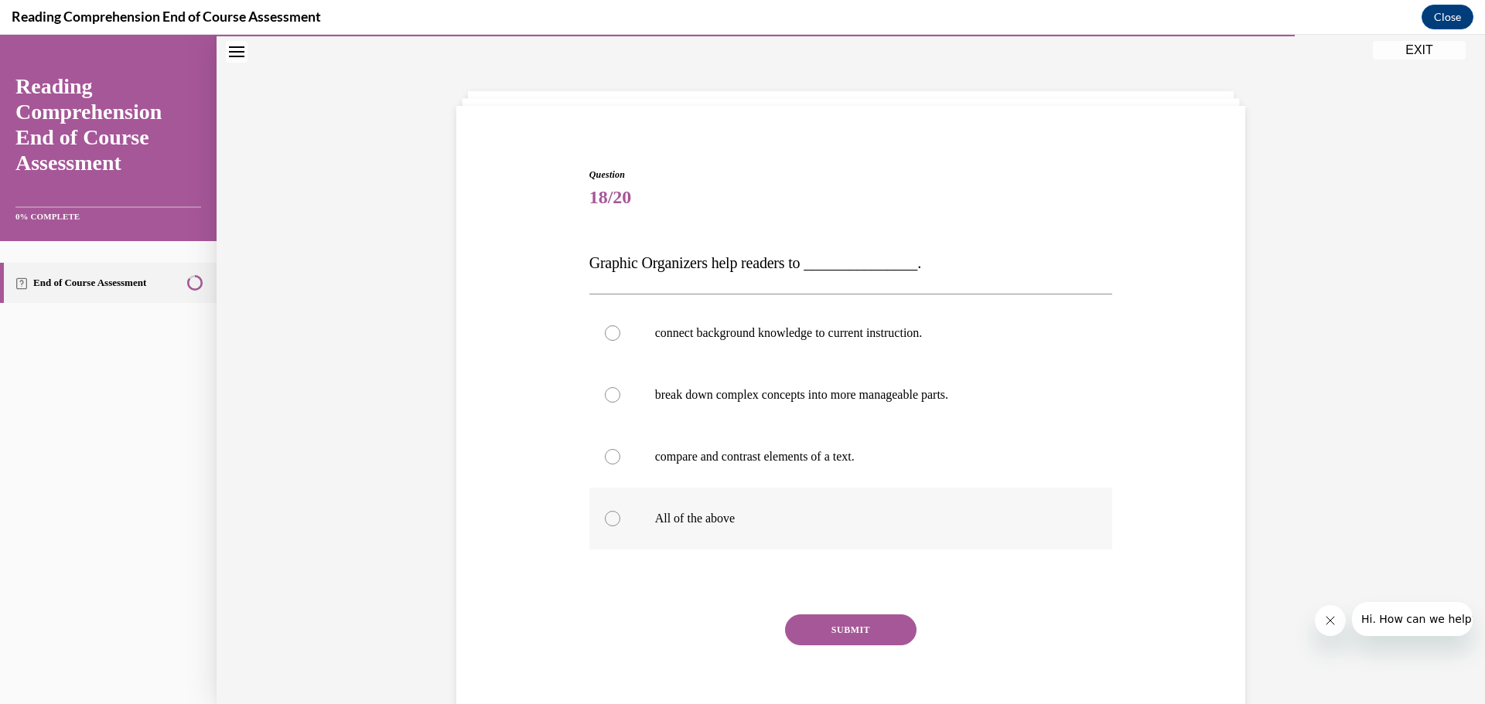
click at [644, 503] on label "All of the above" at bounding box center [851, 519] width 524 height 62
click at [620, 511] on input "All of the above" at bounding box center [612, 518] width 15 height 15
radio input "true"
click at [724, 627] on button "SUBMIT" at bounding box center [850, 630] width 131 height 31
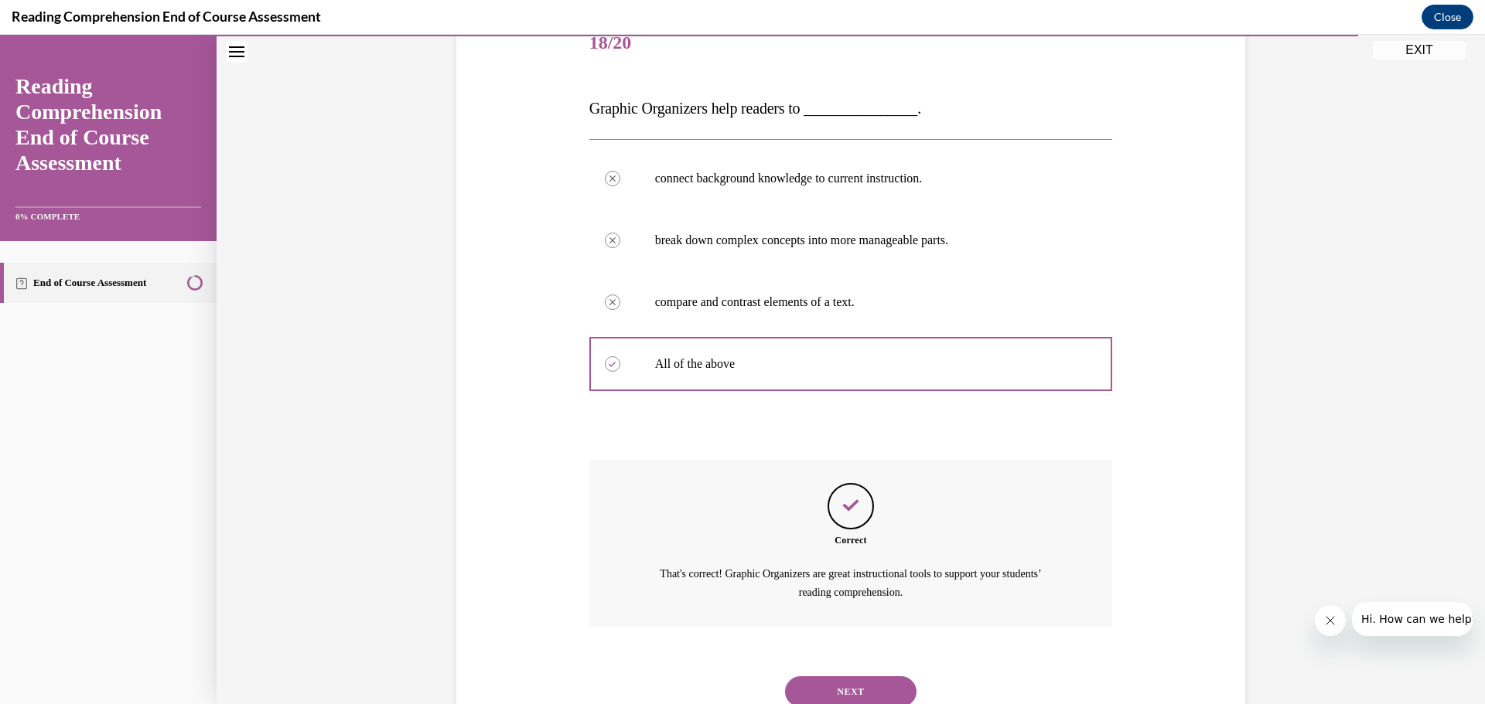
scroll to position [259, 0]
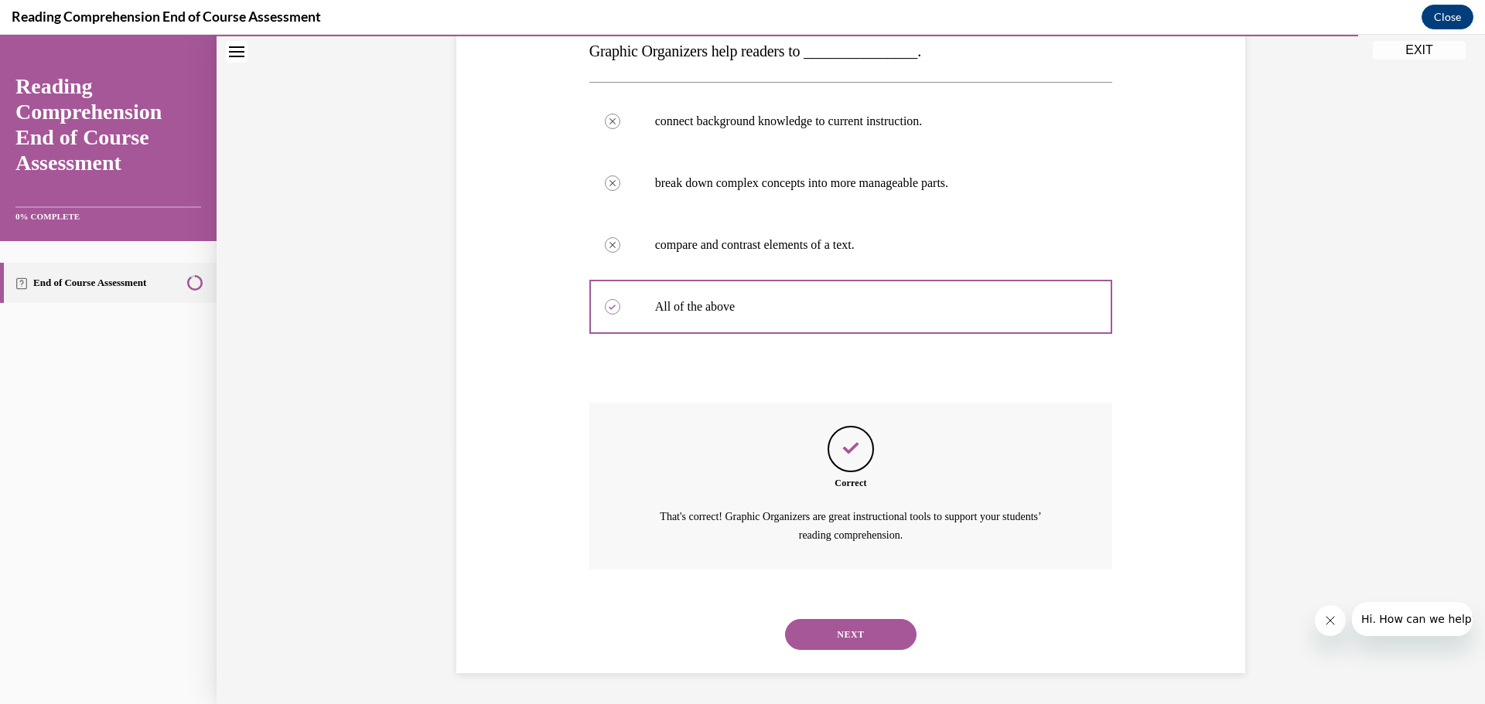
click at [724, 638] on button "NEXT" at bounding box center [850, 634] width 131 height 31
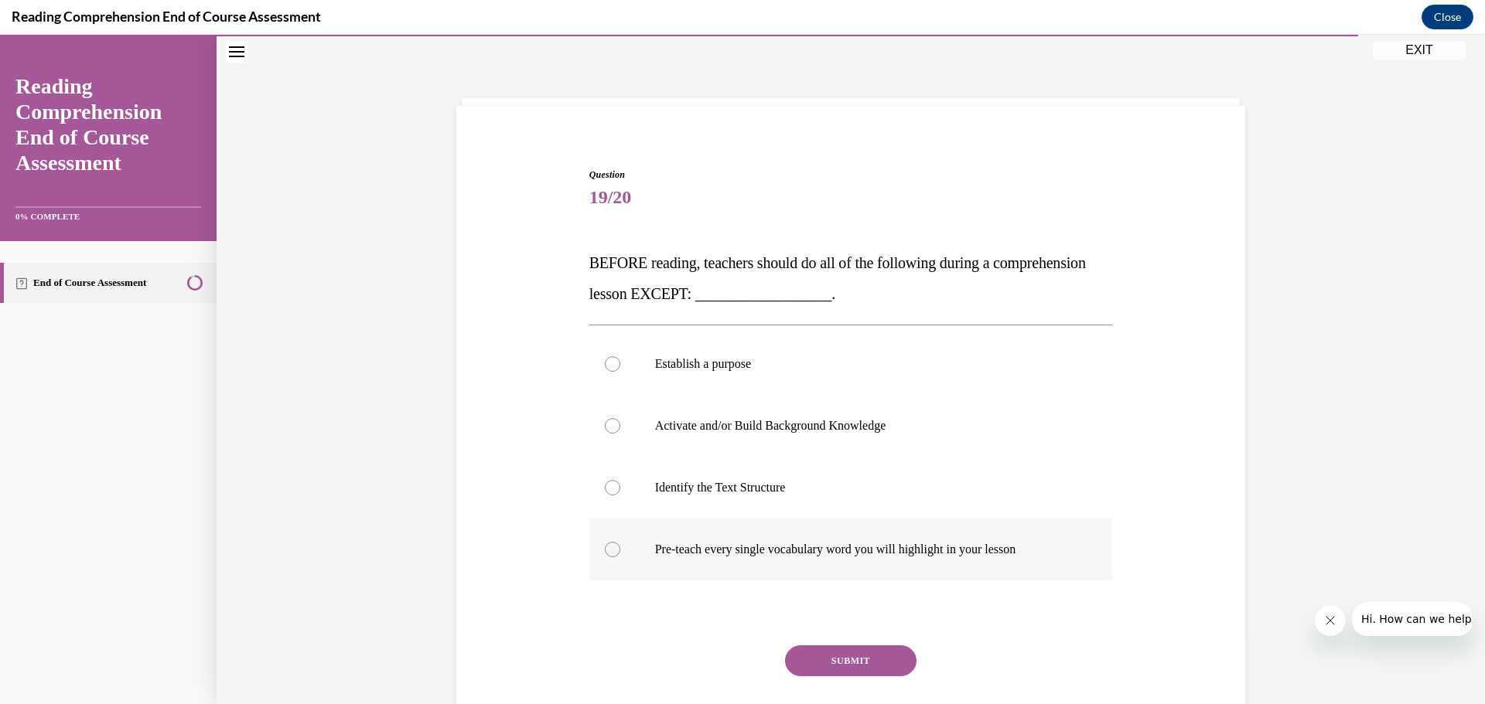
click at [691, 548] on p "Pre-teach every single vocabulary word you will highlight in your lesson" at bounding box center [864, 549] width 419 height 15
click at [620, 548] on input "Pre-teach every single vocabulary word you will highlight in your lesson" at bounding box center [612, 549] width 15 height 15
radio input "true"
click at [724, 640] on button "SUBMIT" at bounding box center [850, 661] width 131 height 31
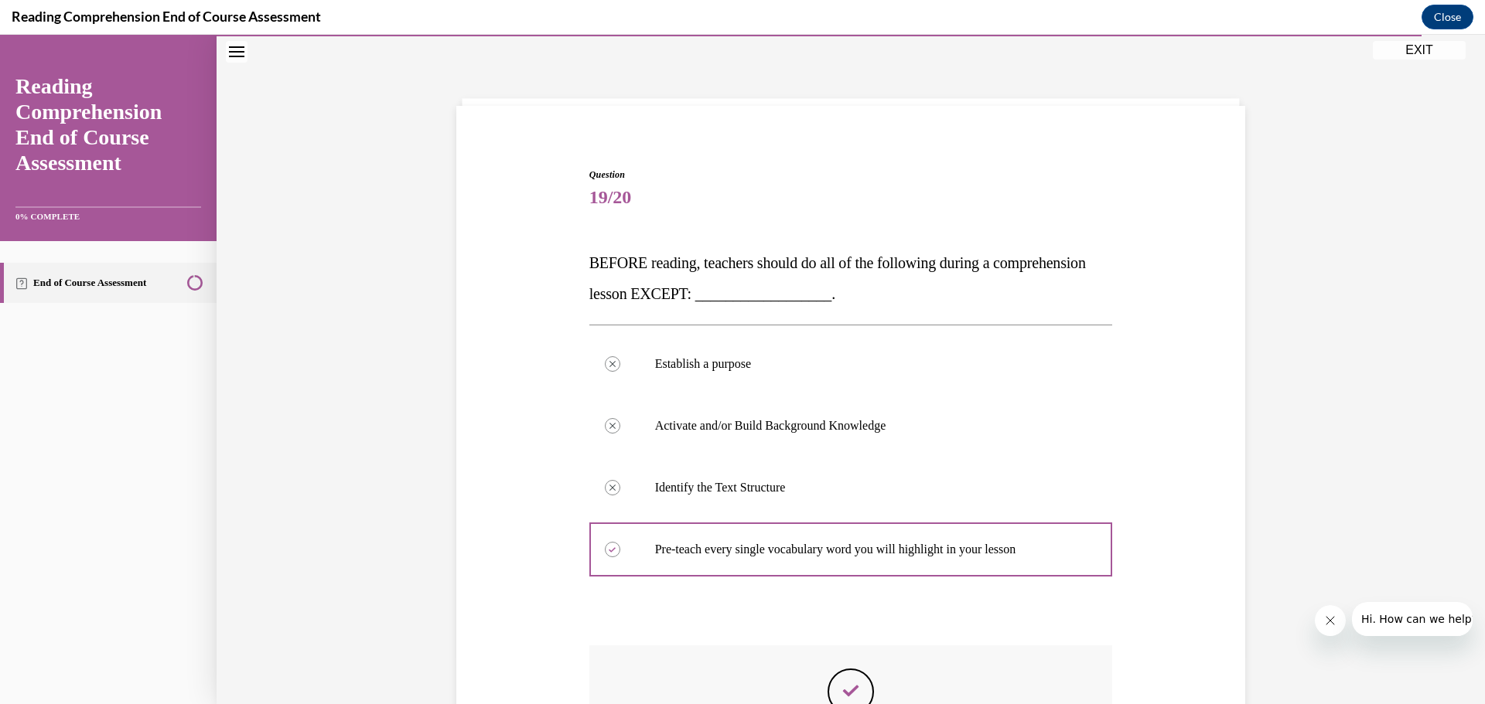
scroll to position [290, 0]
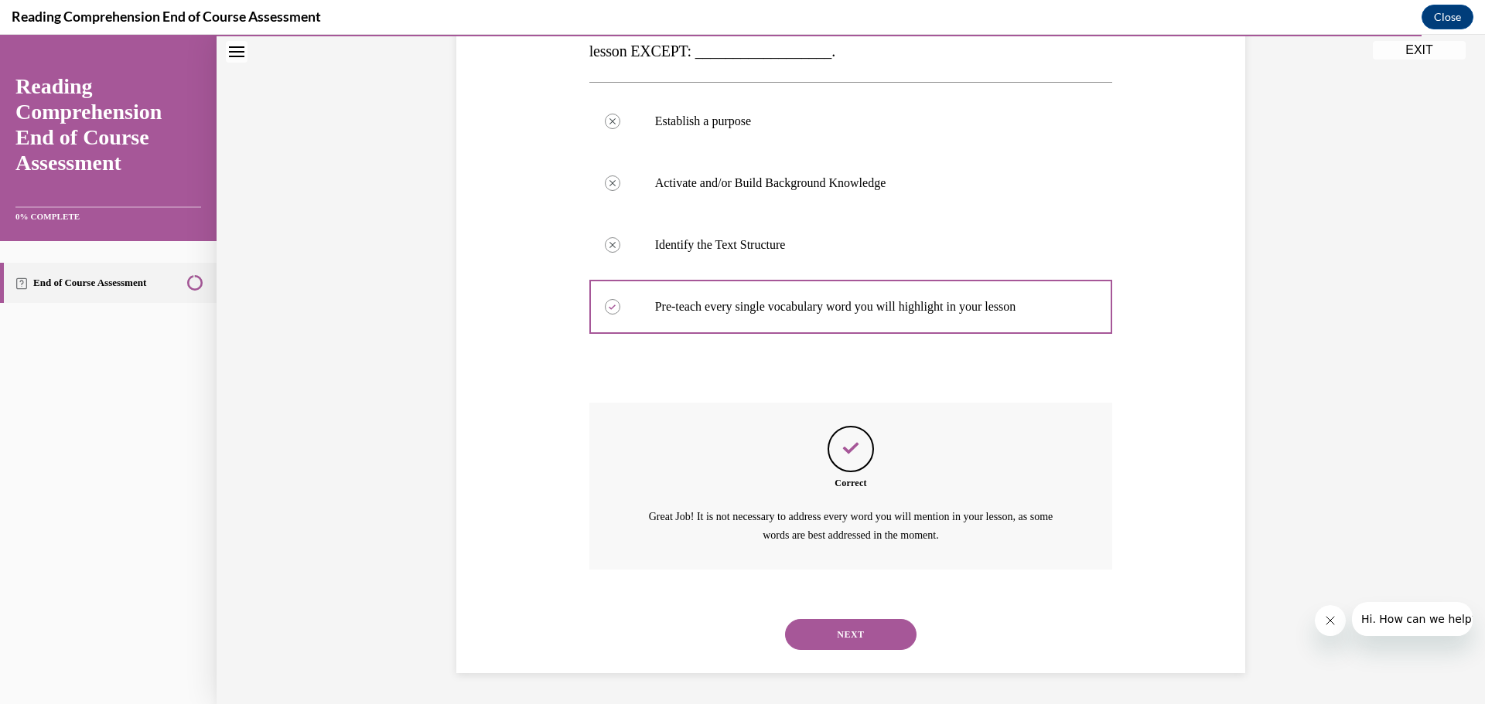
click at [724, 640] on button "NEXT" at bounding box center [850, 634] width 131 height 31
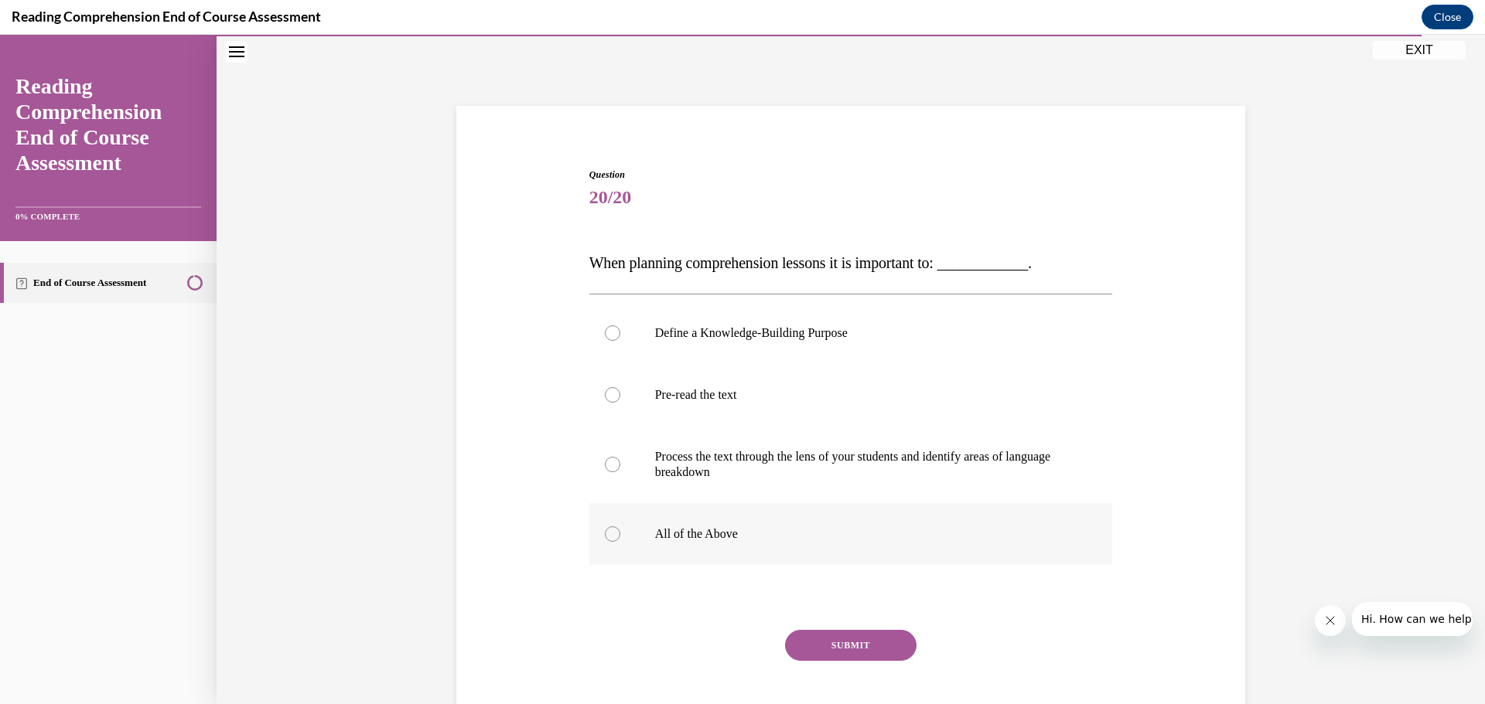
click at [724, 519] on label "All of the Above" at bounding box center [851, 534] width 524 height 62
click at [620, 527] on input "All of the Above" at bounding box center [612, 534] width 15 height 15
radio input "true"
click at [724, 640] on button "SUBMIT" at bounding box center [850, 645] width 131 height 31
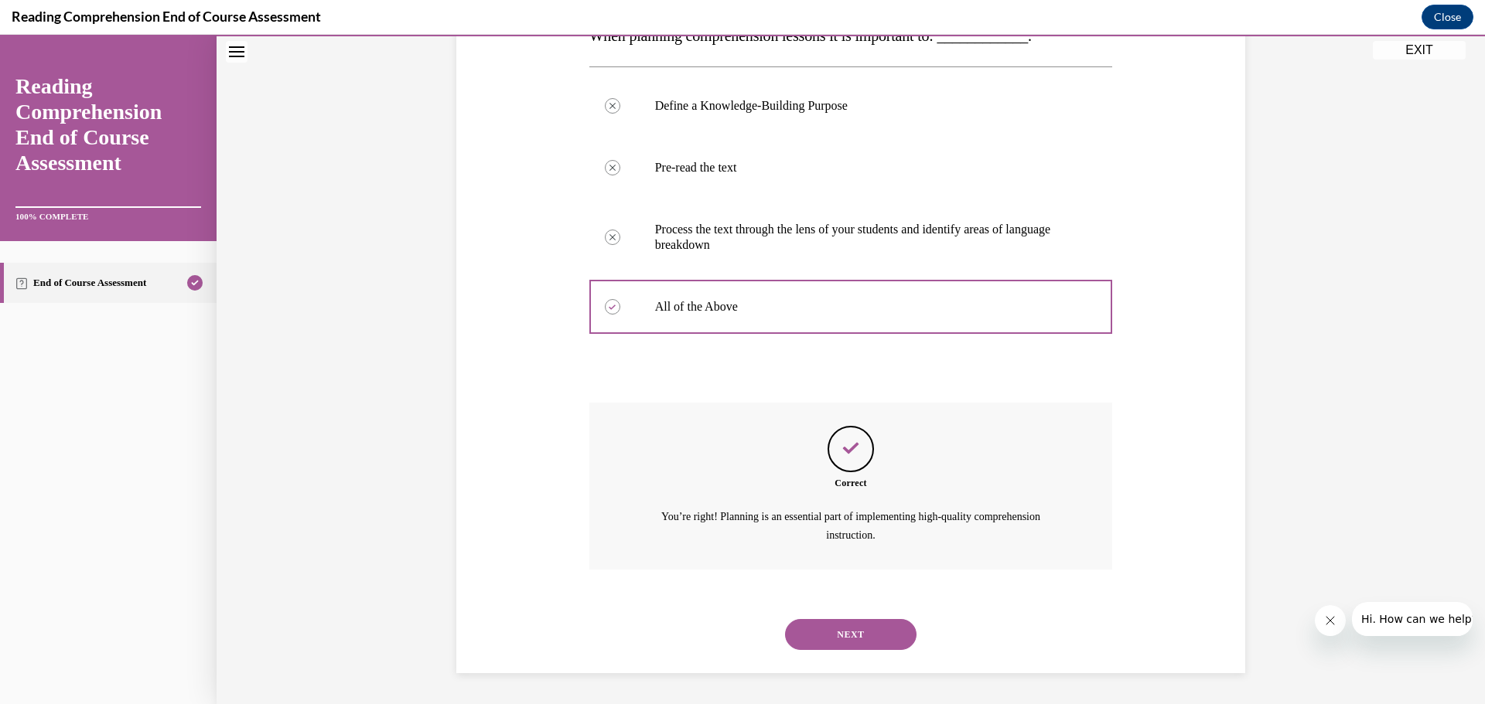
click at [724, 628] on button "NEXT" at bounding box center [850, 634] width 131 height 31
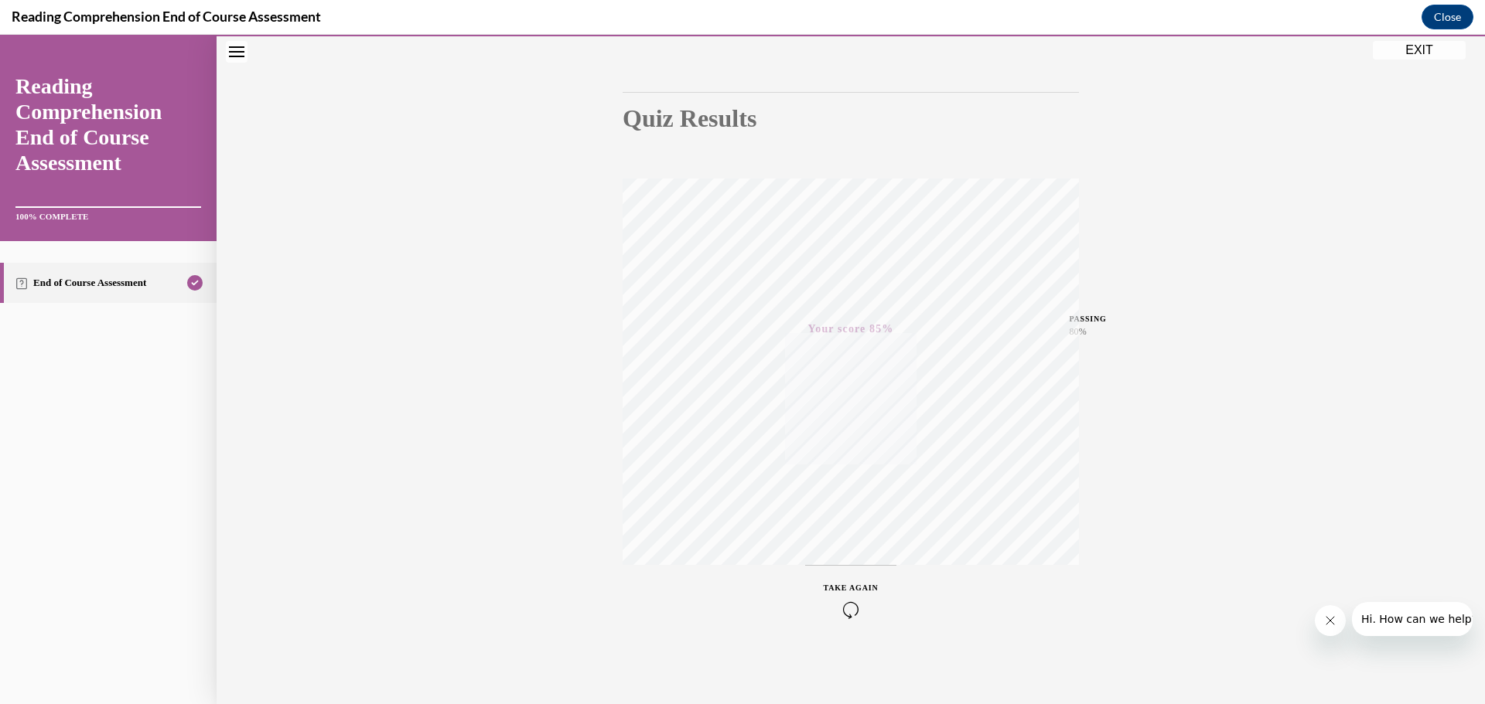
scroll to position [46, 0]
click at [724, 48] on button "EXIT" at bounding box center [1419, 50] width 93 height 19
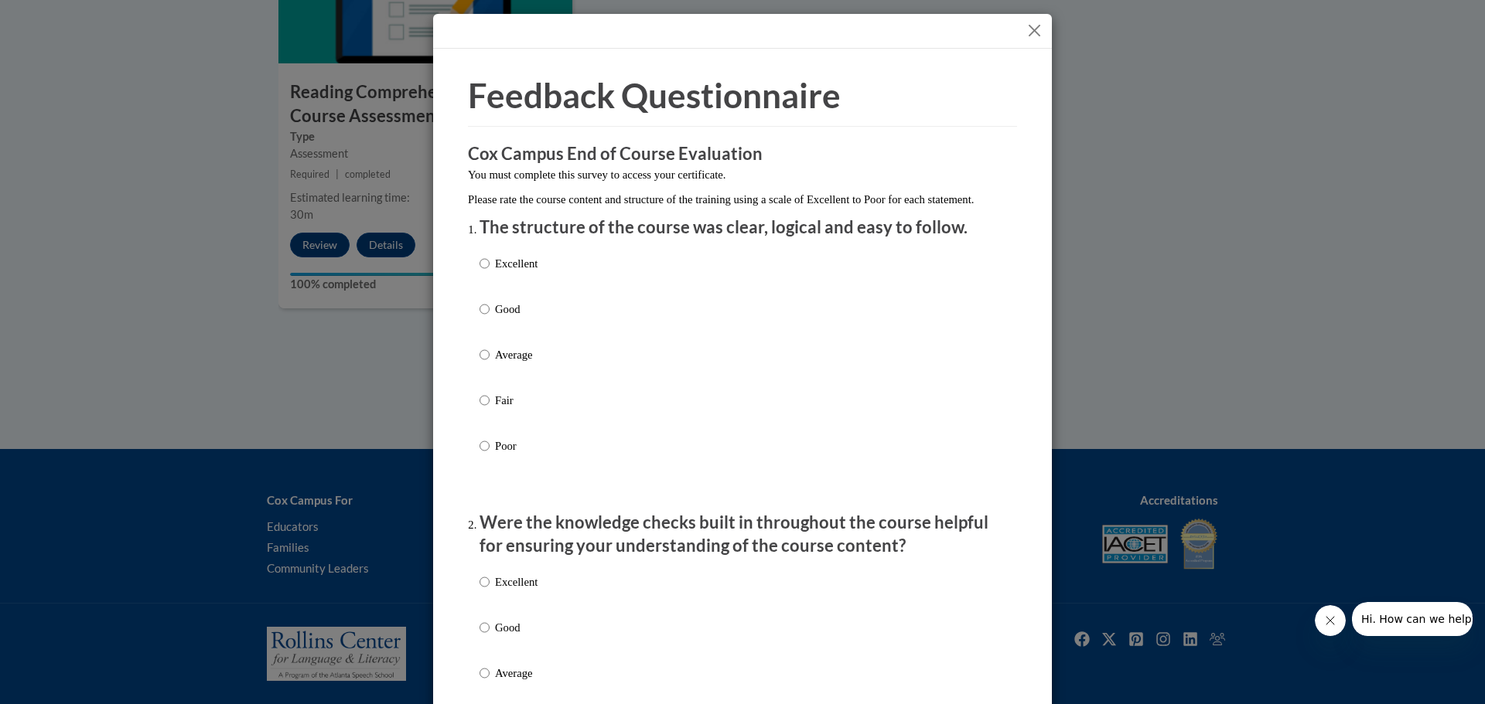
click at [525, 272] on p "Excellent" at bounding box center [516, 263] width 43 height 17
click at [489, 272] on input "Excellent" at bounding box center [484, 263] width 10 height 17
radio input "true"
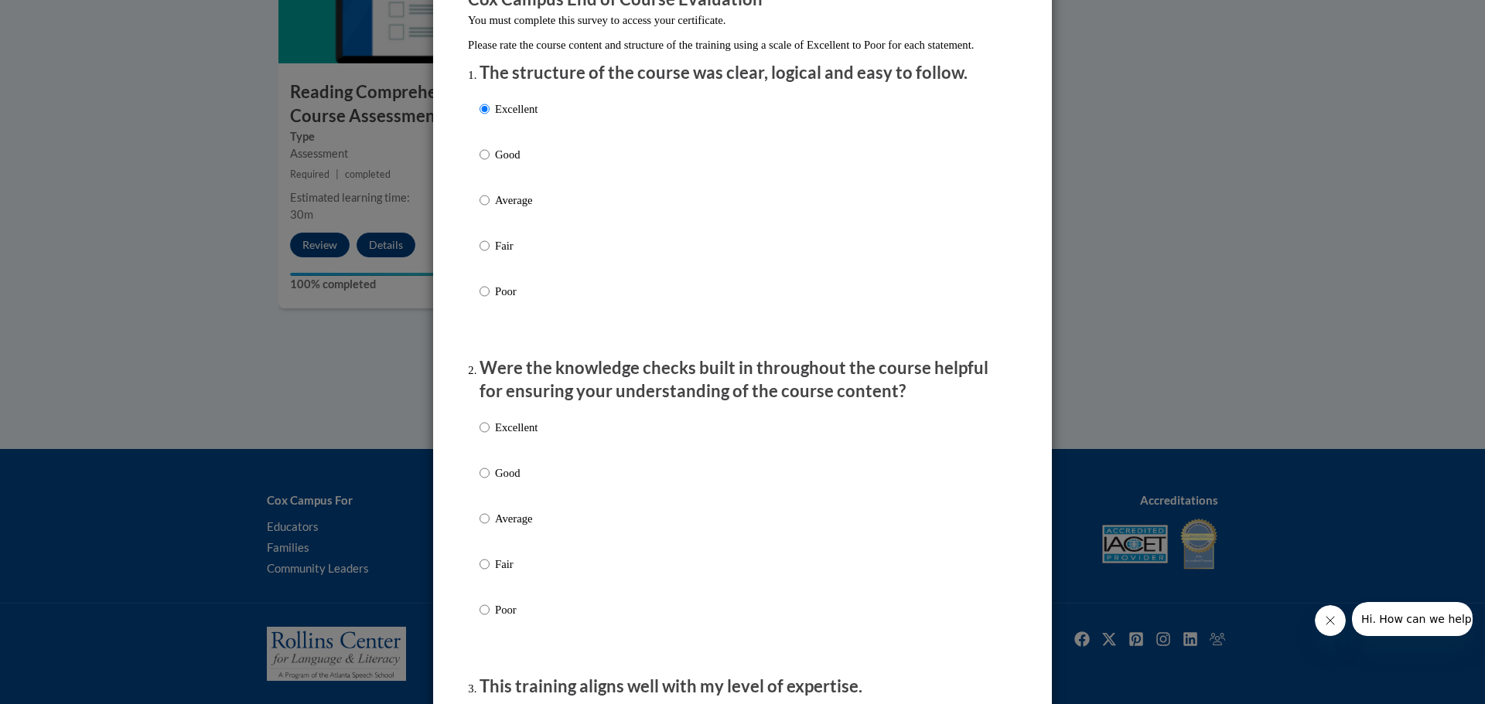
click at [497, 163] on p "Good" at bounding box center [516, 154] width 43 height 17
click at [489, 163] on input "Good" at bounding box center [484, 154] width 10 height 17
radio input "true"
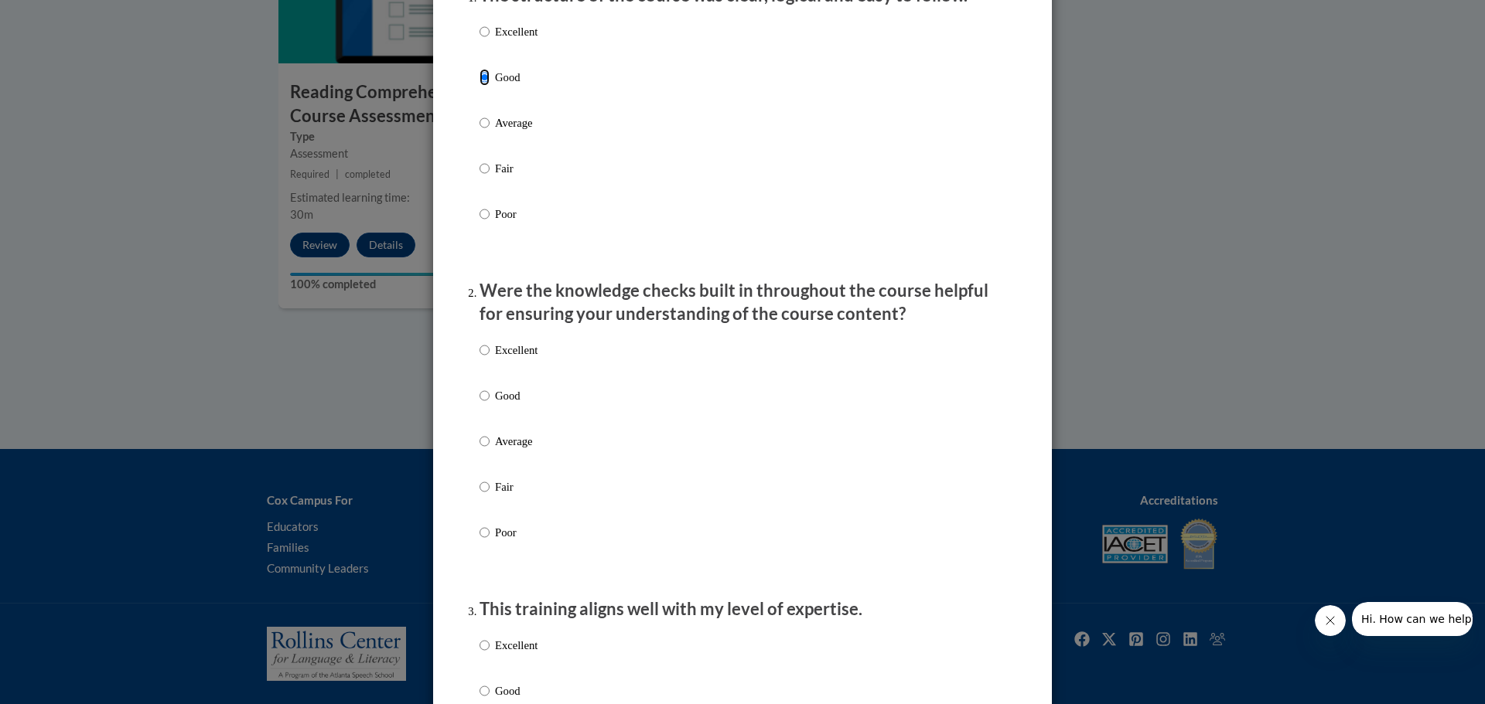
scroll to position [309, 0]
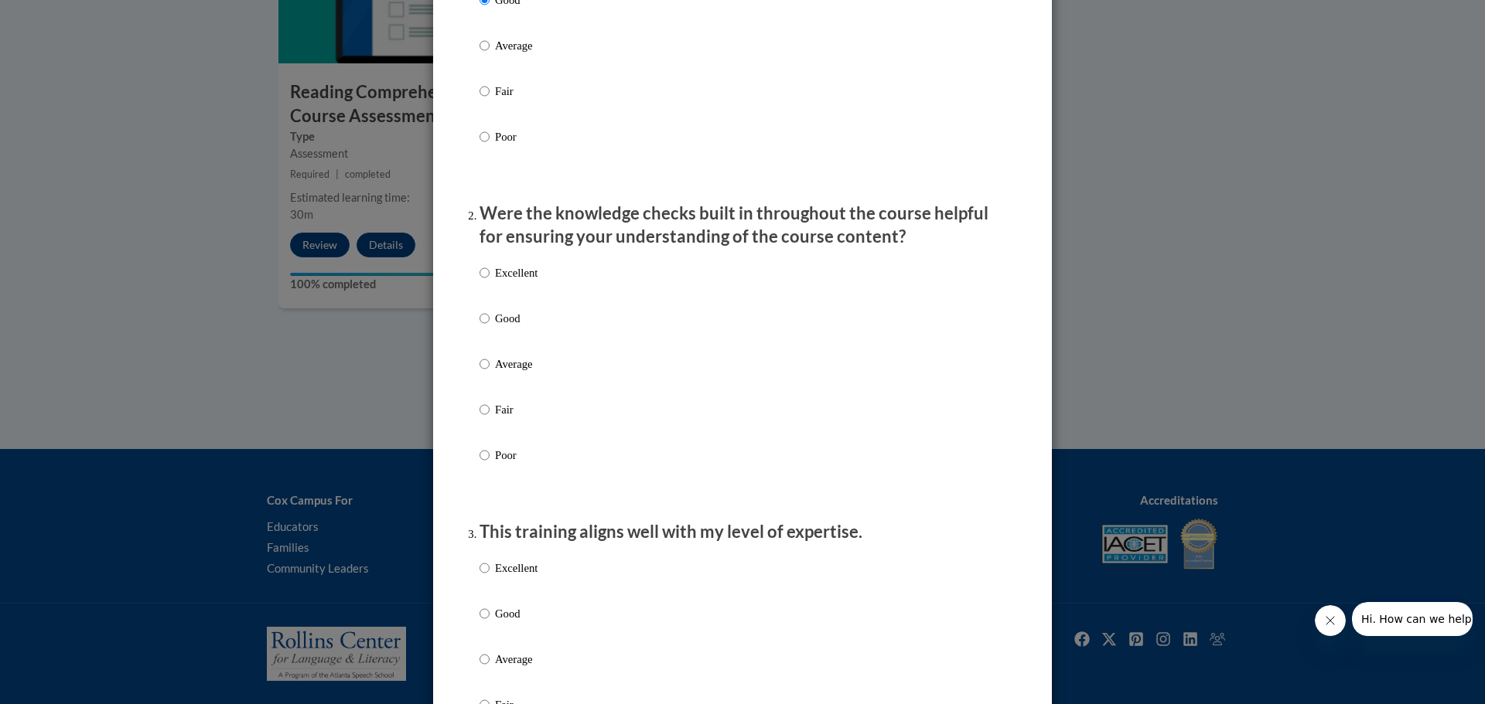
click at [534, 302] on div "Excellent Good Average Fair Poor" at bounding box center [742, 383] width 526 height 252
click at [495, 373] on p "Average" at bounding box center [516, 364] width 43 height 17
click at [489, 373] on input "Average" at bounding box center [484, 364] width 10 height 17
radio input "true"
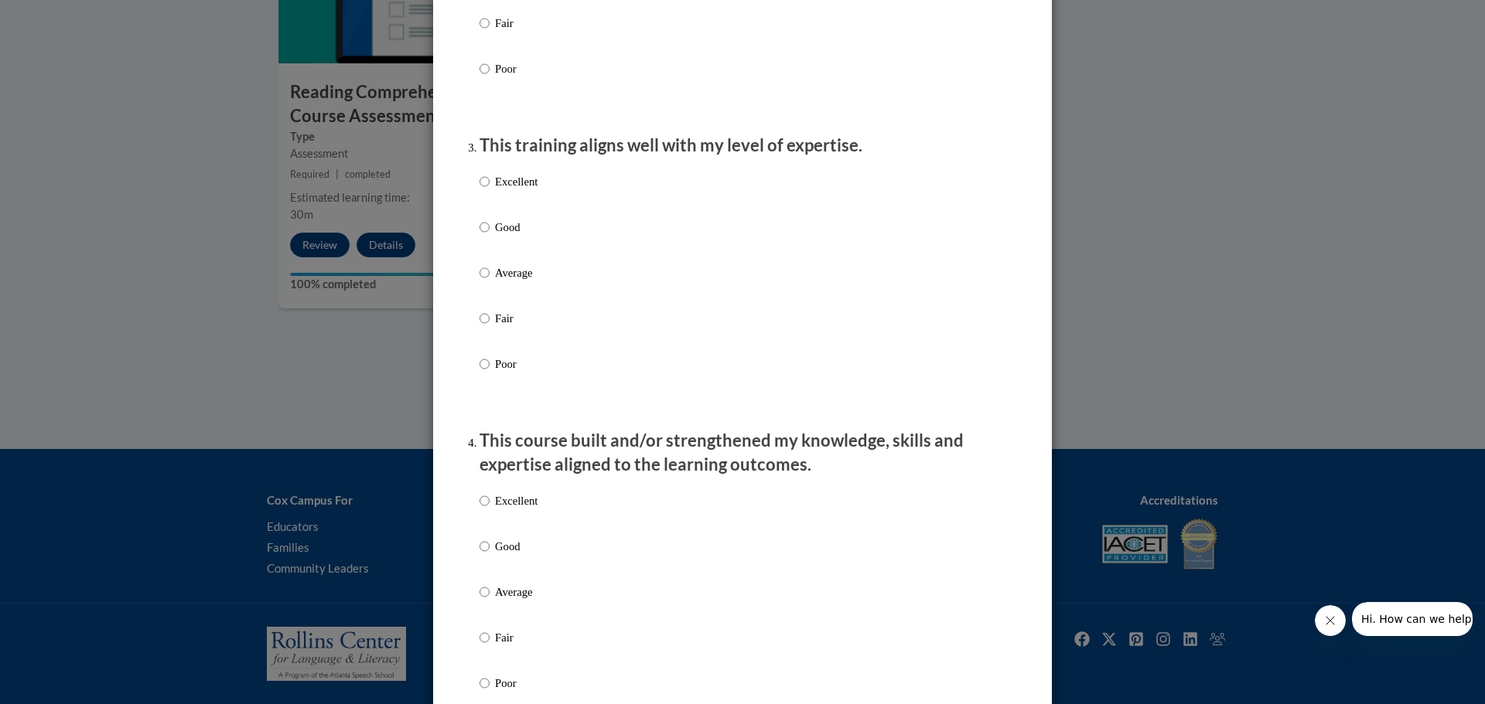
scroll to position [773, 0]
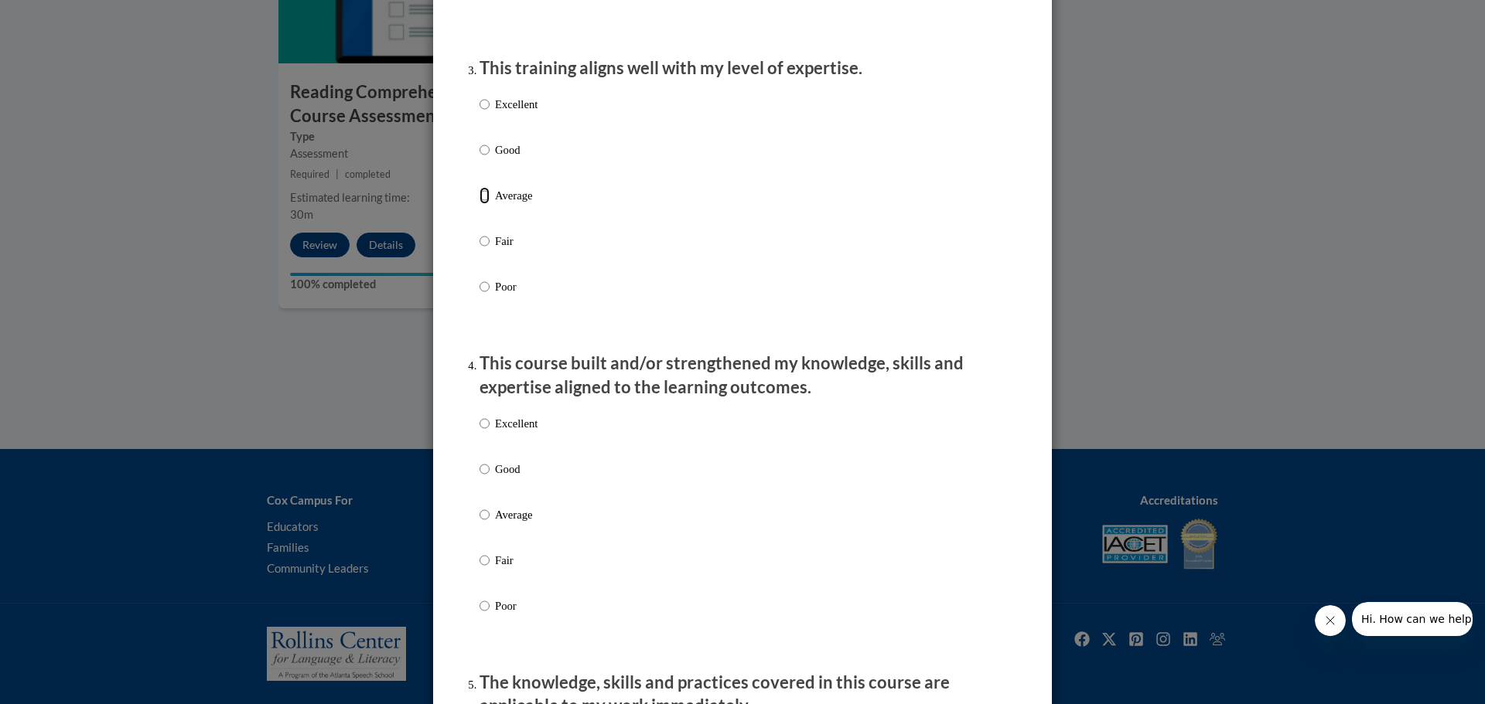
click at [482, 204] on input "Average" at bounding box center [484, 195] width 10 height 17
radio input "true"
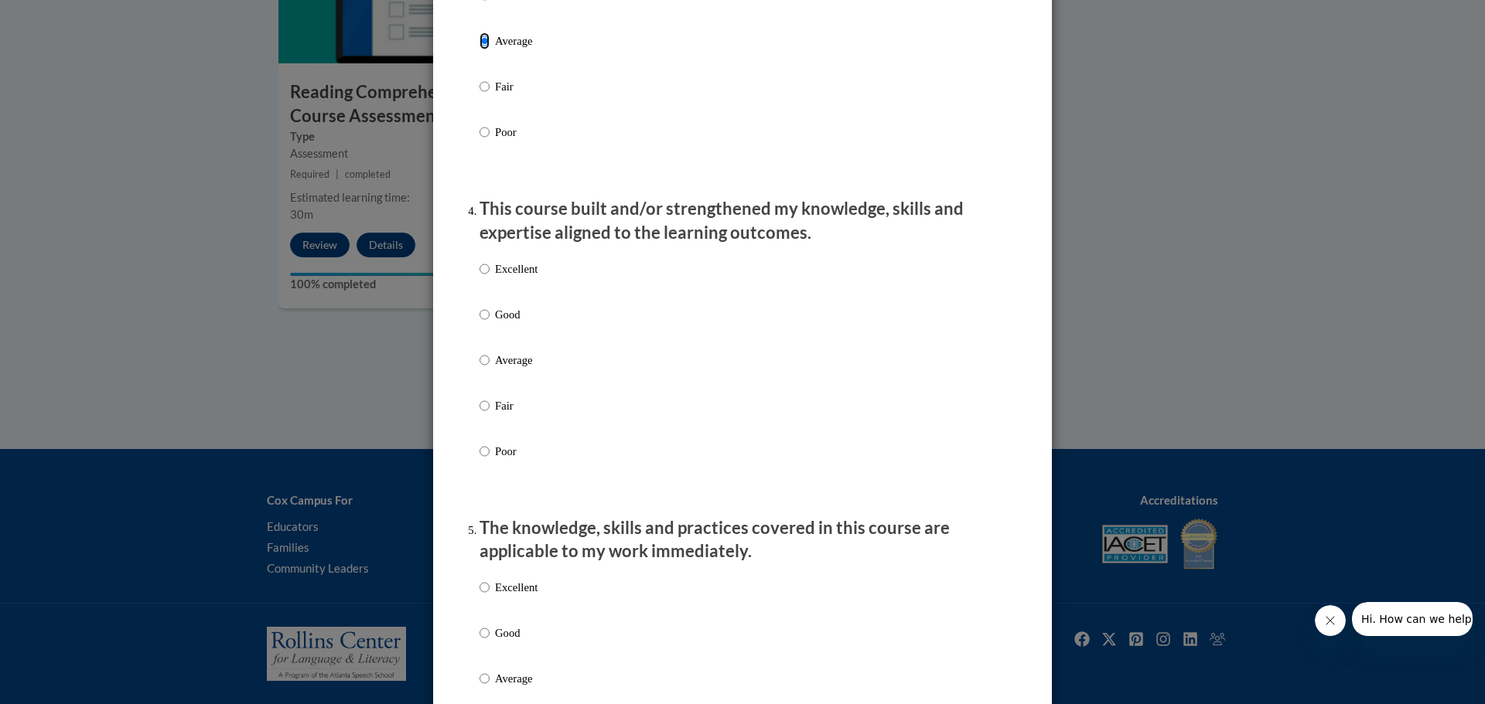
scroll to position [1005, 0]
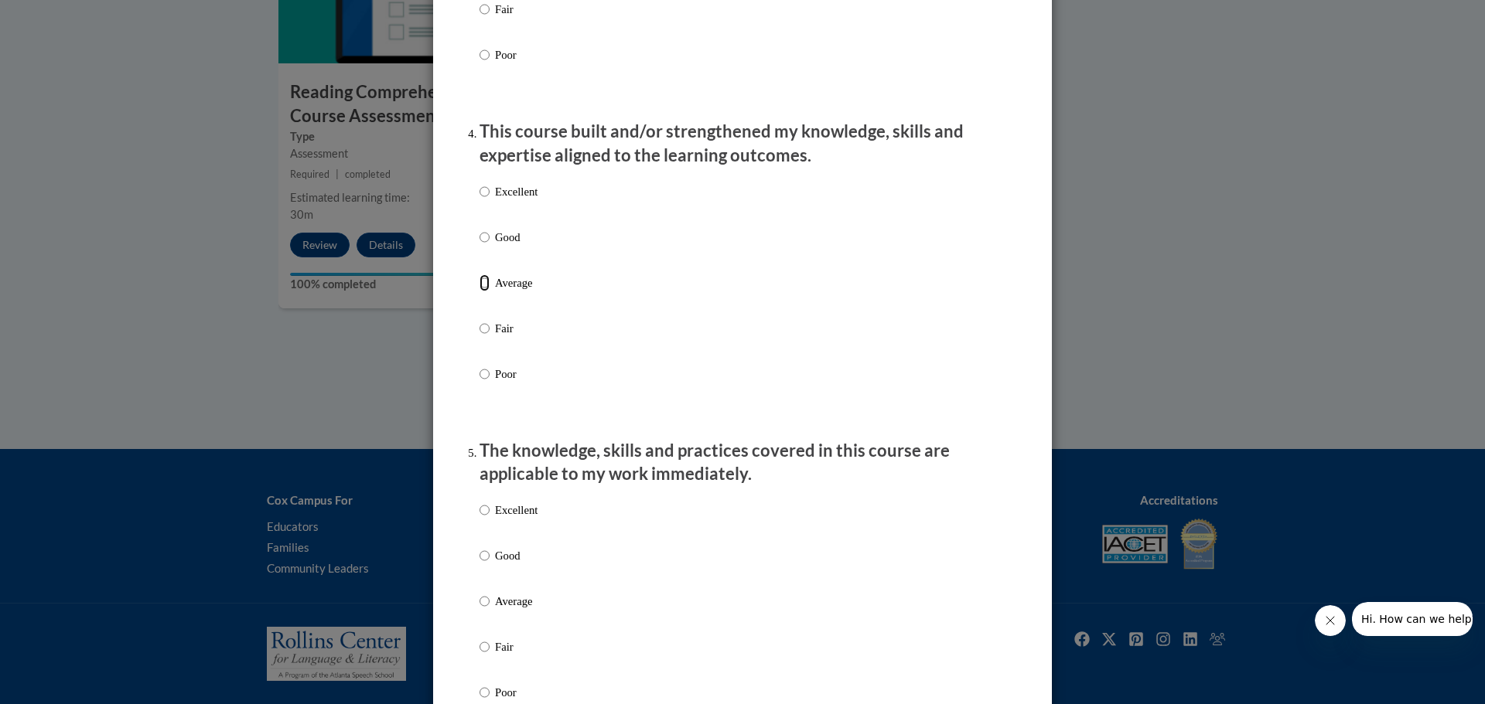
click at [480, 291] on input "Average" at bounding box center [484, 283] width 10 height 17
radio input "true"
click at [495, 246] on p "Good" at bounding box center [516, 237] width 43 height 17
click at [489, 246] on input "Good" at bounding box center [484, 237] width 10 height 17
radio input "true"
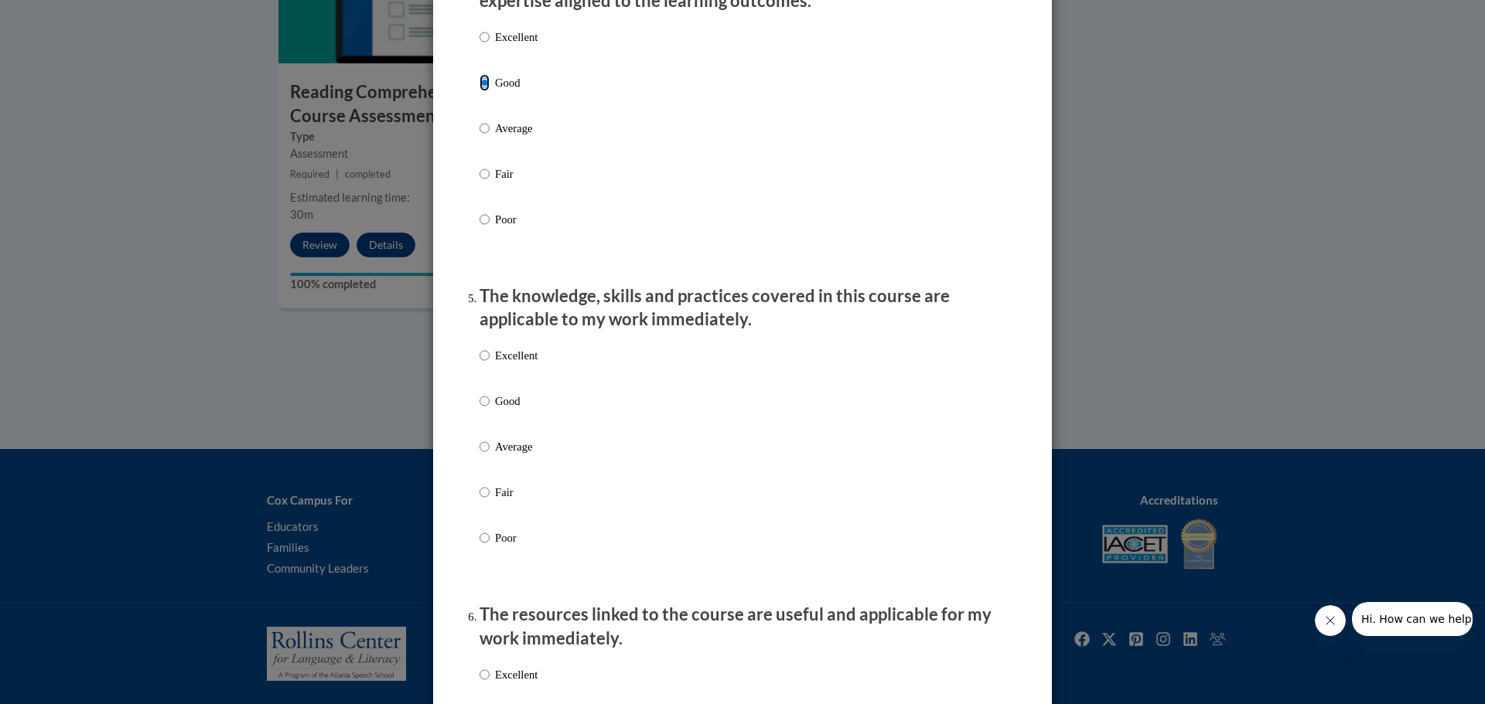
scroll to position [1237, 0]
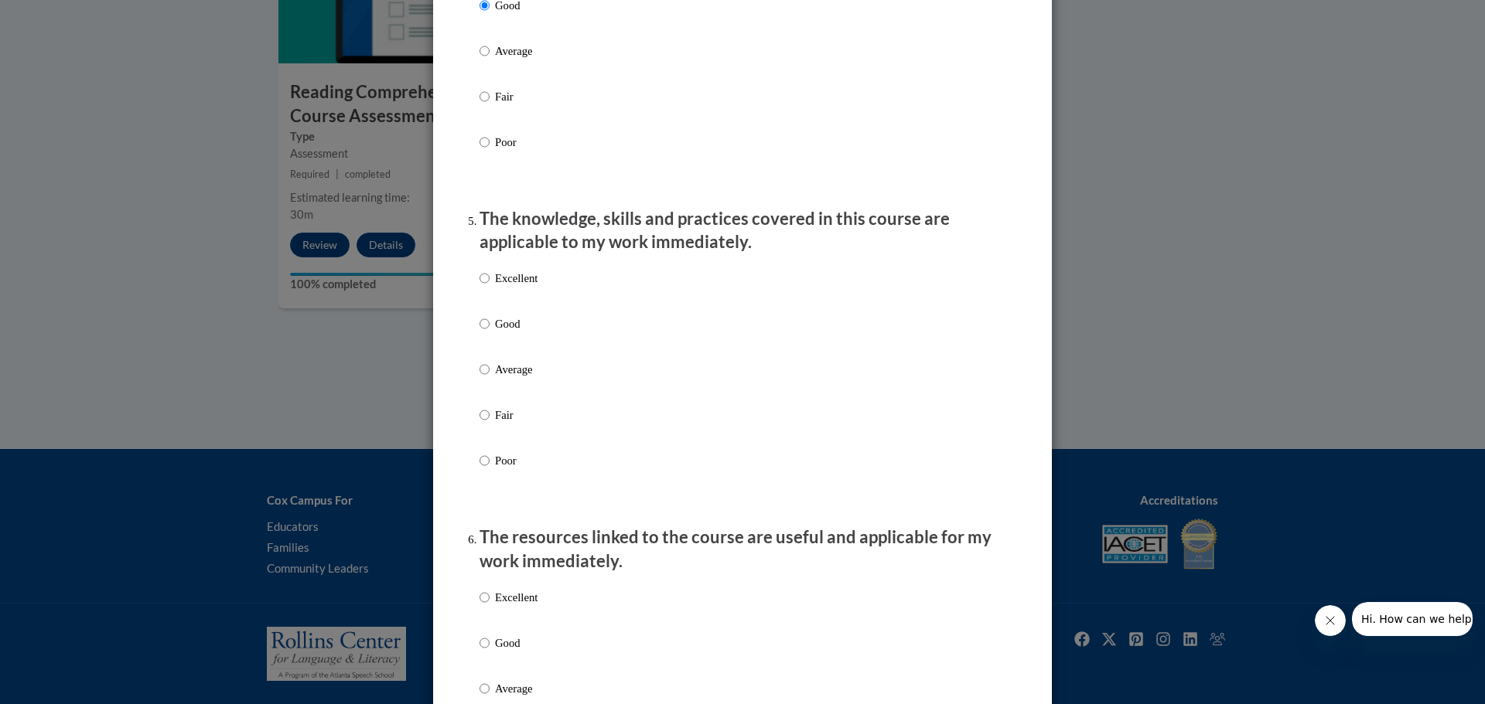
click at [496, 287] on p "Excellent" at bounding box center [516, 278] width 43 height 17
click at [489, 287] on input "Excellent" at bounding box center [484, 278] width 10 height 17
radio input "true"
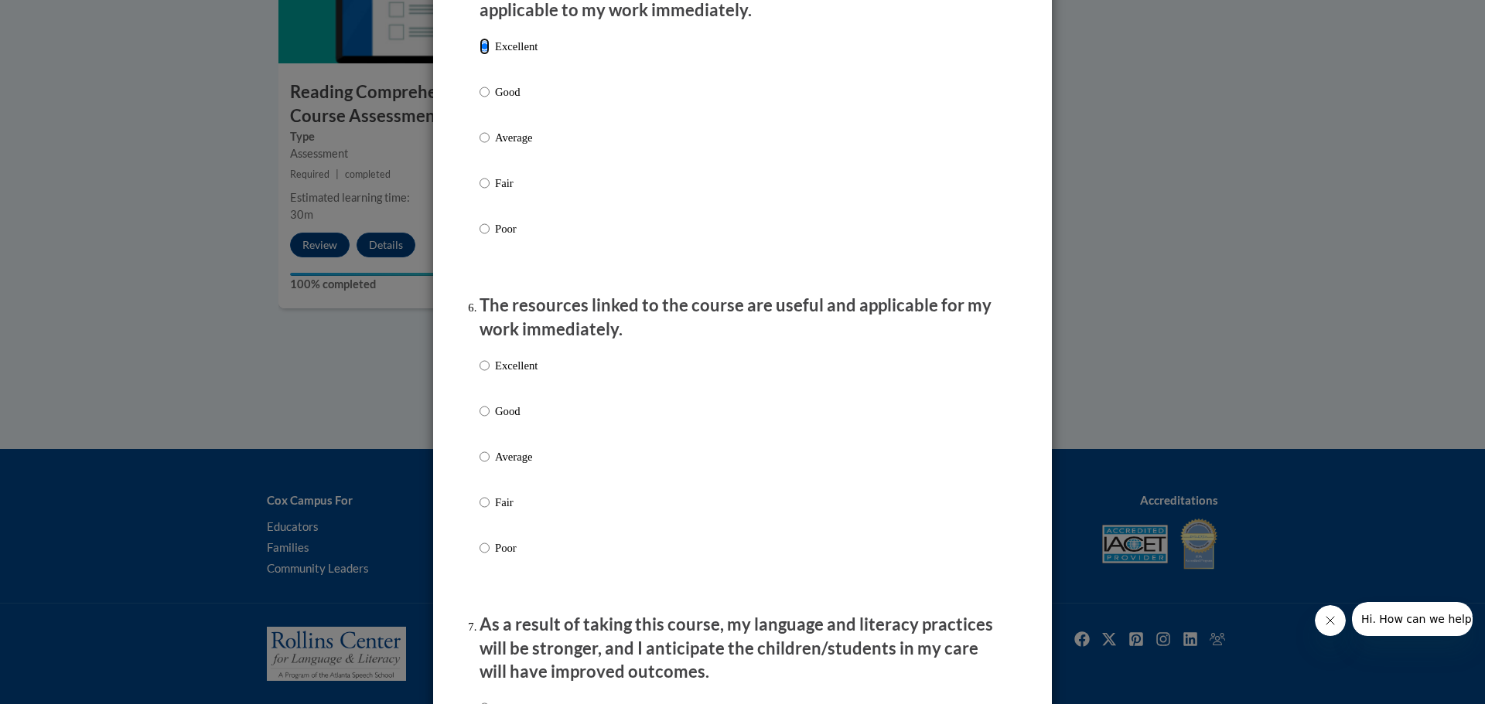
scroll to position [1547, 0]
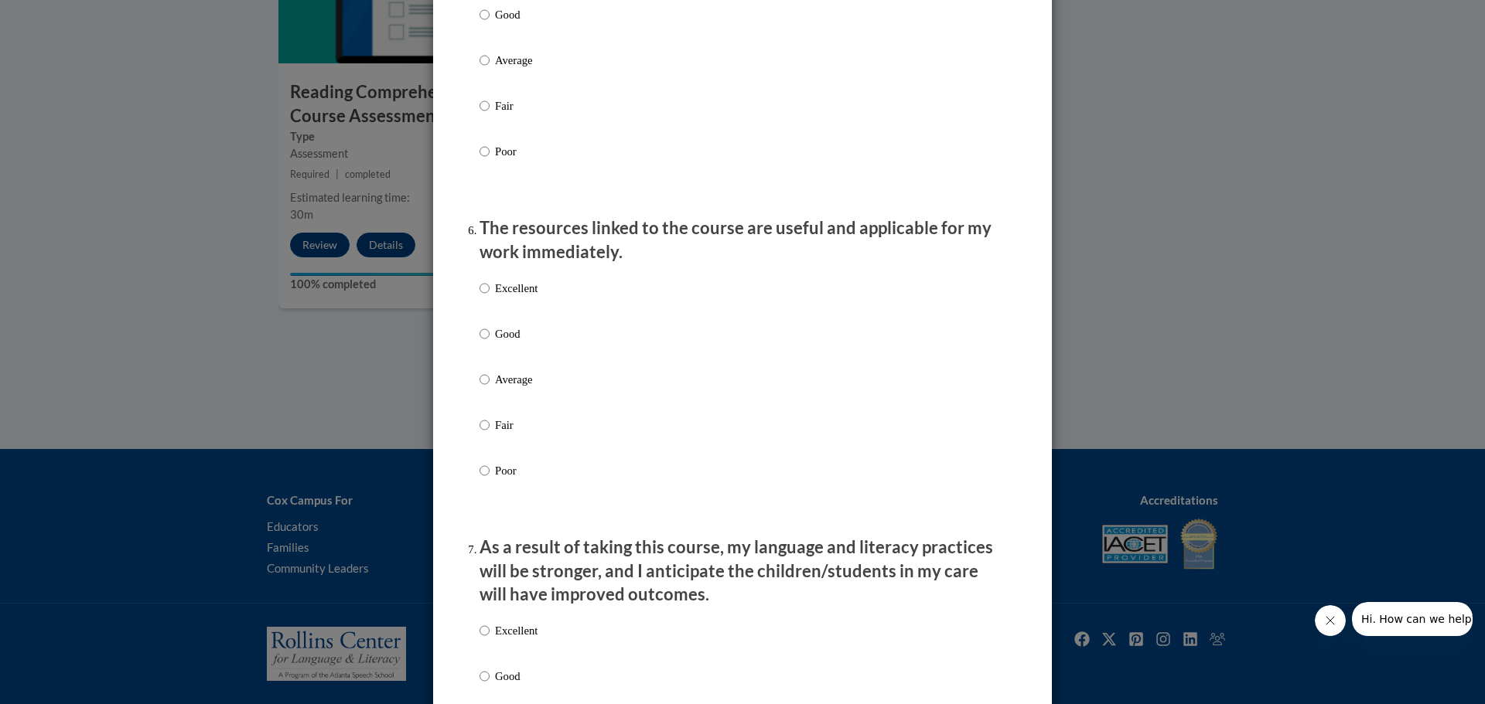
click at [519, 297] on p "Excellent" at bounding box center [516, 288] width 43 height 17
click at [489, 297] on input "Excellent" at bounding box center [484, 288] width 10 height 17
radio input "true"
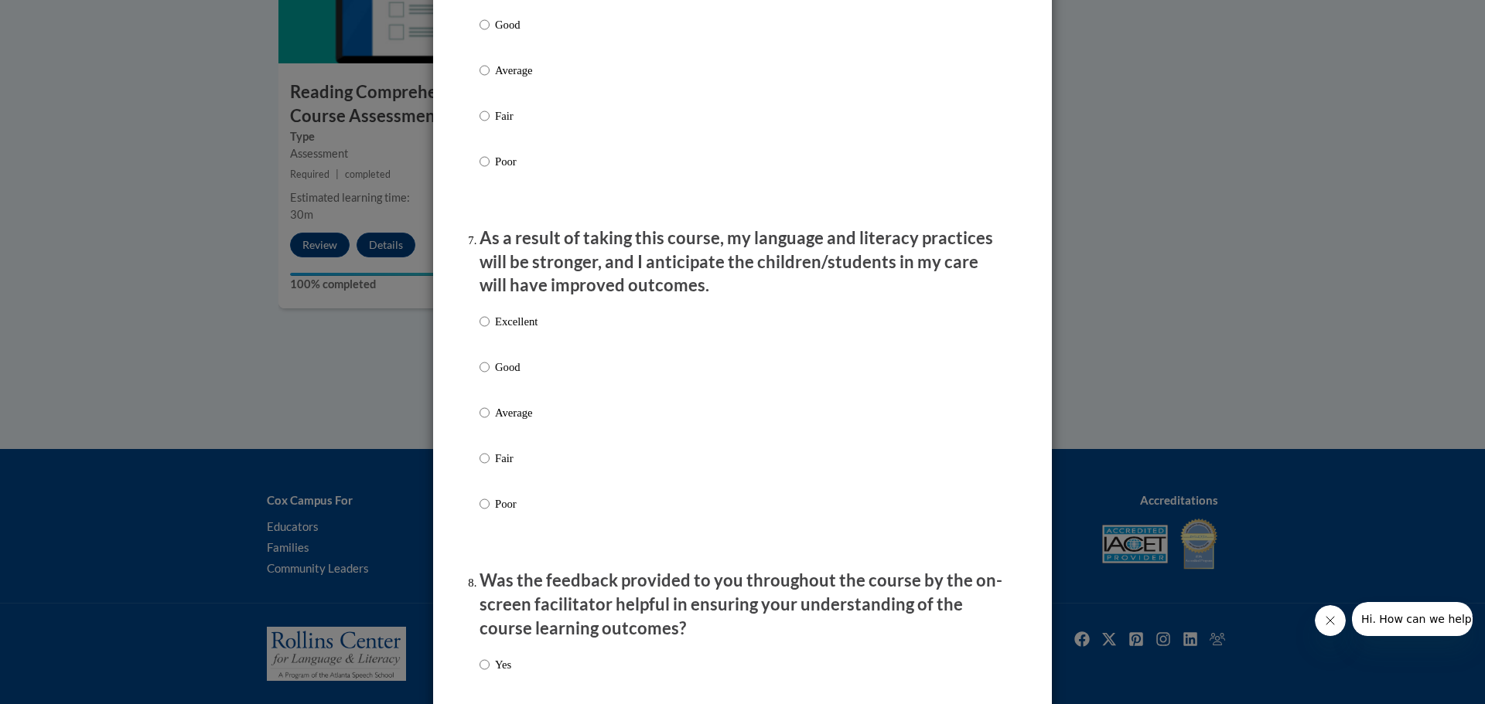
click at [505, 376] on p "Good" at bounding box center [516, 367] width 43 height 17
click at [489, 376] on input "Good" at bounding box center [484, 367] width 10 height 17
radio input "true"
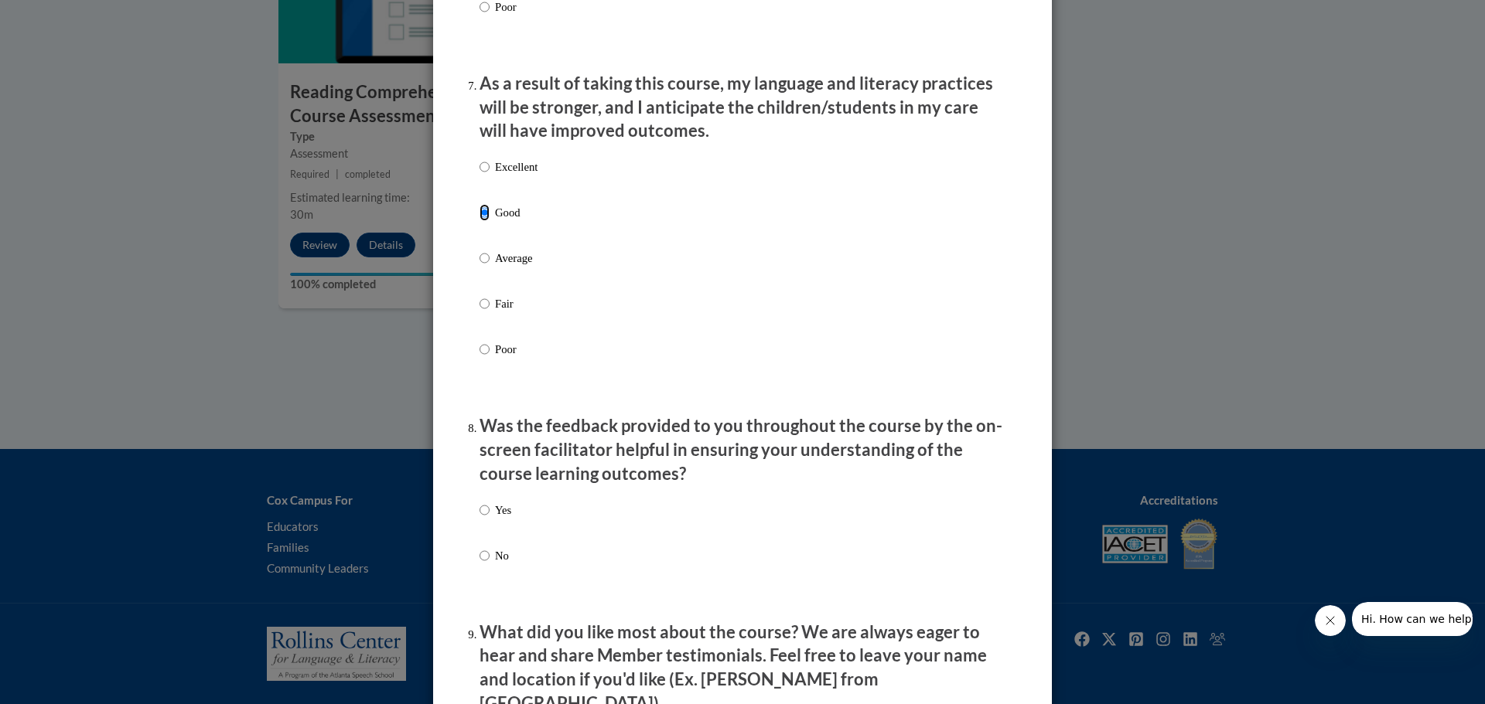
scroll to position [2165, 0]
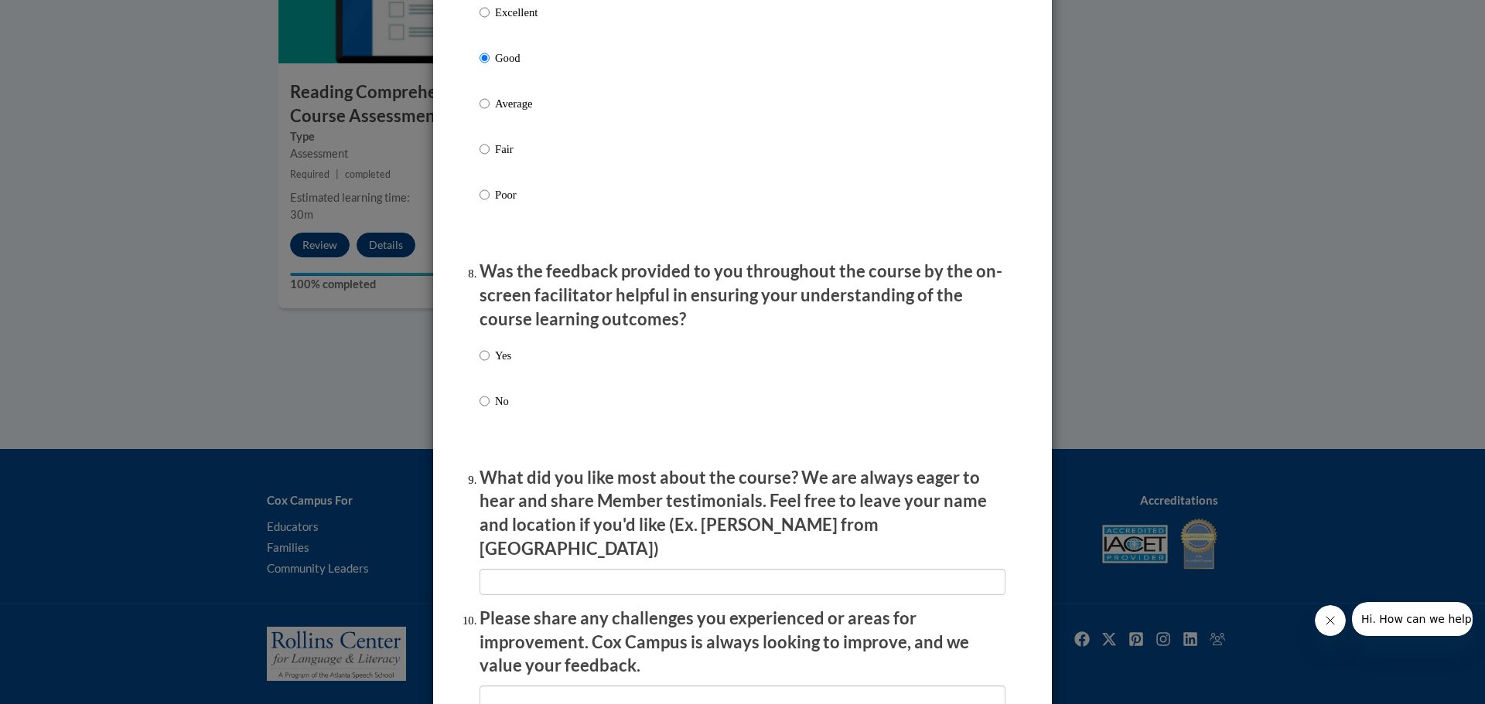
click at [498, 364] on p "Yes" at bounding box center [503, 355] width 16 height 17
click at [489, 364] on input "Yes" at bounding box center [484, 355] width 10 height 17
radio input "true"
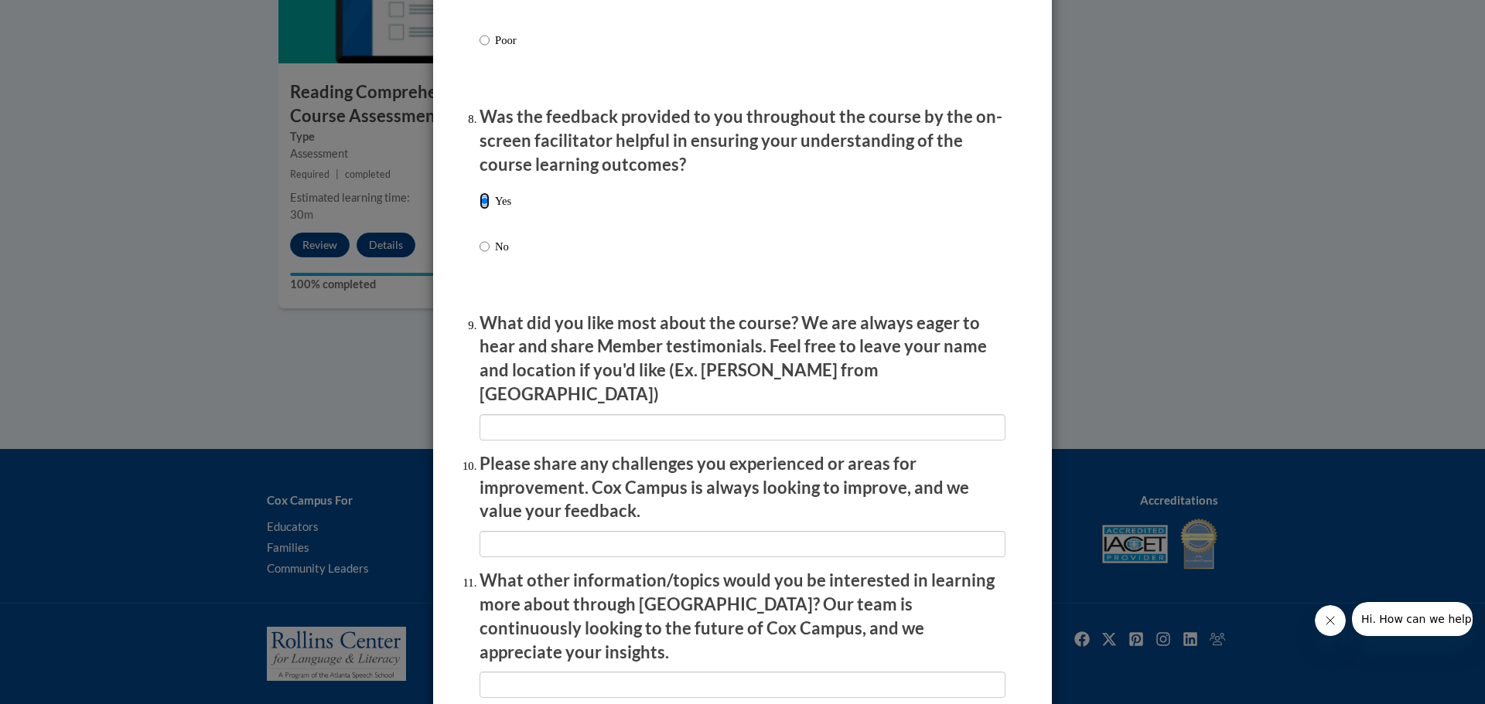
scroll to position [2475, 0]
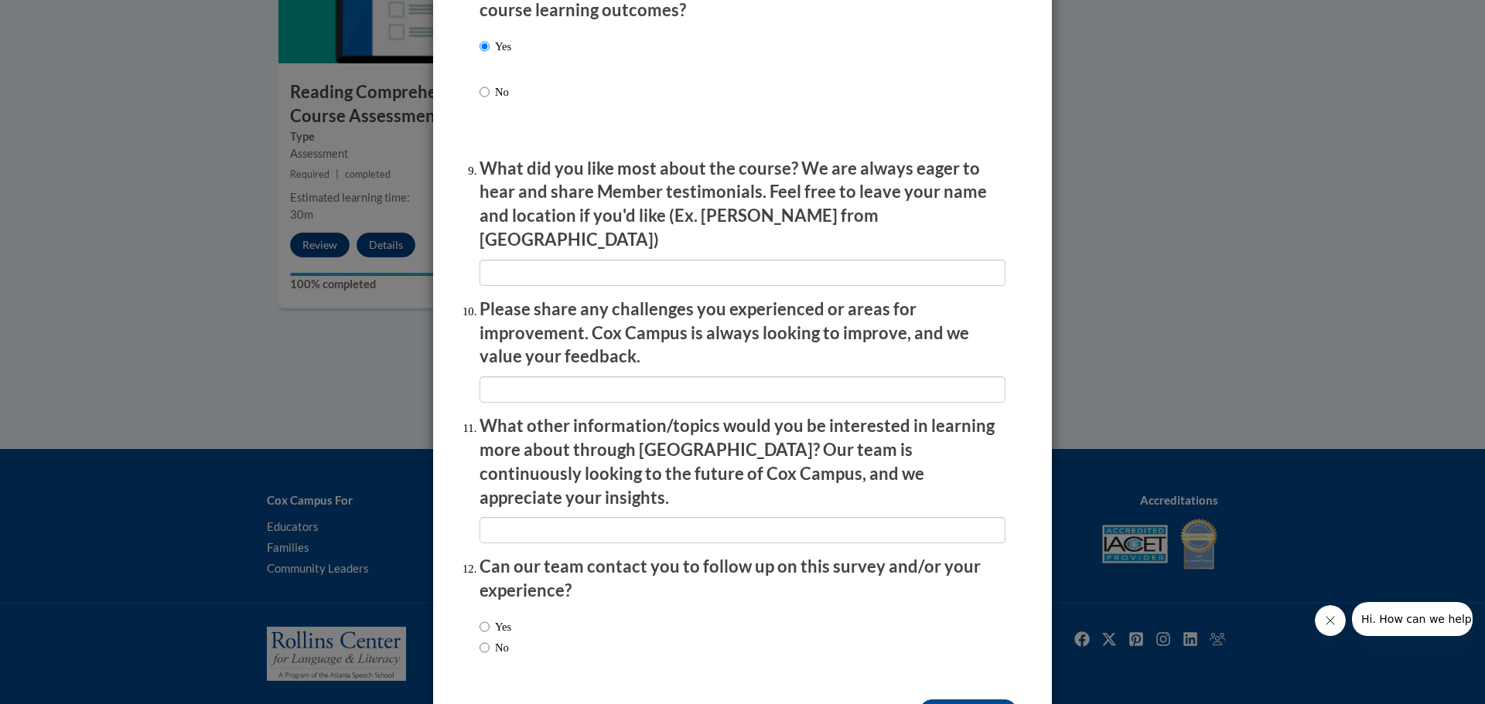
click at [484, 640] on label "No" at bounding box center [493, 648] width 29 height 17
click at [484, 640] on input "No" at bounding box center [484, 648] width 10 height 17
radio input "true"
click at [724, 640] on input "Submit feedback" at bounding box center [967, 712] width 97 height 25
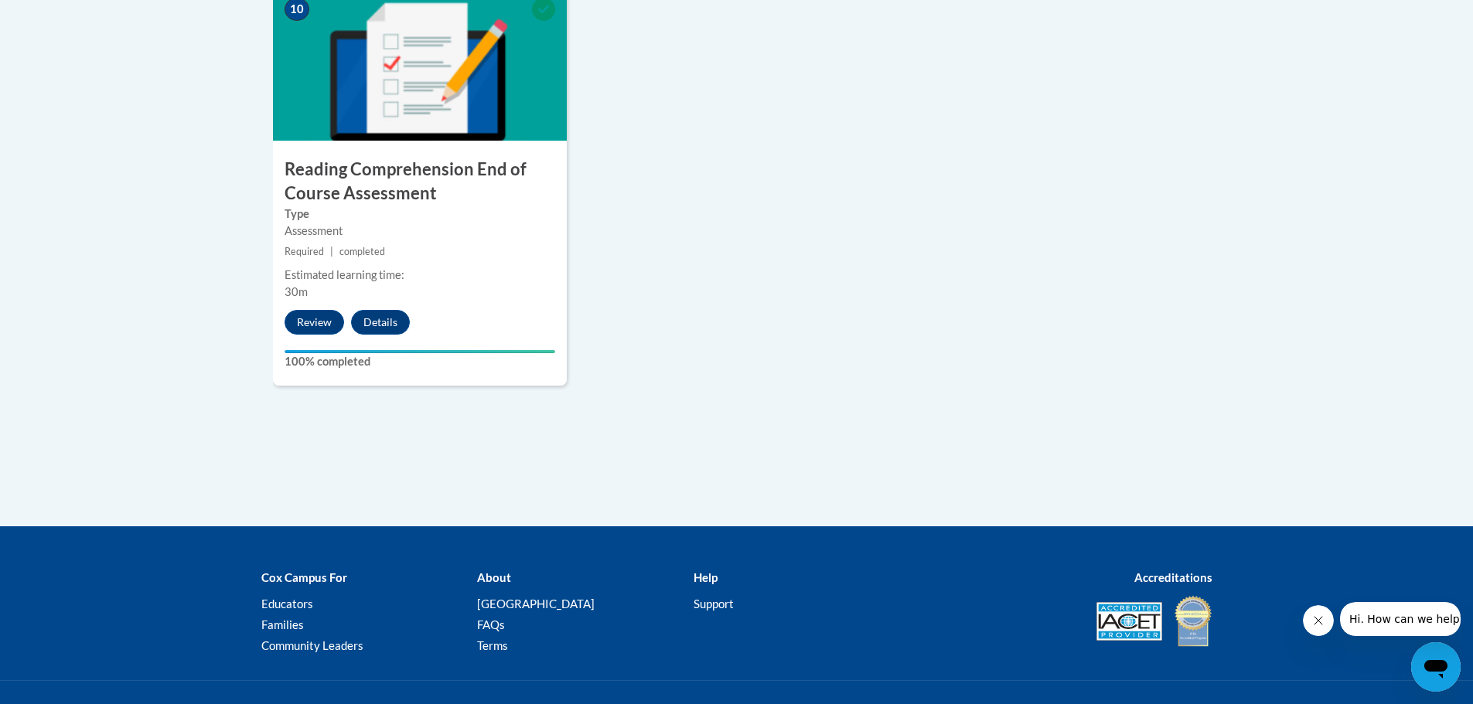
scroll to position [1629, 0]
